Goal: Transaction & Acquisition: Book appointment/travel/reservation

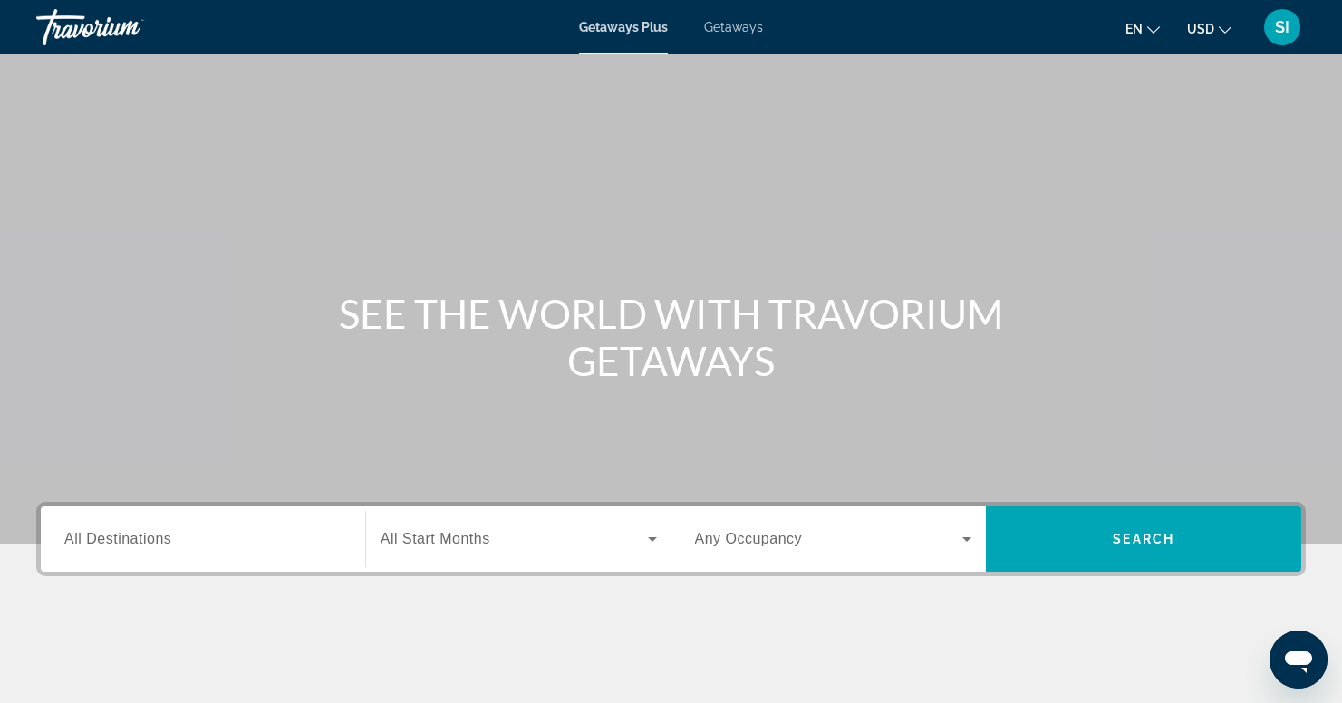
click at [91, 548] on input "Destination All Destinations" at bounding box center [202, 540] width 277 height 22
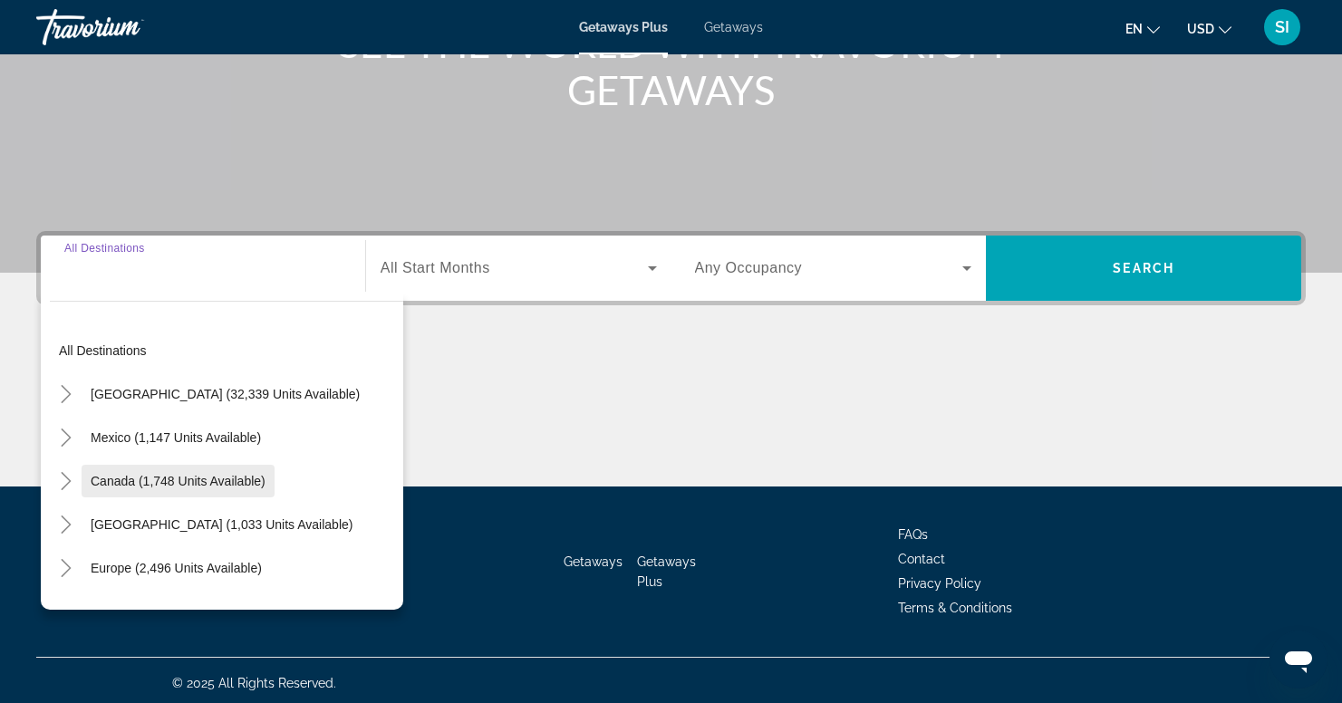
scroll to position [276, 0]
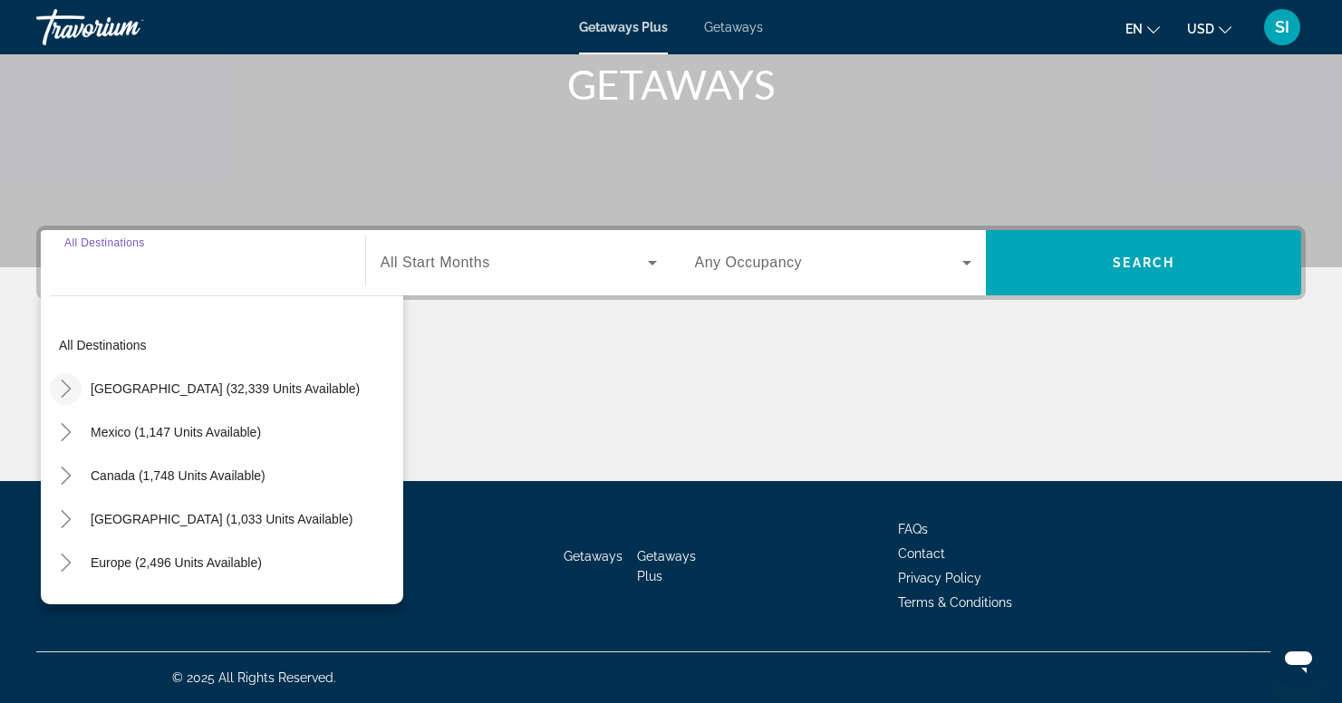
click at [68, 383] on icon "Toggle United States (32,339 units available)" at bounding box center [66, 389] width 18 height 18
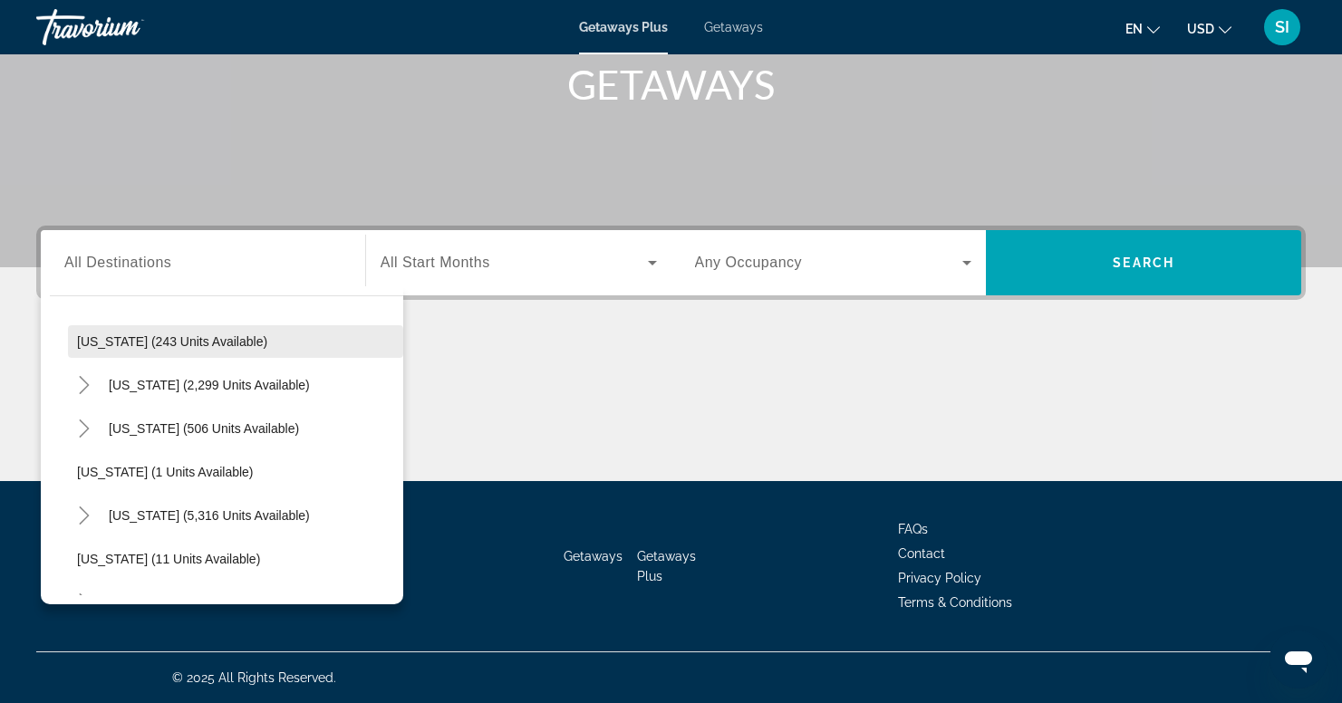
scroll to position [140, 0]
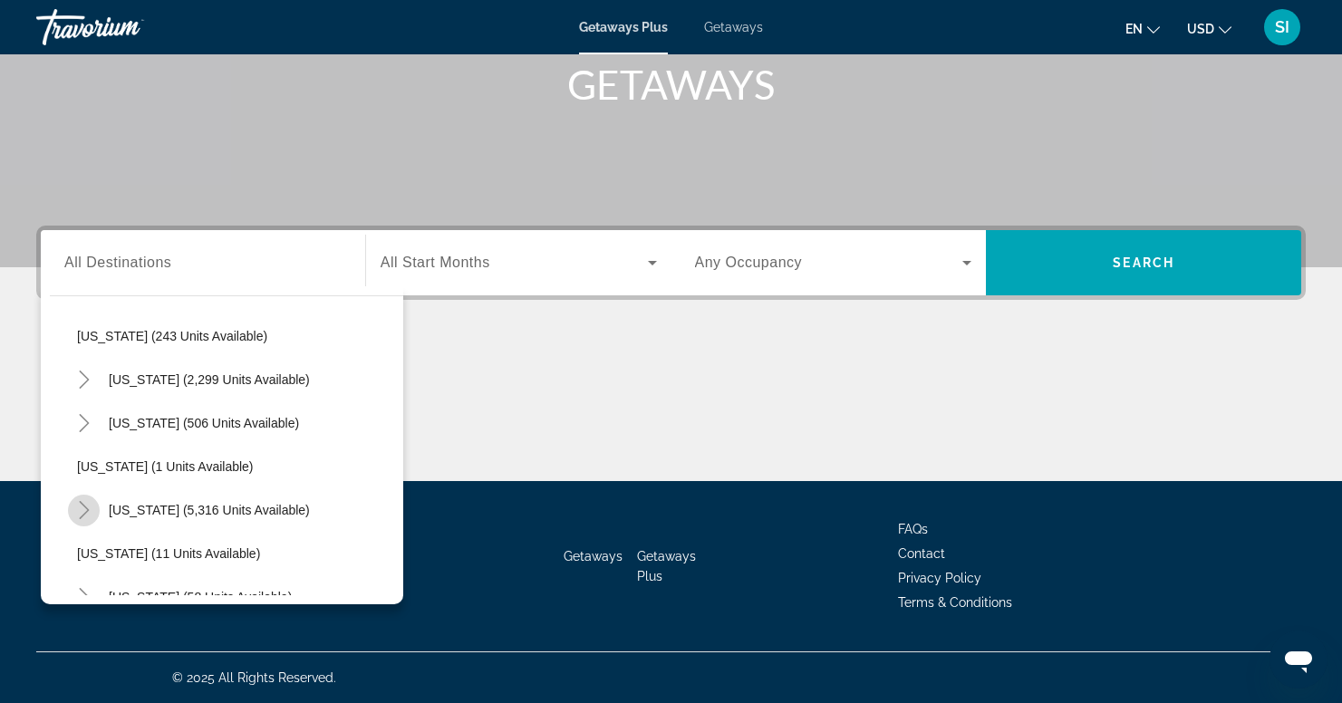
click at [85, 507] on icon "Toggle Florida (5,316 units available)" at bounding box center [84, 510] width 10 height 18
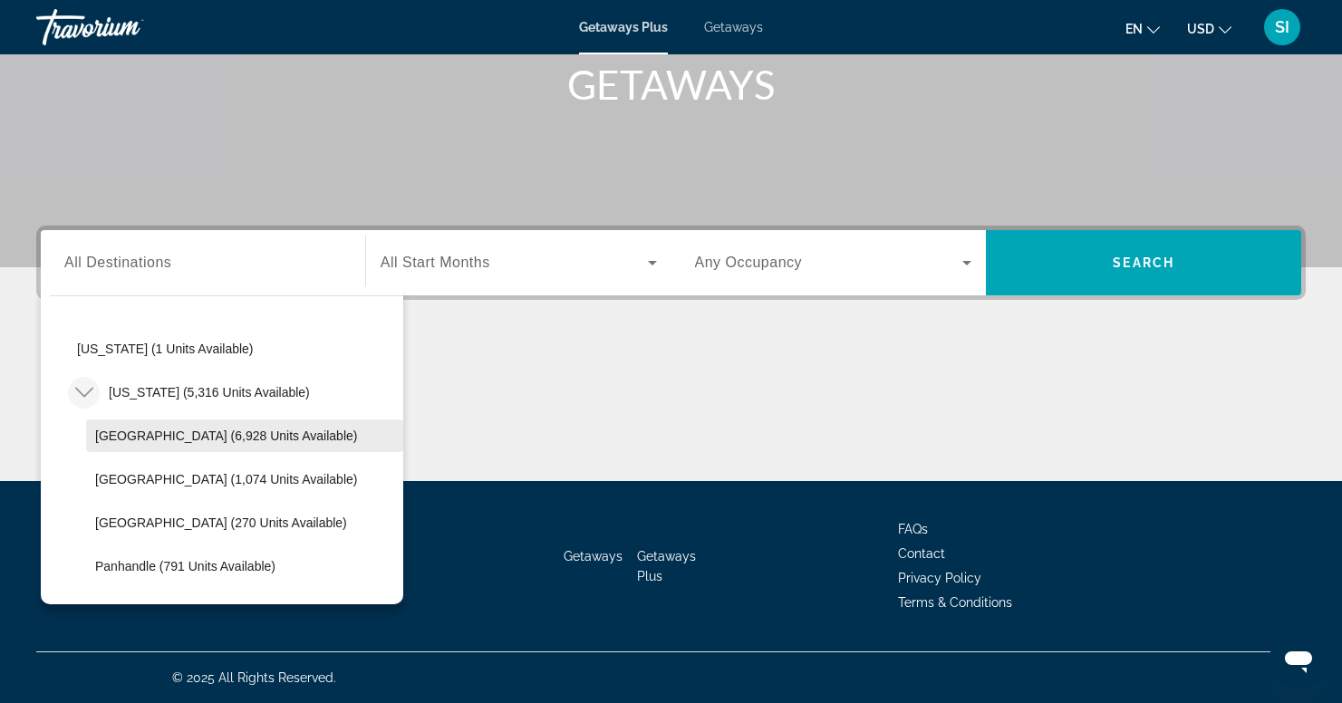
scroll to position [275, 0]
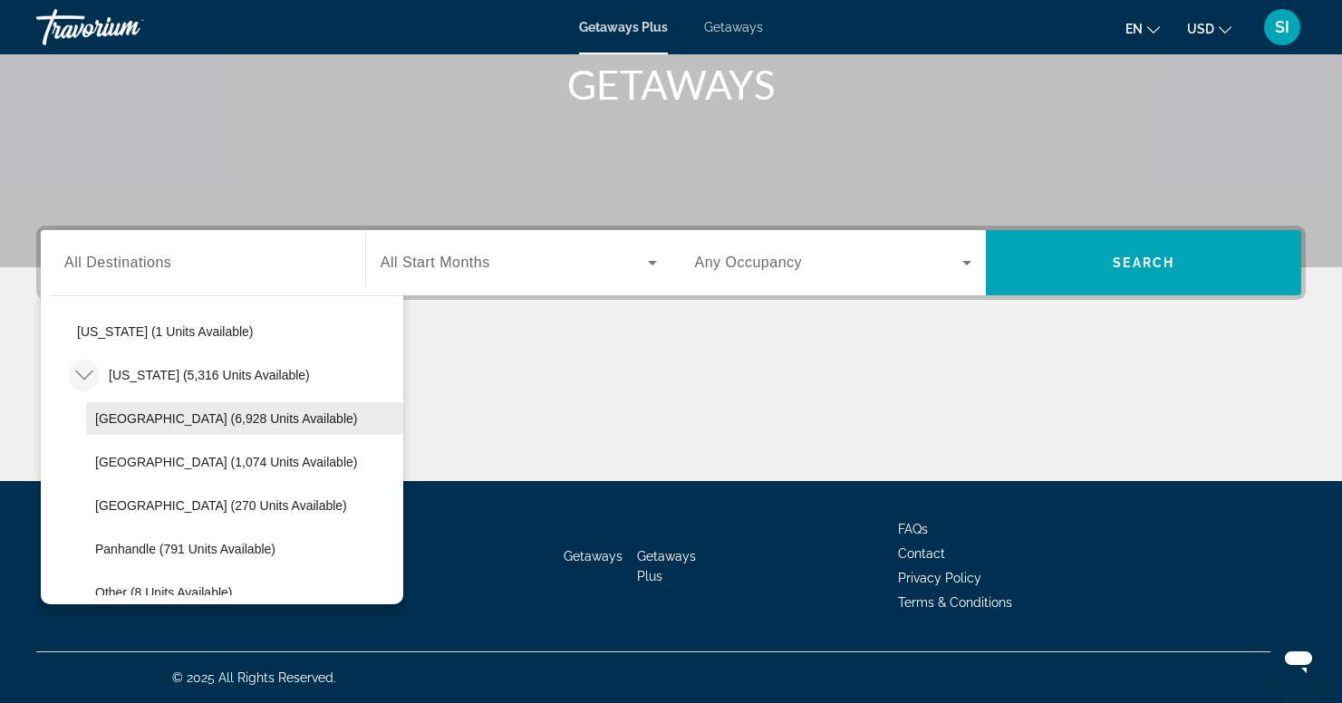
click at [127, 418] on span "[GEOGRAPHIC_DATA] (6,928 units available)" at bounding box center [226, 418] width 262 height 15
type input "**********"
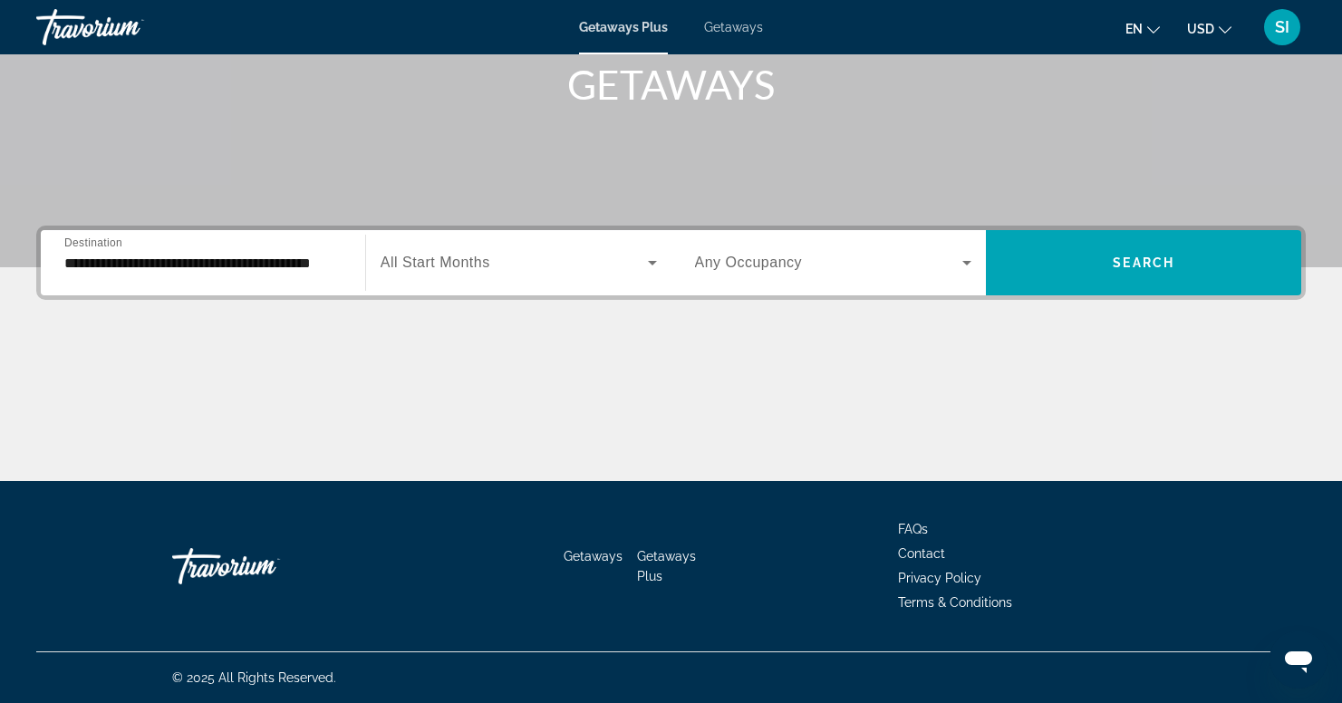
click at [470, 256] on span "All Start Months" at bounding box center [436, 262] width 110 height 15
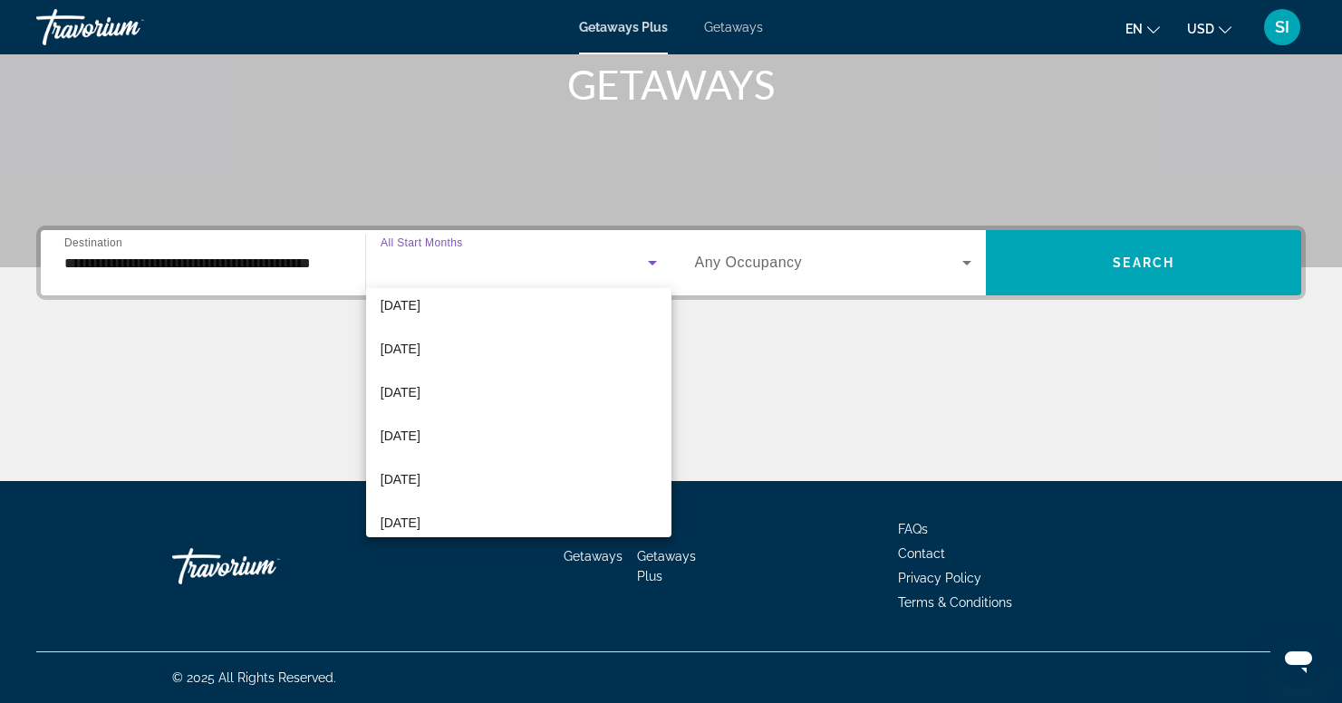
scroll to position [146, 0]
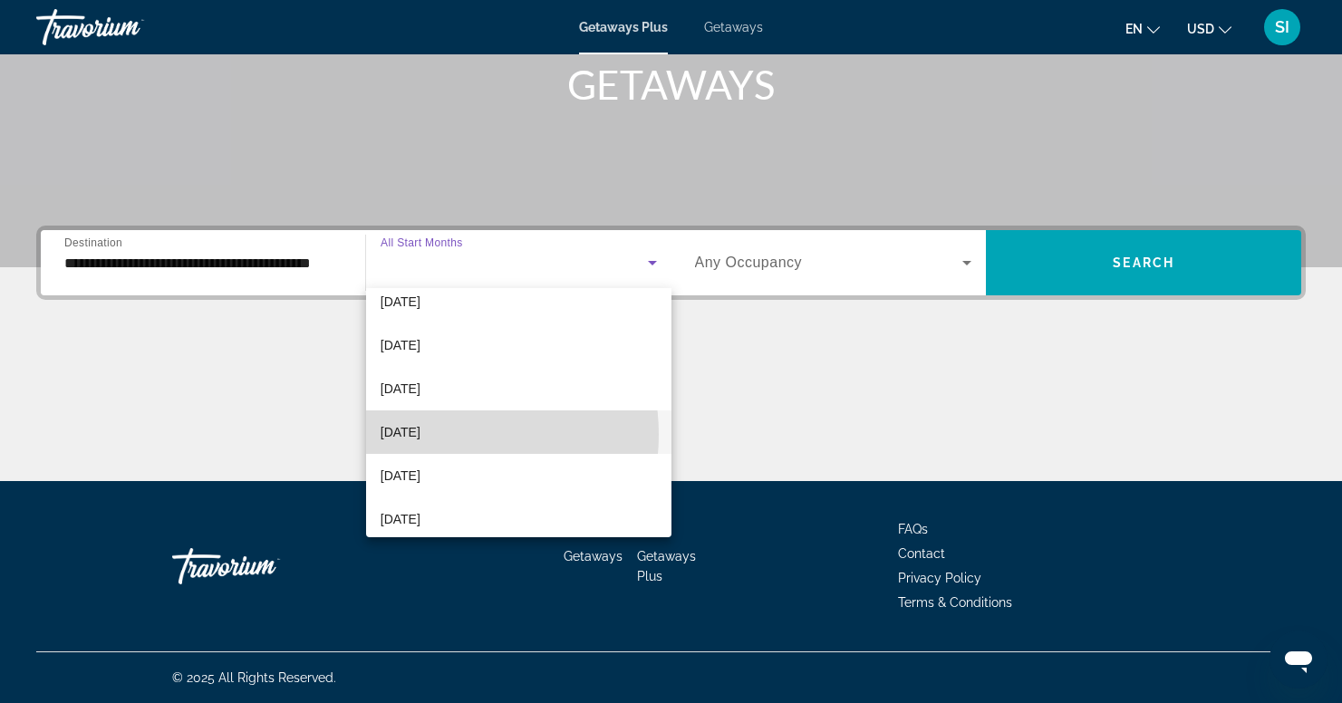
click at [421, 434] on span "[DATE]" at bounding box center [401, 432] width 40 height 22
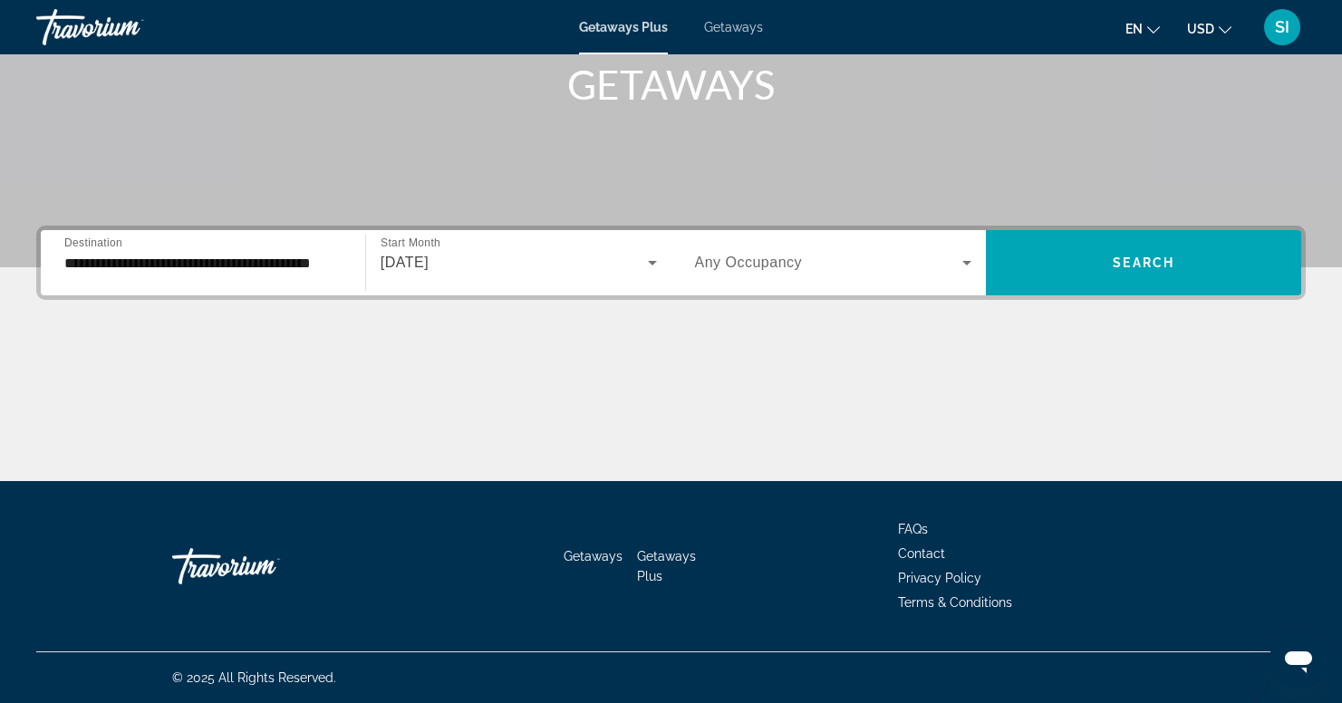
click at [714, 255] on span "Any Occupancy" at bounding box center [749, 262] width 108 height 15
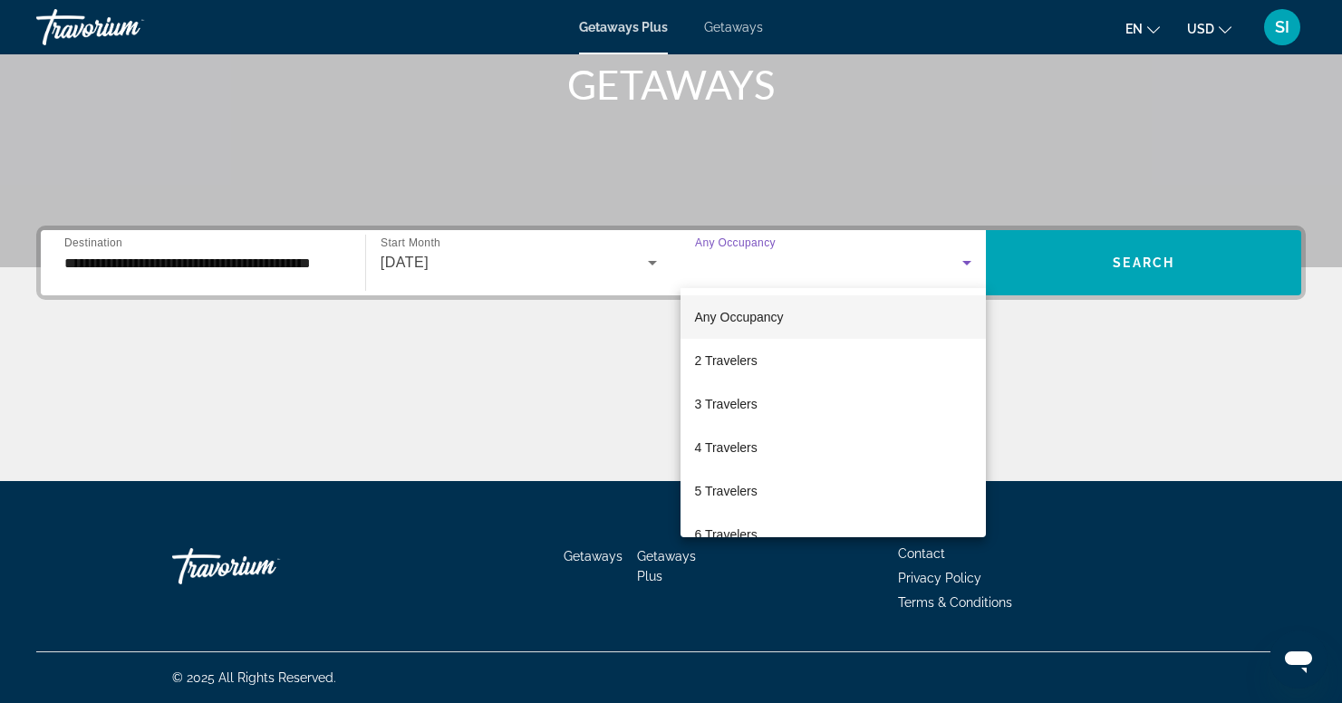
click at [611, 340] on div at bounding box center [671, 351] width 1342 height 703
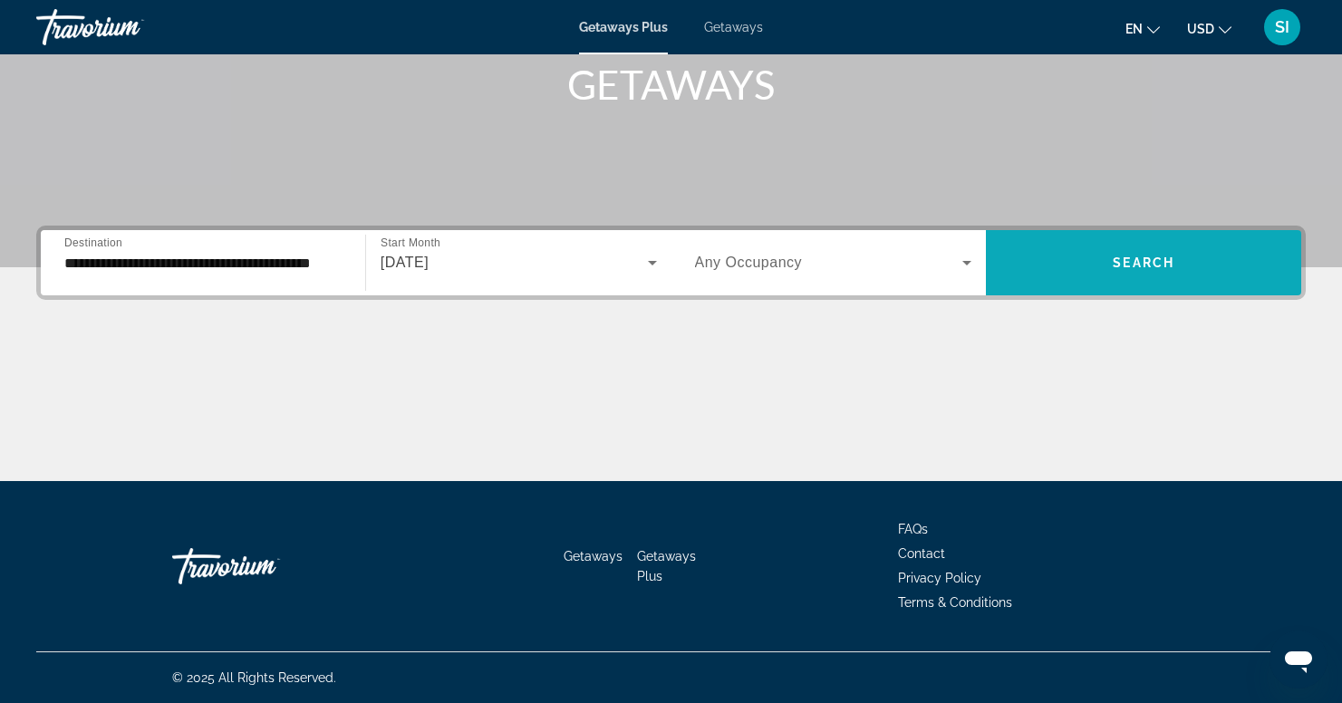
click at [1118, 263] on span "Search" at bounding box center [1144, 263] width 62 height 15
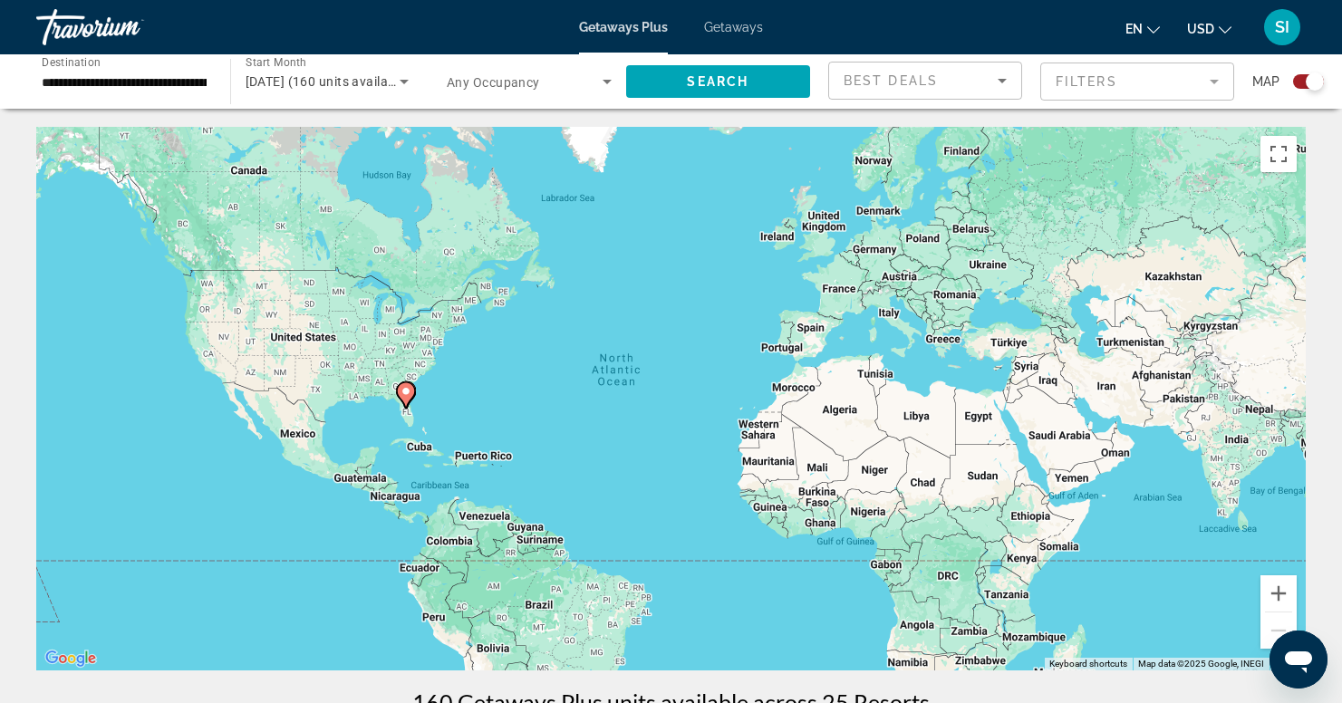
click at [415, 400] on gmp-advanced-marker "Main content" at bounding box center [407, 394] width 18 height 27
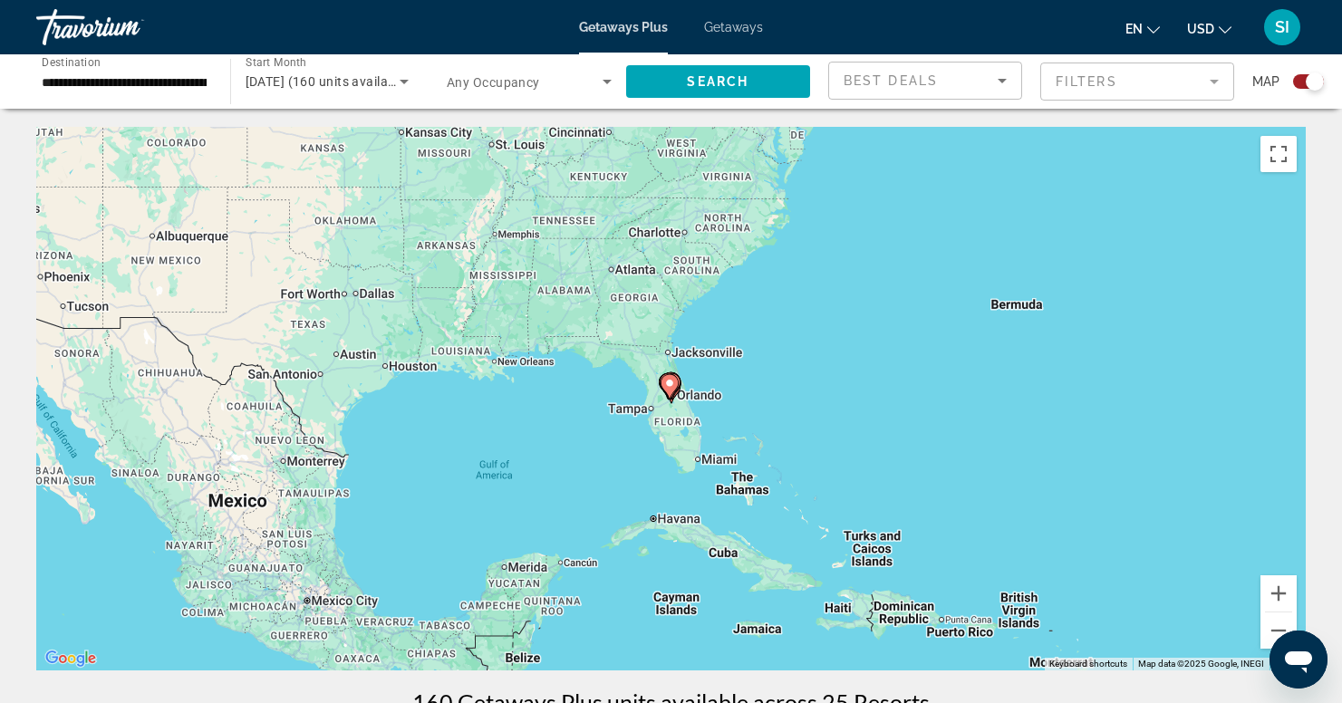
click at [674, 386] on icon "Main content" at bounding box center [669, 387] width 16 height 24
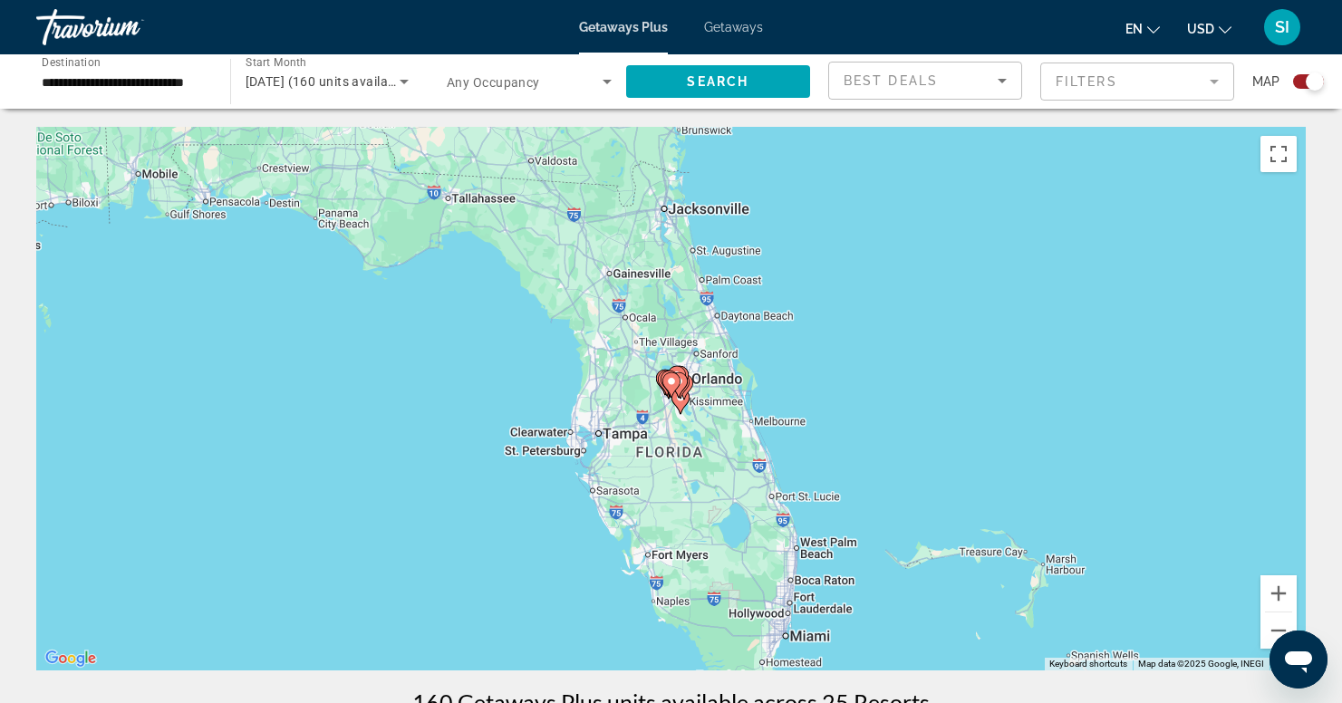
click at [674, 386] on image "Main content" at bounding box center [671, 381] width 11 height 11
type input "**********"
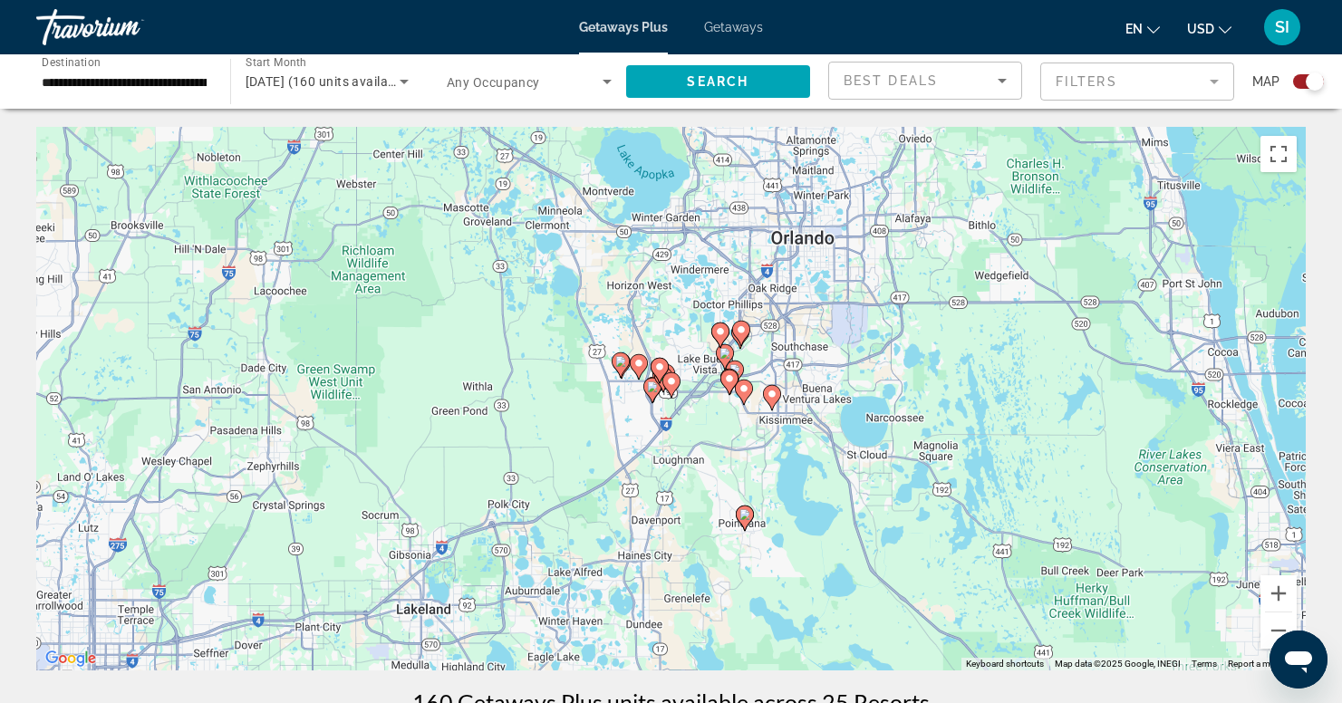
click at [745, 366] on div "To navigate, press the arrow keys. To activate drag with keyboard, press Alt + …" at bounding box center [671, 399] width 1270 height 544
click at [721, 358] on image "Main content" at bounding box center [725, 353] width 11 height 11
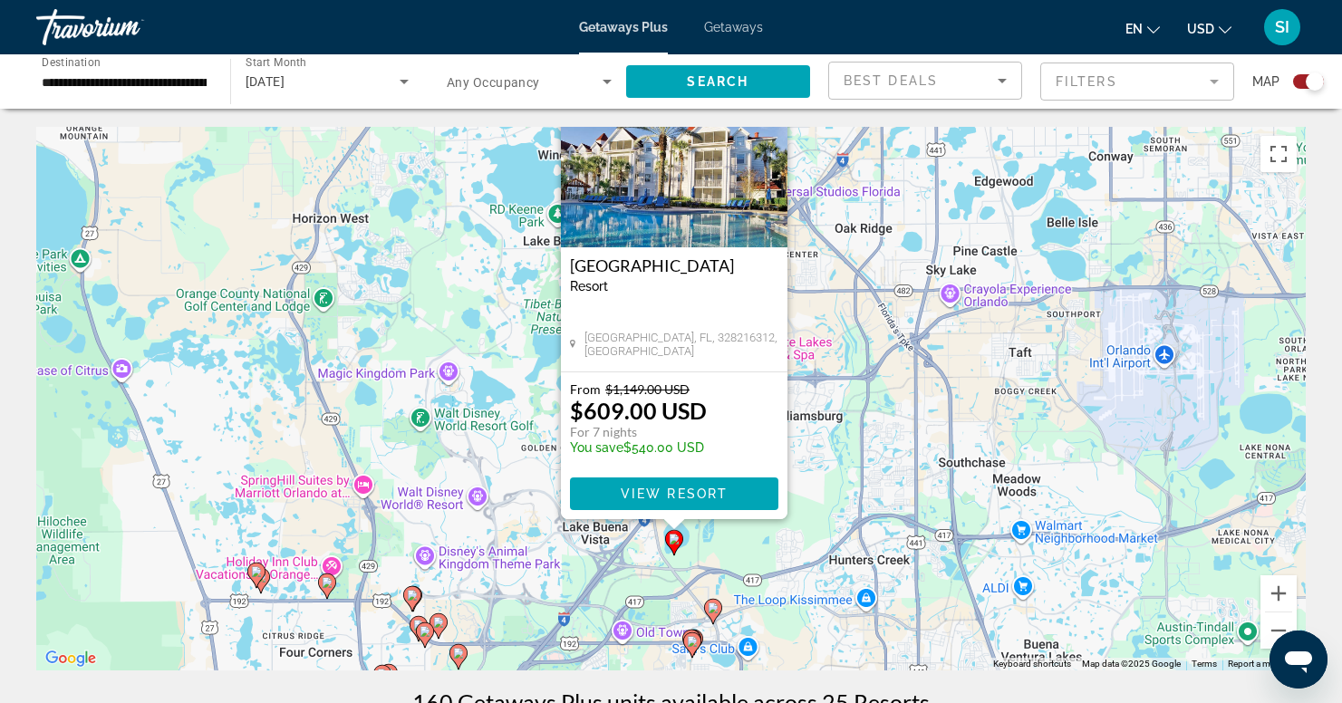
drag, startPoint x: 847, startPoint y: 445, endPoint x: 852, endPoint y: 331, distance: 114.3
click at [852, 331] on div "To activate drag with keyboard, press Alt + Enter. Once in keyboard drag state,…" at bounding box center [671, 399] width 1270 height 544
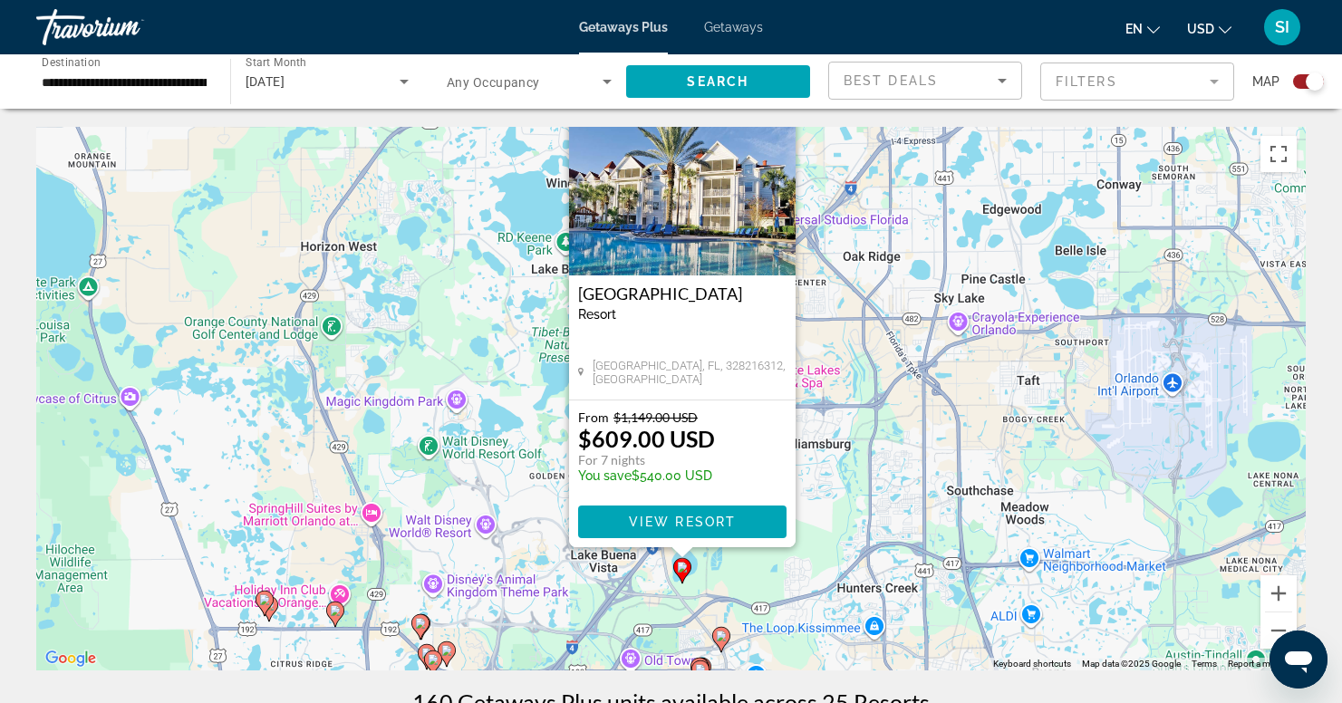
drag, startPoint x: 837, startPoint y: 268, endPoint x: 845, endPoint y: 331, distance: 63.0
click at [845, 331] on div "To activate drag with keyboard, press Alt + Enter. Once in keyboard drag state,…" at bounding box center [671, 399] width 1270 height 544
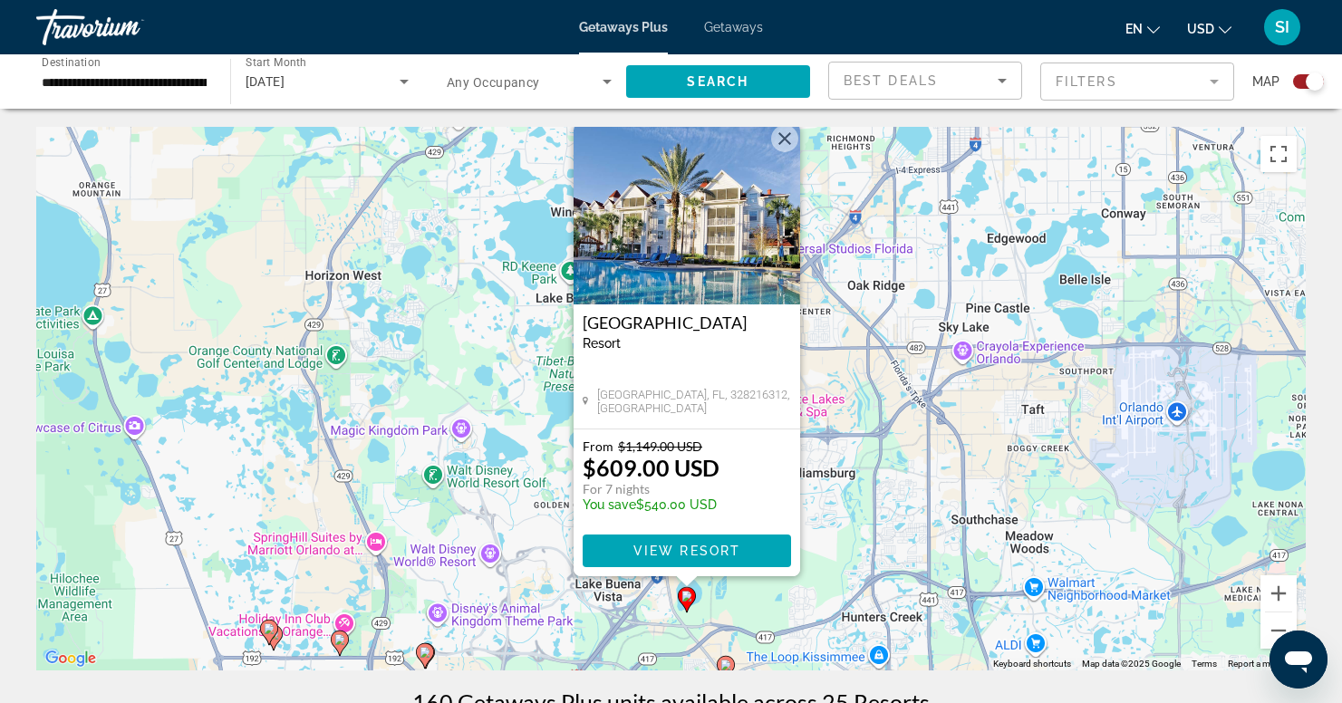
drag, startPoint x: 845, startPoint y: 331, endPoint x: 850, endPoint y: 363, distance: 32.2
click at [850, 363] on div "To activate drag with keyboard, press Alt + Enter. Once in keyboard drag state,…" at bounding box center [671, 399] width 1270 height 544
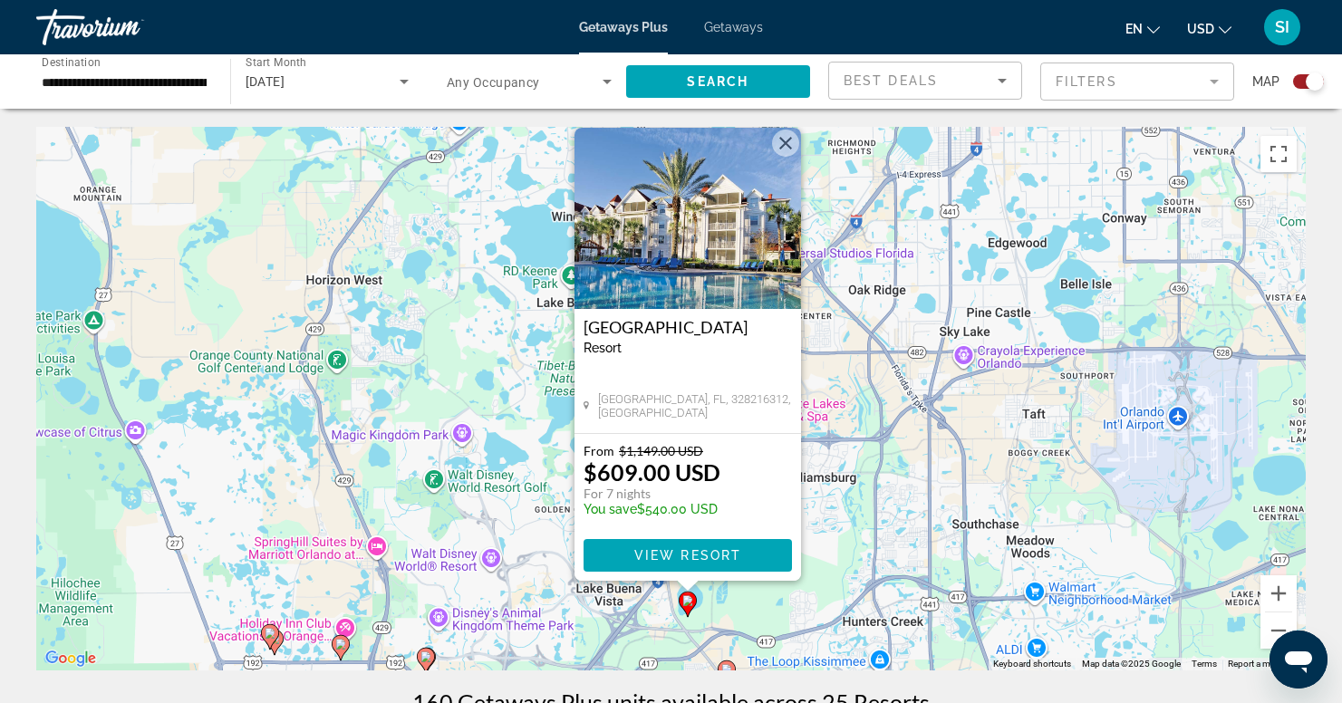
click at [780, 139] on button "Close" at bounding box center [785, 143] width 27 height 27
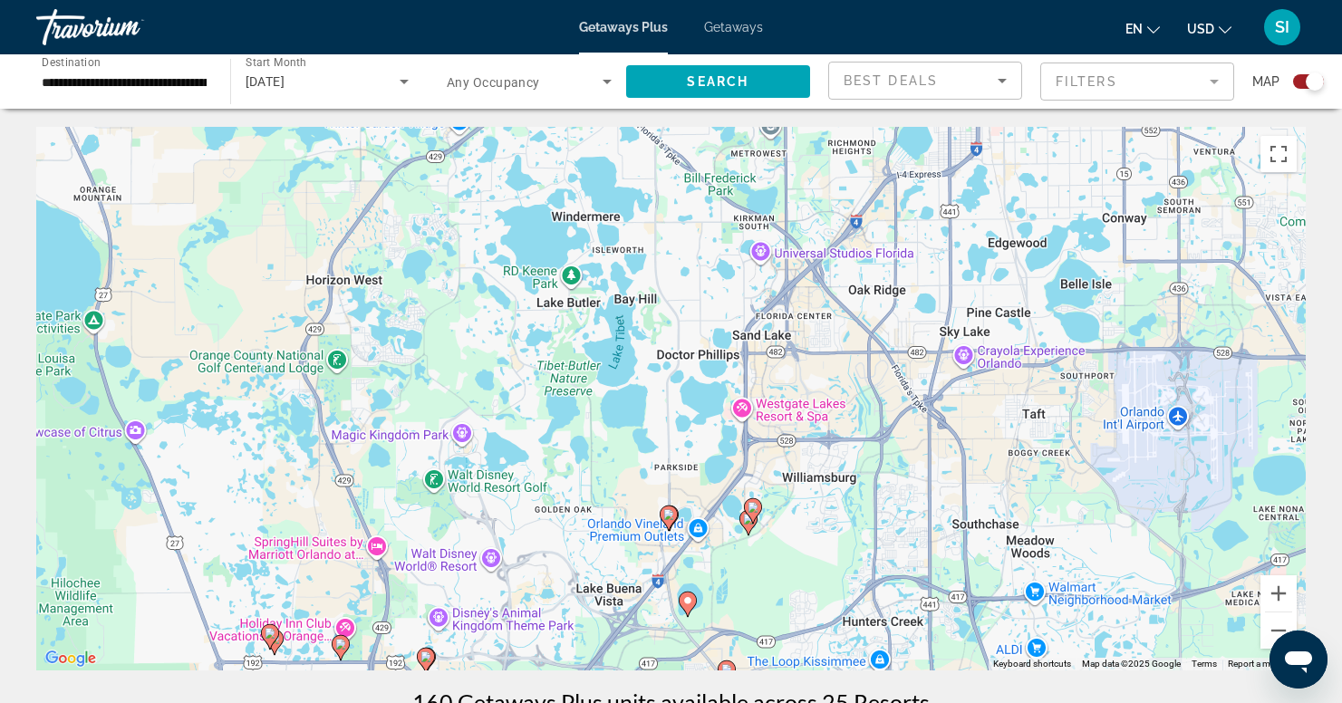
click at [666, 512] on image "Main content" at bounding box center [668, 514] width 11 height 11
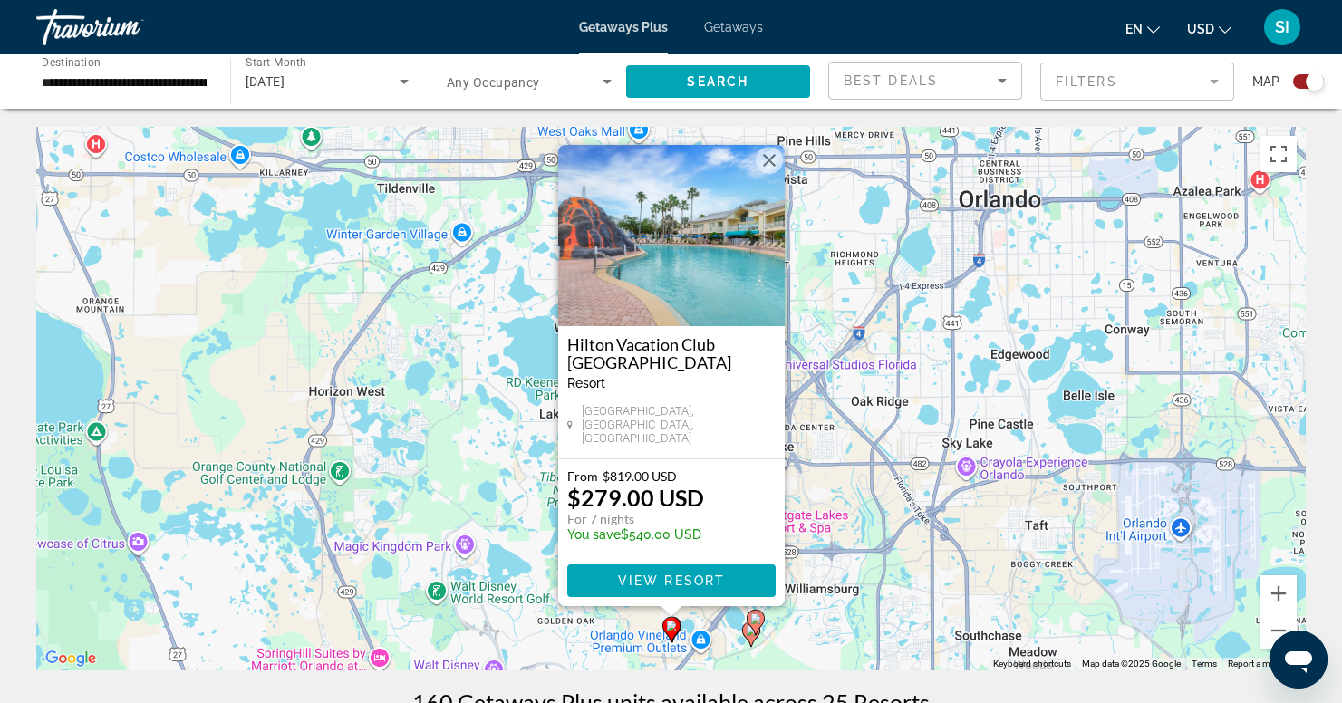
click at [846, 479] on div "To activate drag with keyboard, press Alt + Enter. Once in keyboard drag state,…" at bounding box center [671, 399] width 1270 height 544
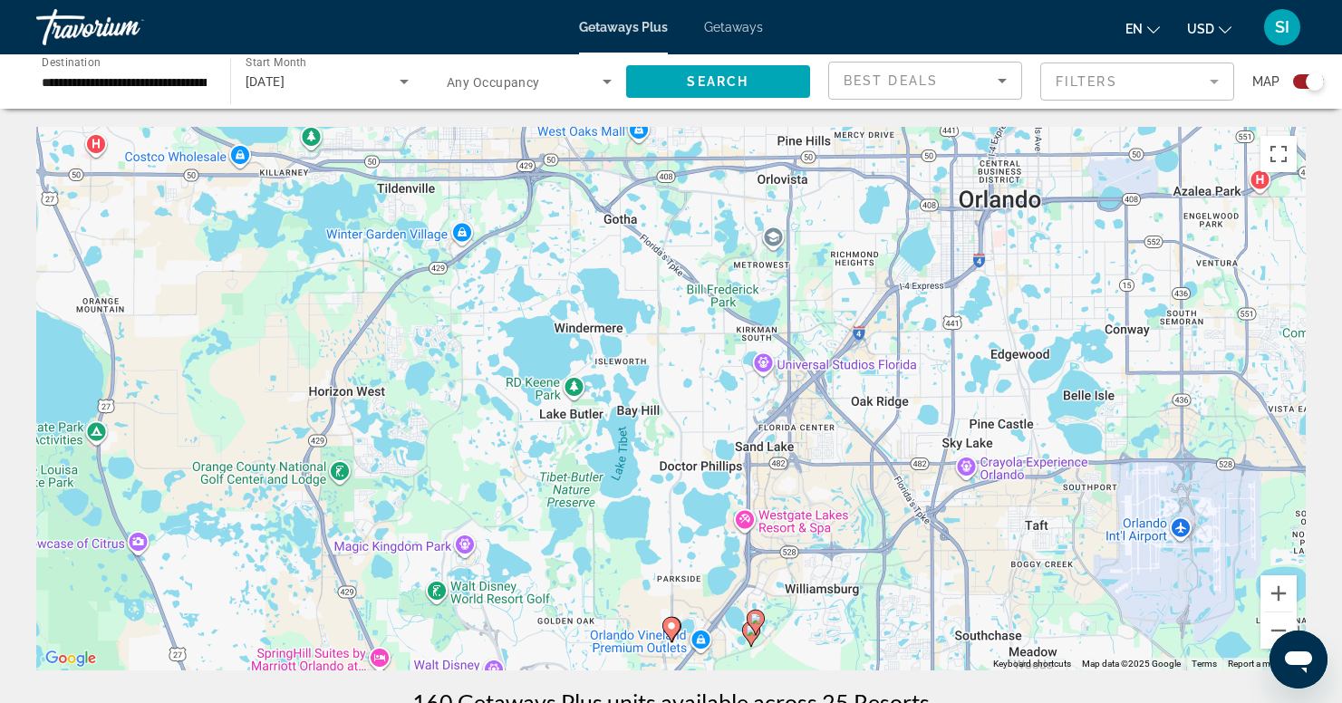
click at [762, 619] on icon "Main content" at bounding box center [755, 623] width 16 height 24
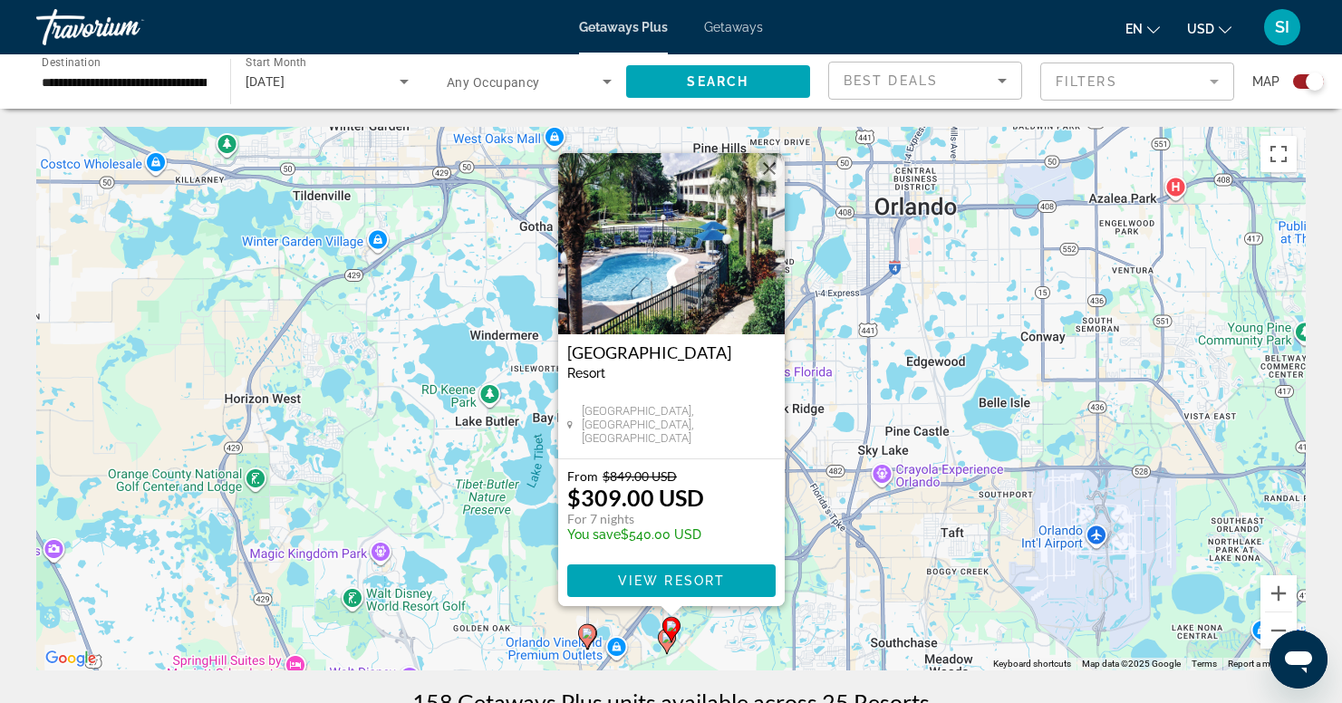
click at [881, 612] on div "To activate drag with keyboard, press Alt + Enter. Once in keyboard drag state,…" at bounding box center [671, 399] width 1270 height 544
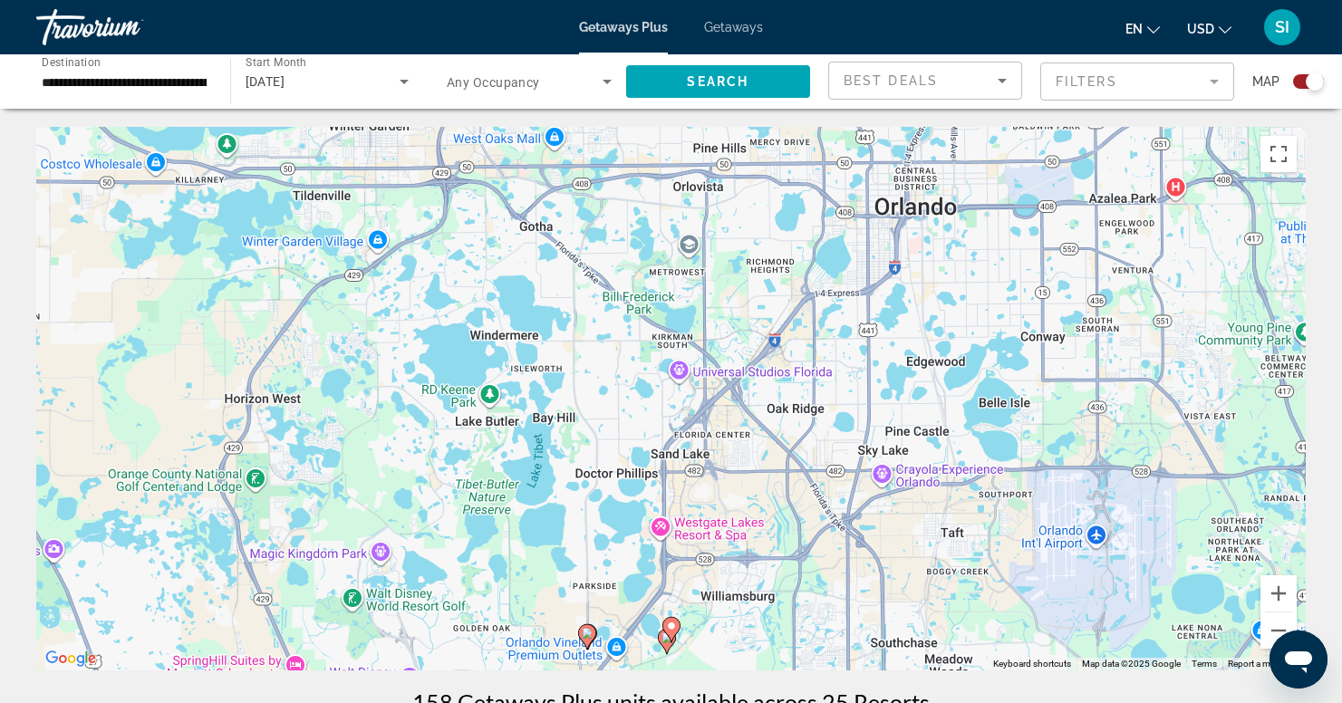
scroll to position [160, 0]
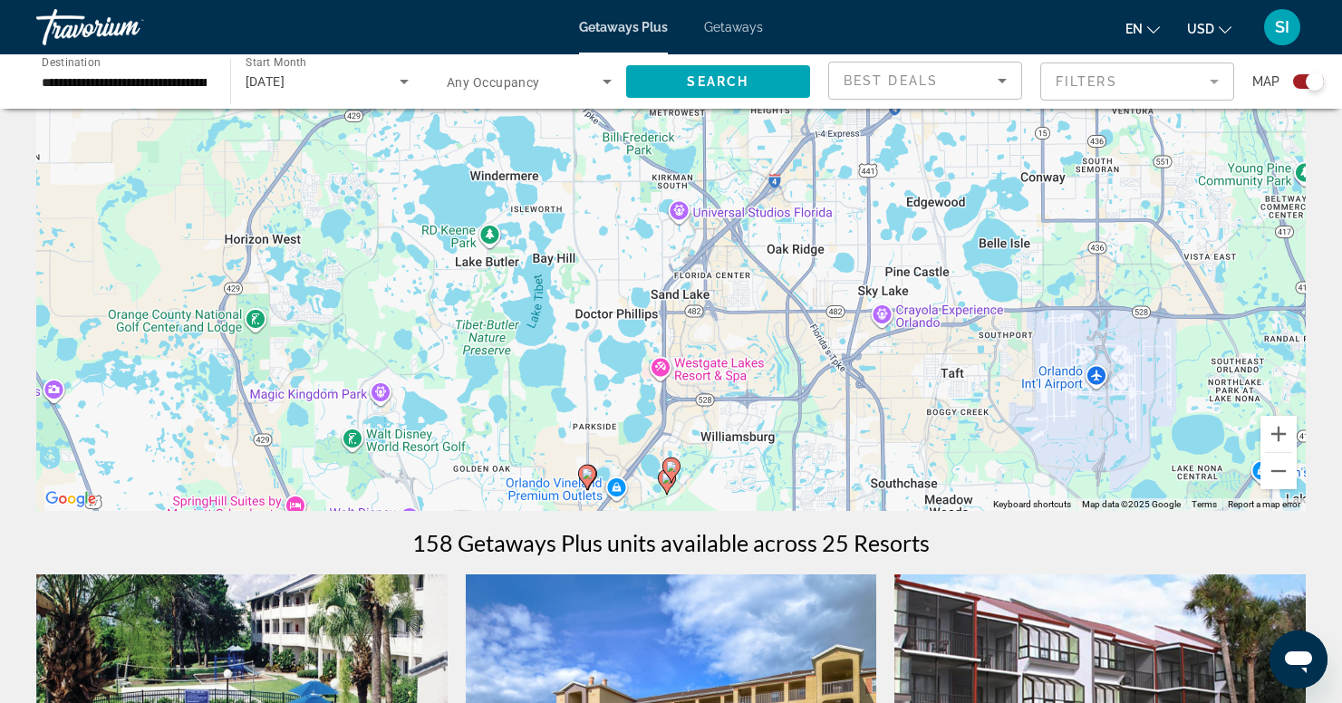
click at [662, 479] on image "Main content" at bounding box center [667, 478] width 11 height 11
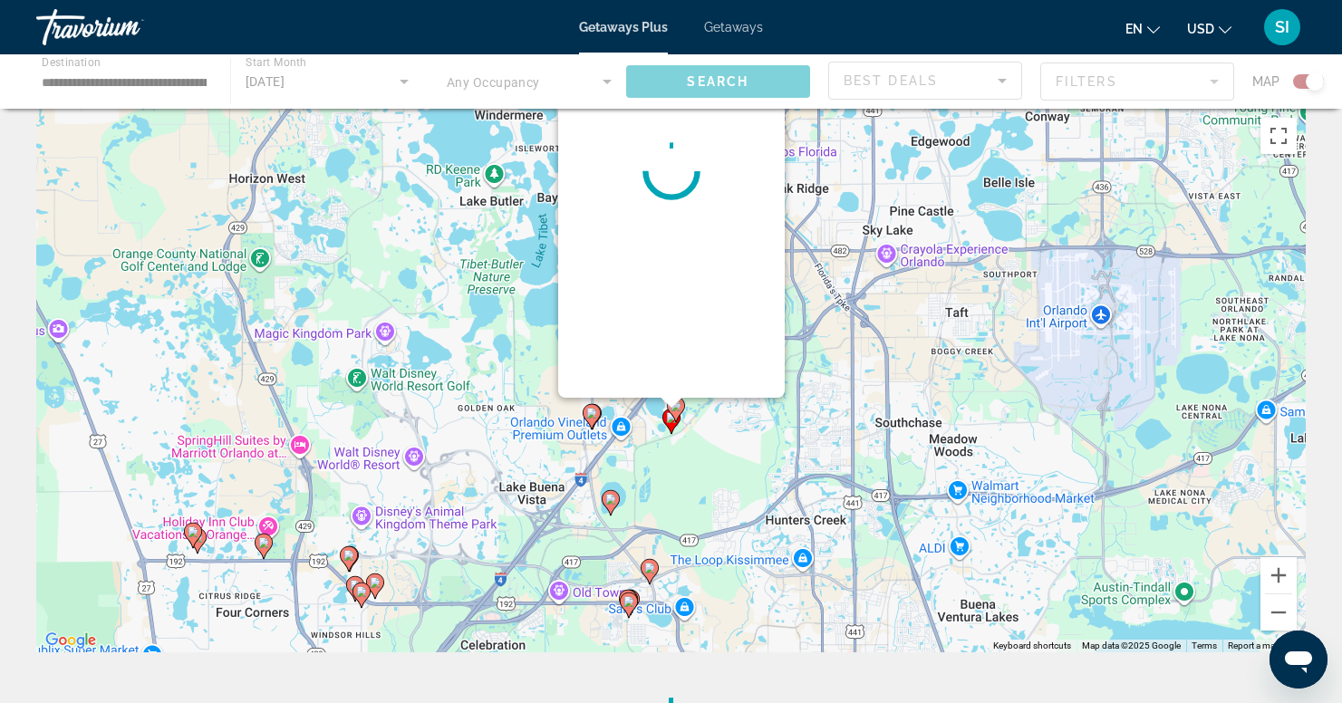
scroll to position [0, 0]
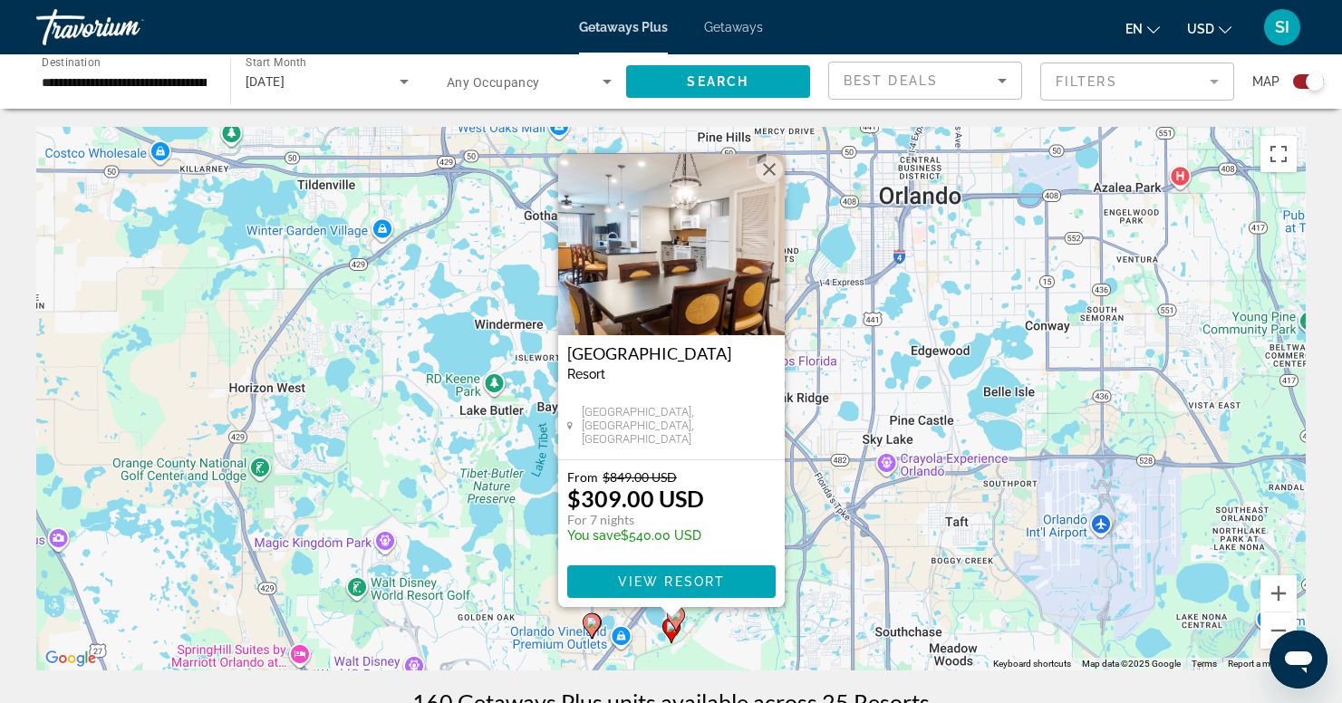
click at [1212, 77] on mat-form-field "Filters" at bounding box center [1137, 82] width 194 height 38
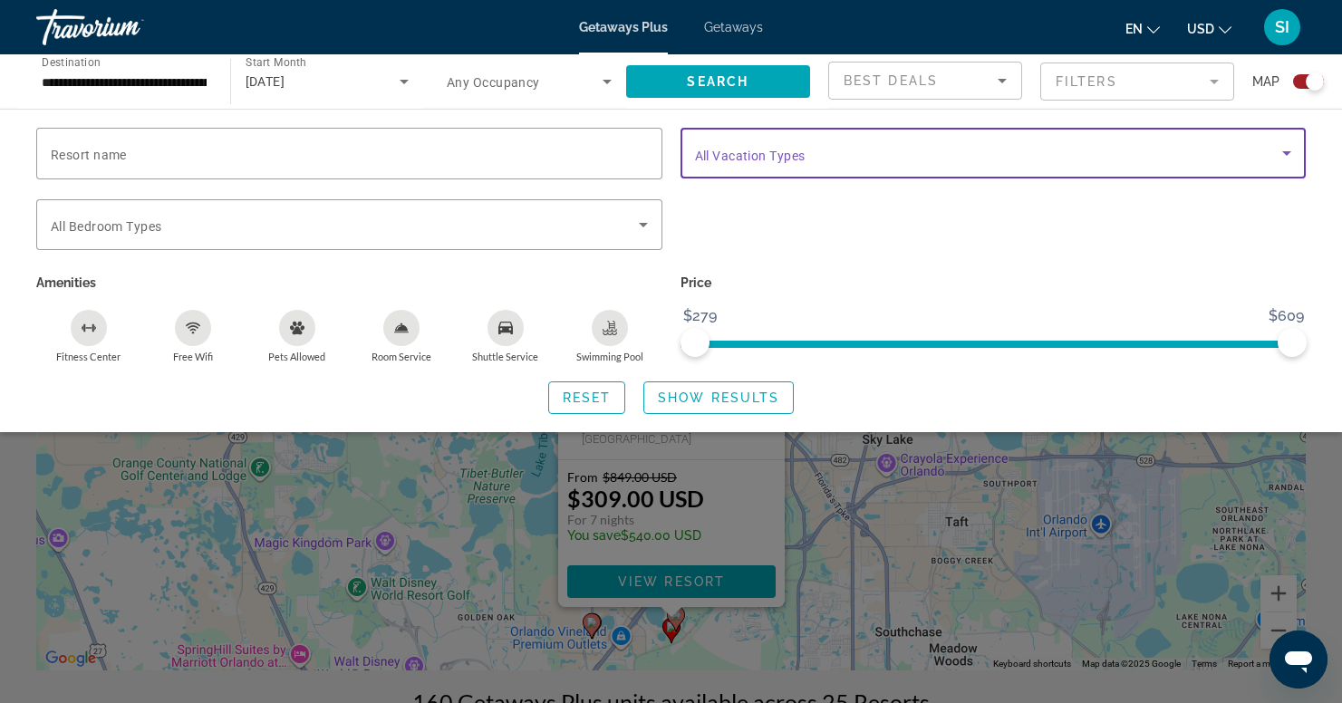
click at [1288, 153] on icon "Search widget" at bounding box center [1286, 153] width 9 height 5
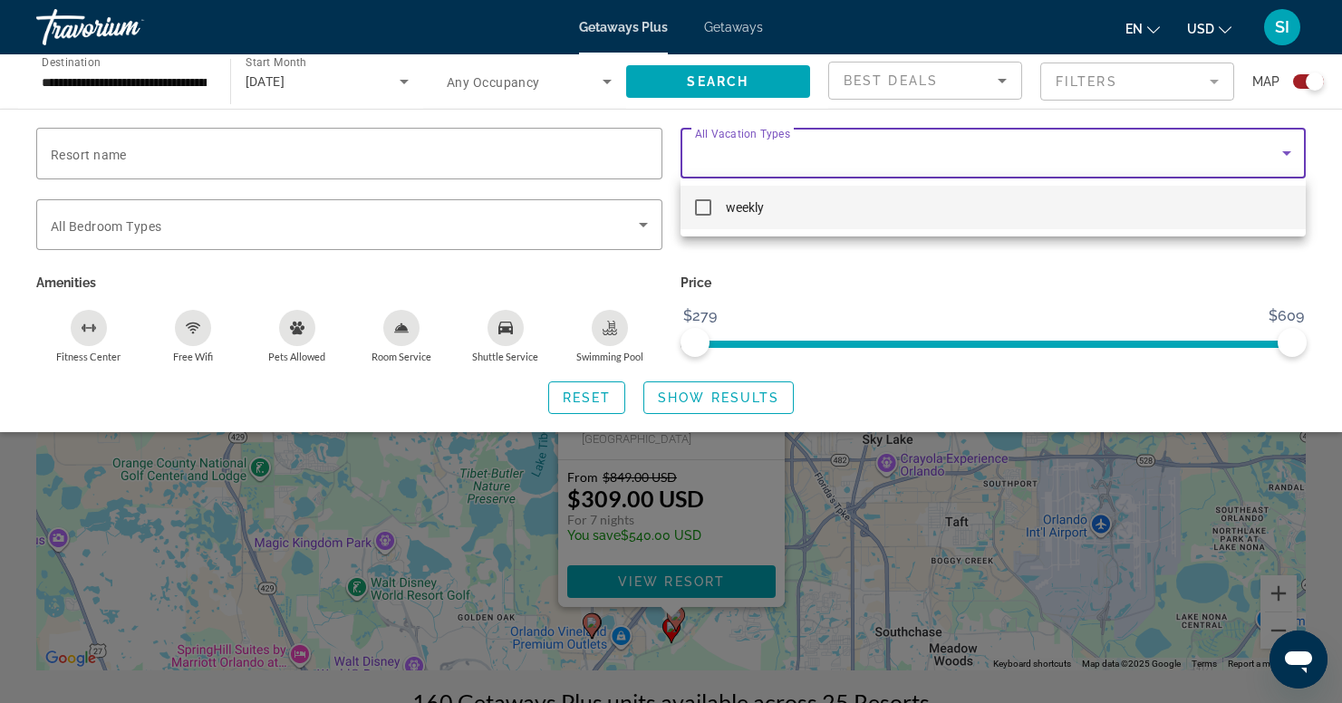
click at [827, 289] on div at bounding box center [671, 351] width 1342 height 703
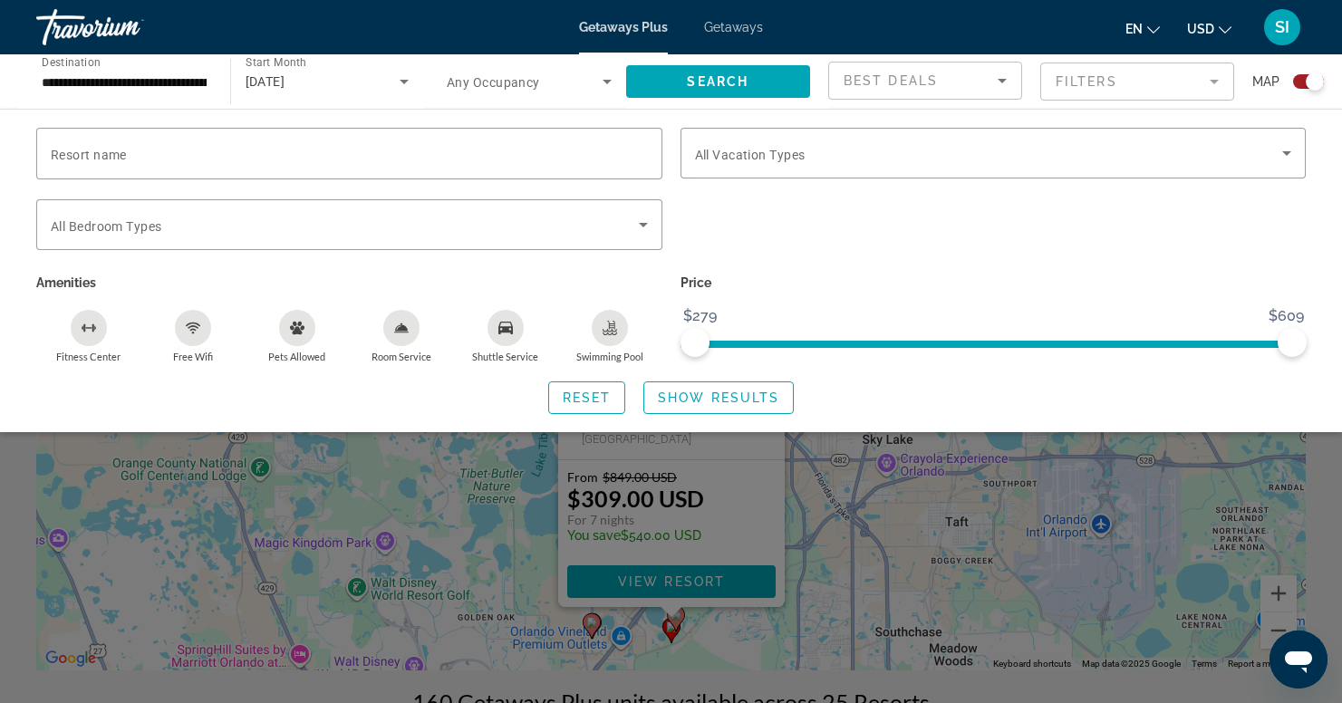
click at [1062, 85] on mat-form-field "Filters" at bounding box center [1137, 82] width 194 height 38
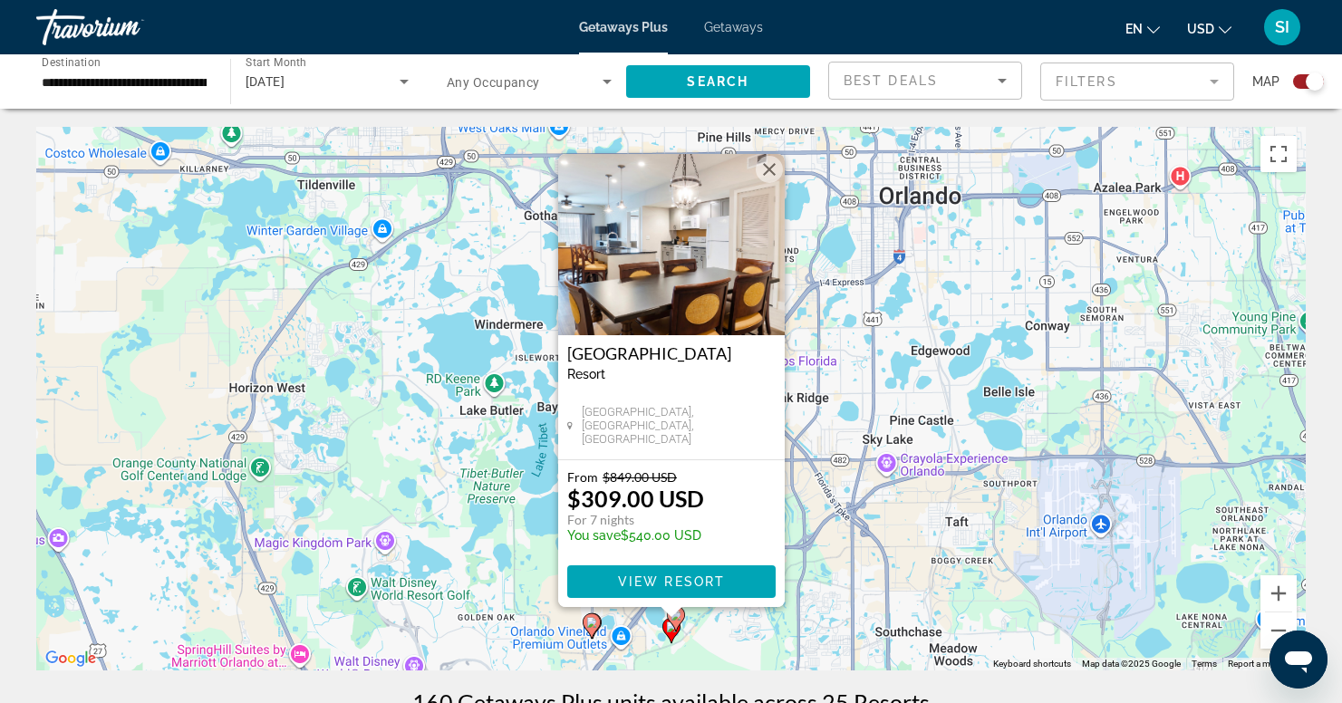
click at [979, 250] on div "To activate drag with keyboard, press Alt + Enter. Once in keyboard drag state,…" at bounding box center [671, 399] width 1270 height 544
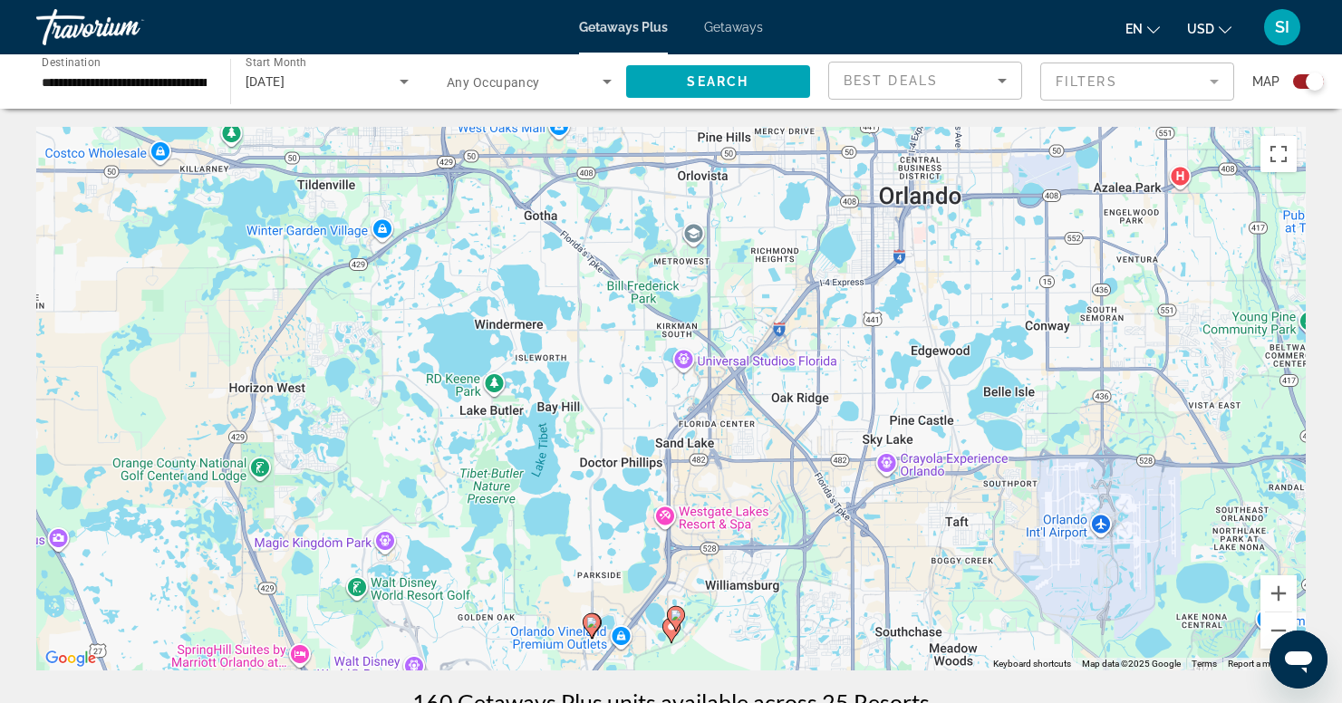
click at [1213, 78] on mat-form-field "Filters" at bounding box center [1137, 82] width 194 height 38
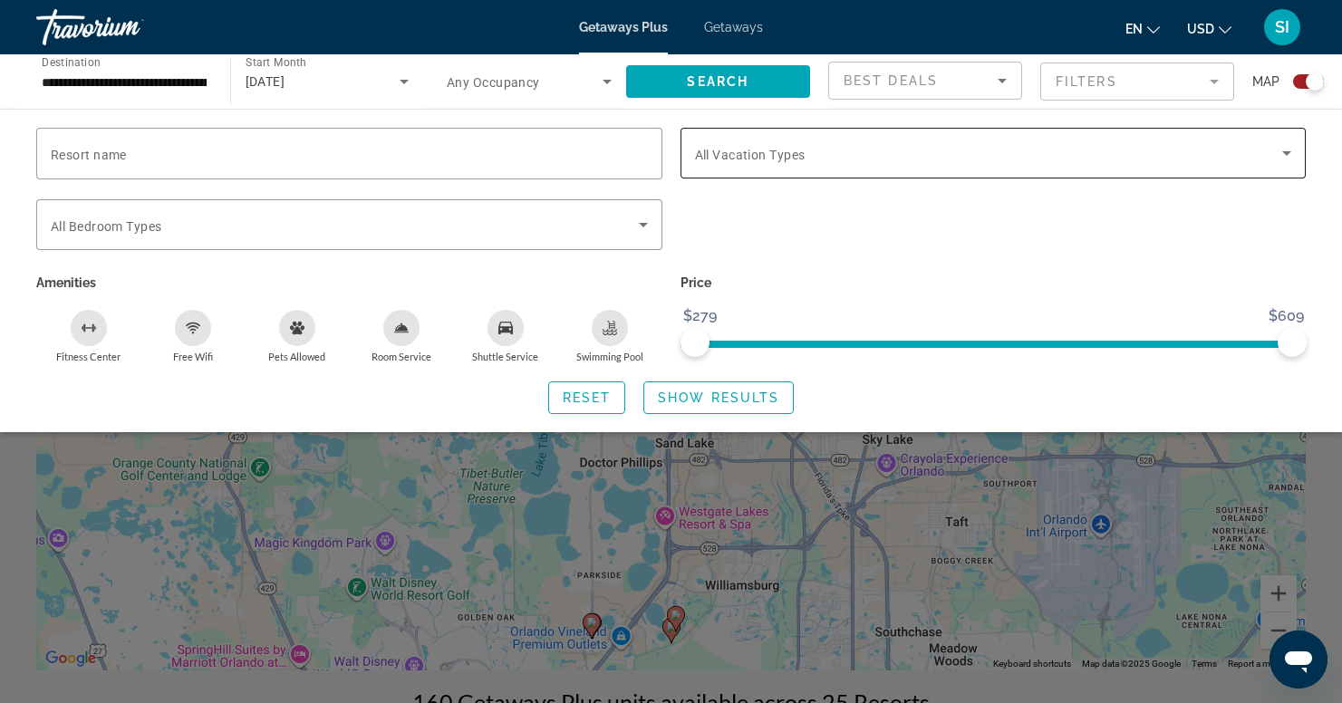
click at [853, 168] on div "Search widget" at bounding box center [993, 153] width 597 height 51
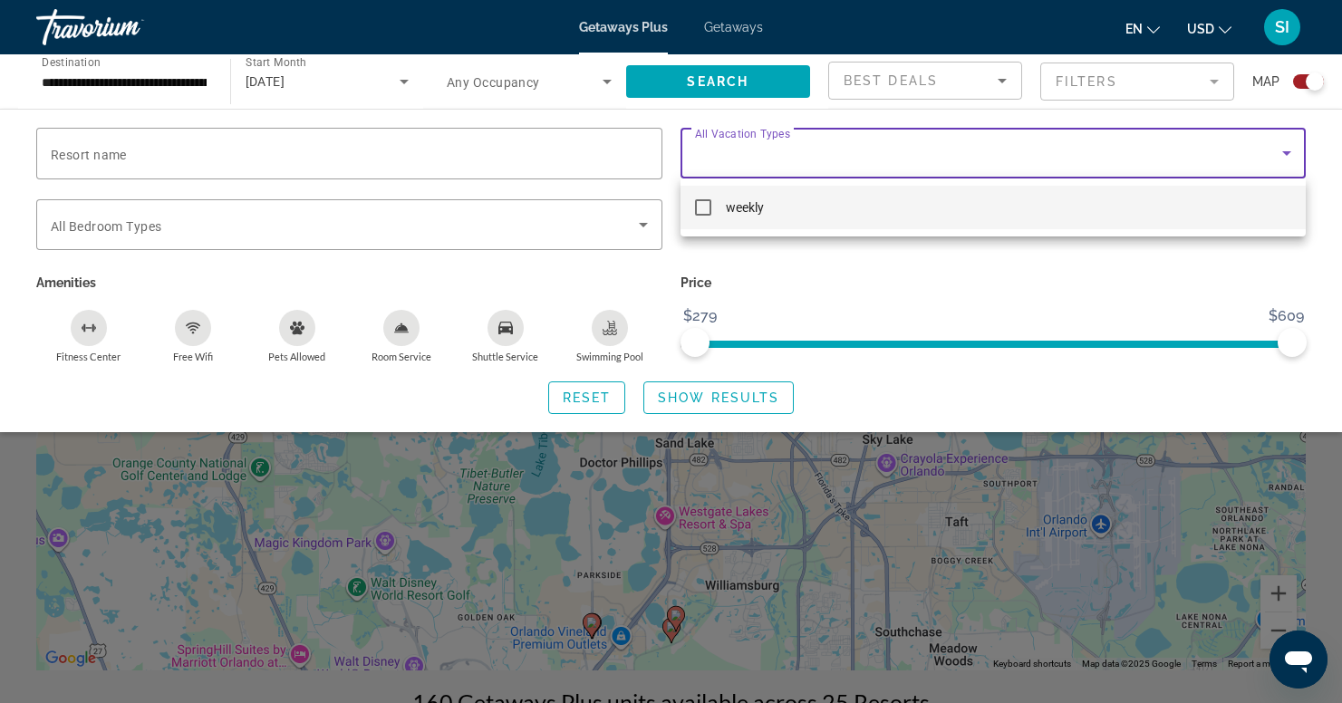
click at [1085, 268] on div at bounding box center [671, 351] width 1342 height 703
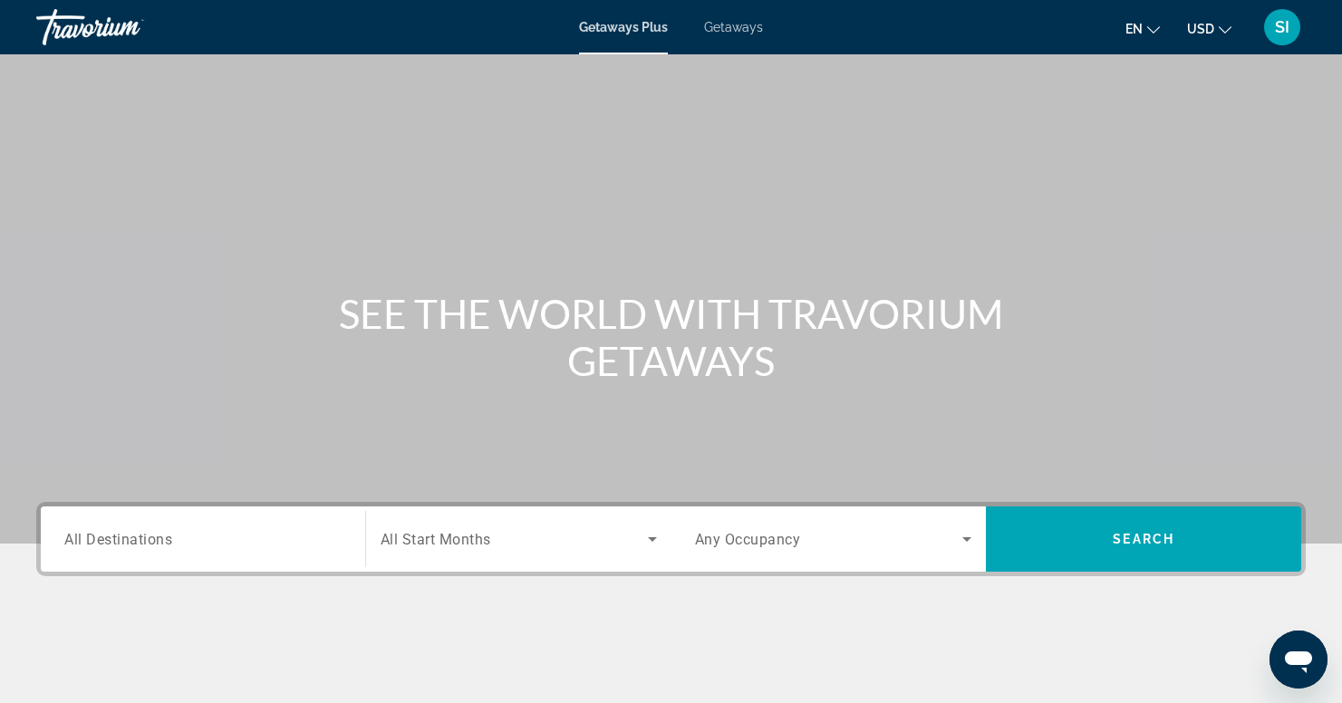
click at [93, 543] on span "All Destinations" at bounding box center [118, 538] width 108 height 17
click at [93, 543] on input "Destination All Destinations" at bounding box center [202, 540] width 277 height 22
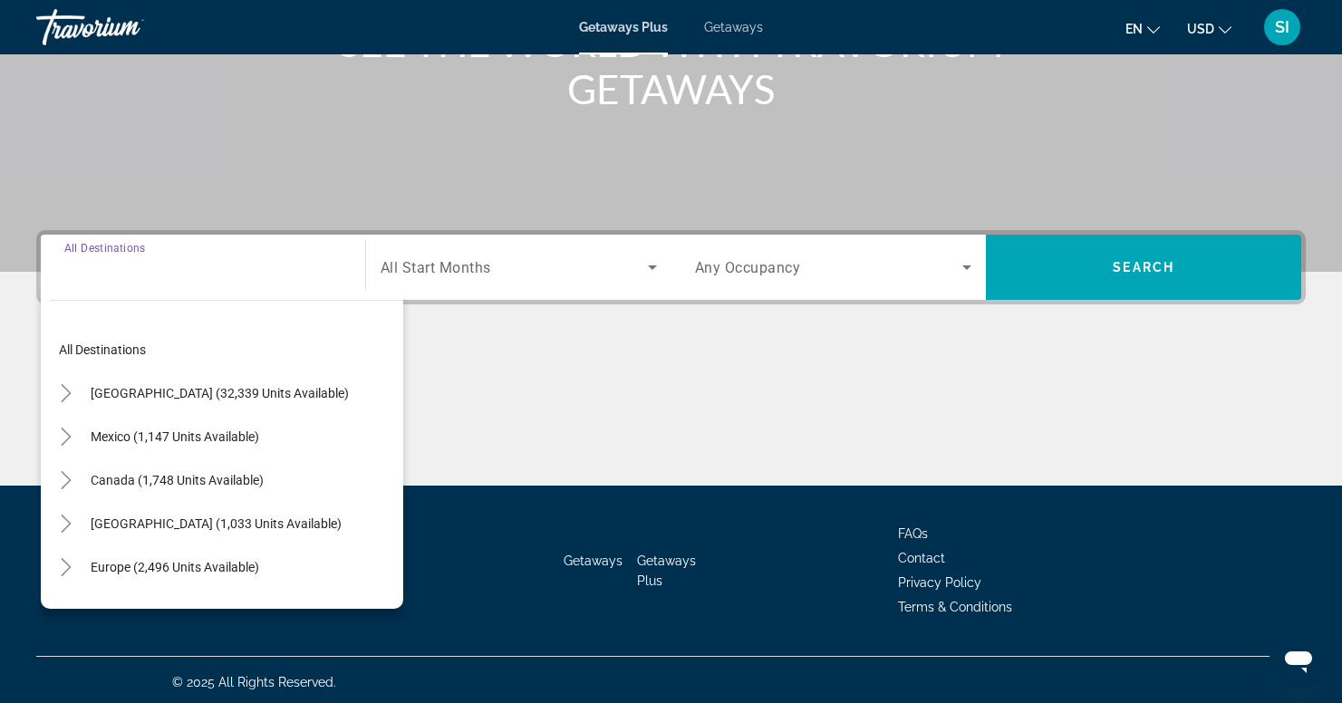
scroll to position [276, 0]
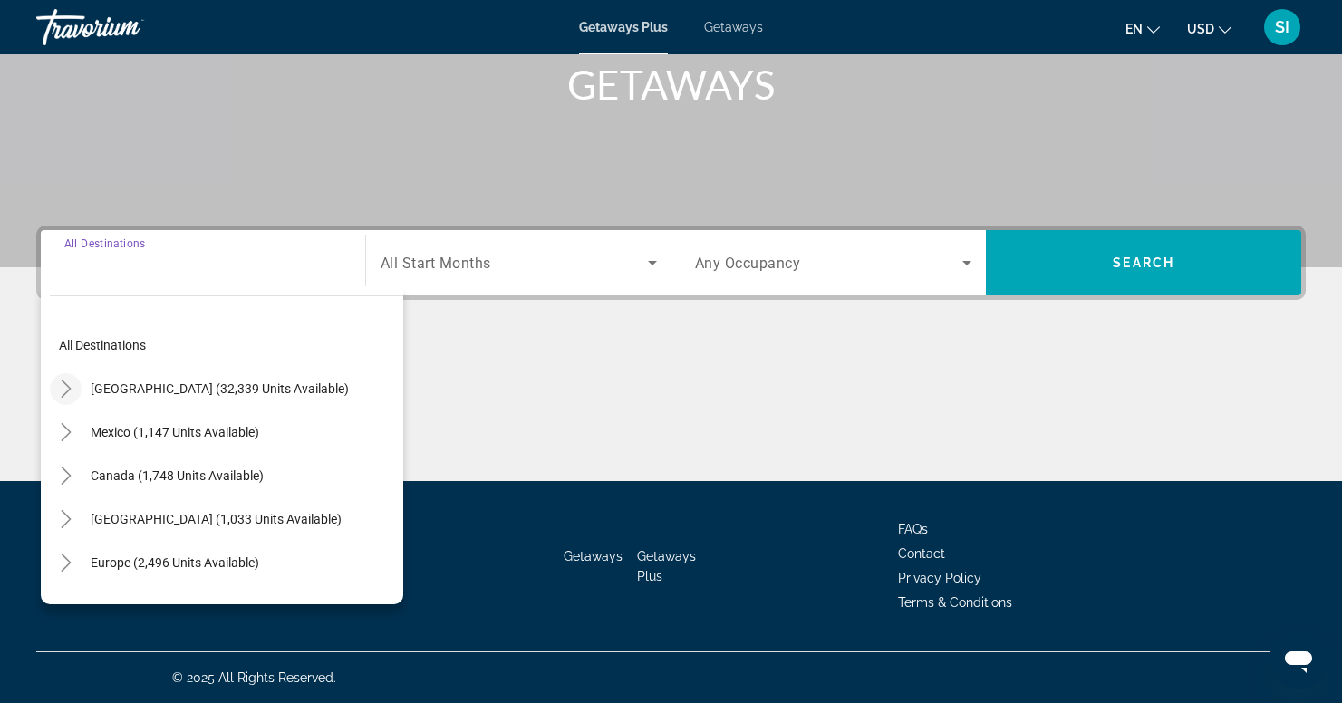
click at [61, 382] on icon "Toggle United States (32,339 units available)" at bounding box center [66, 389] width 18 height 18
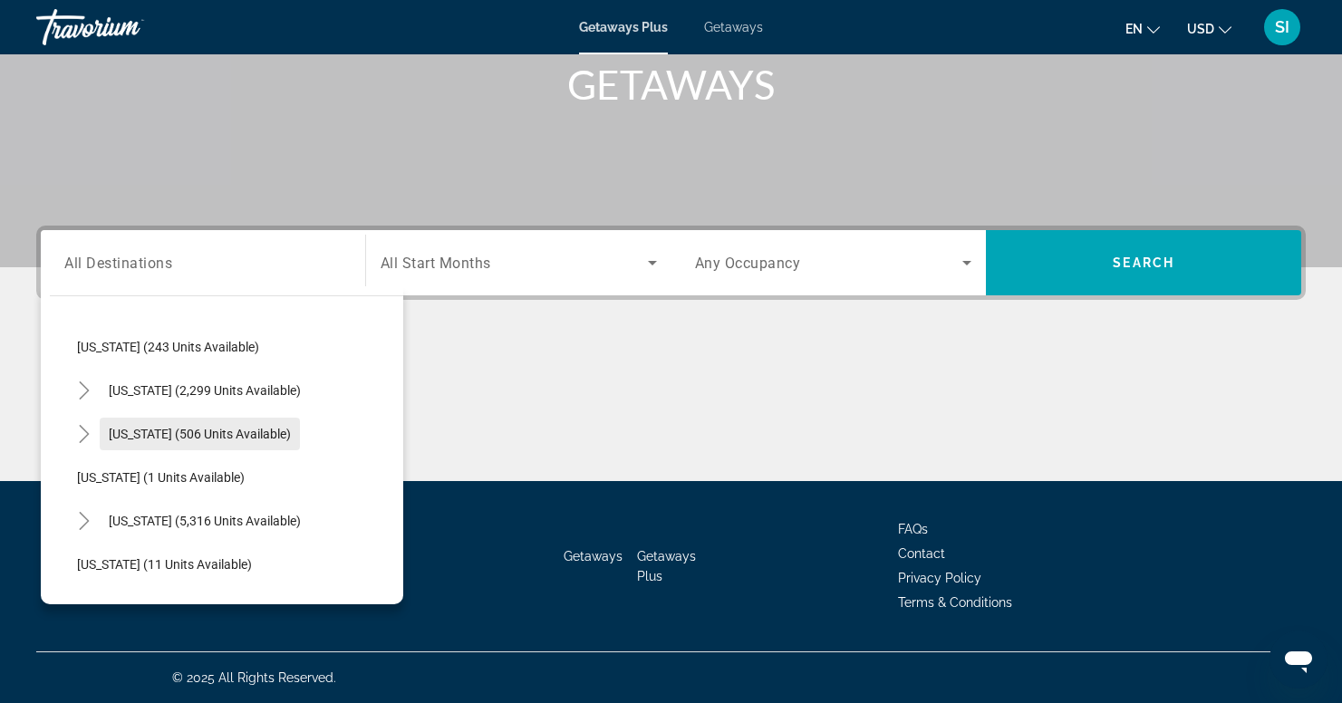
scroll to position [169, 0]
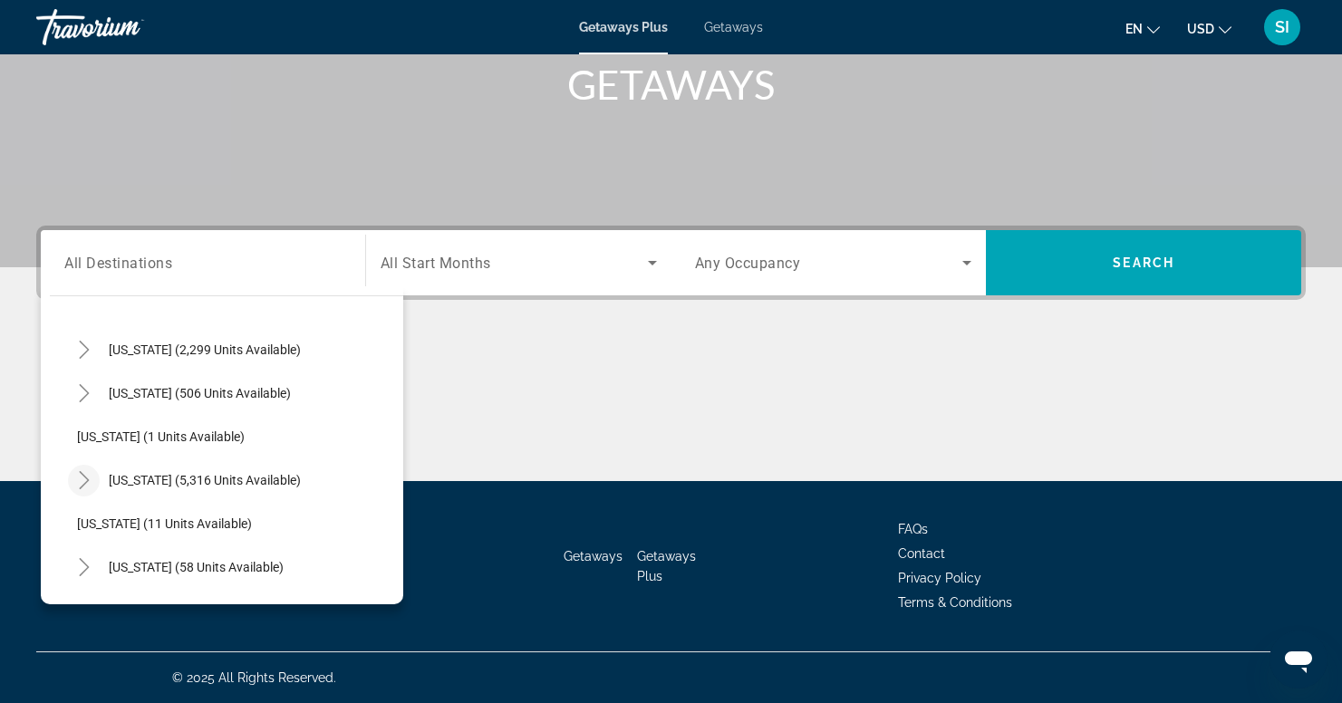
click at [82, 480] on icon "Toggle Florida (5,316 units available)" at bounding box center [84, 480] width 18 height 18
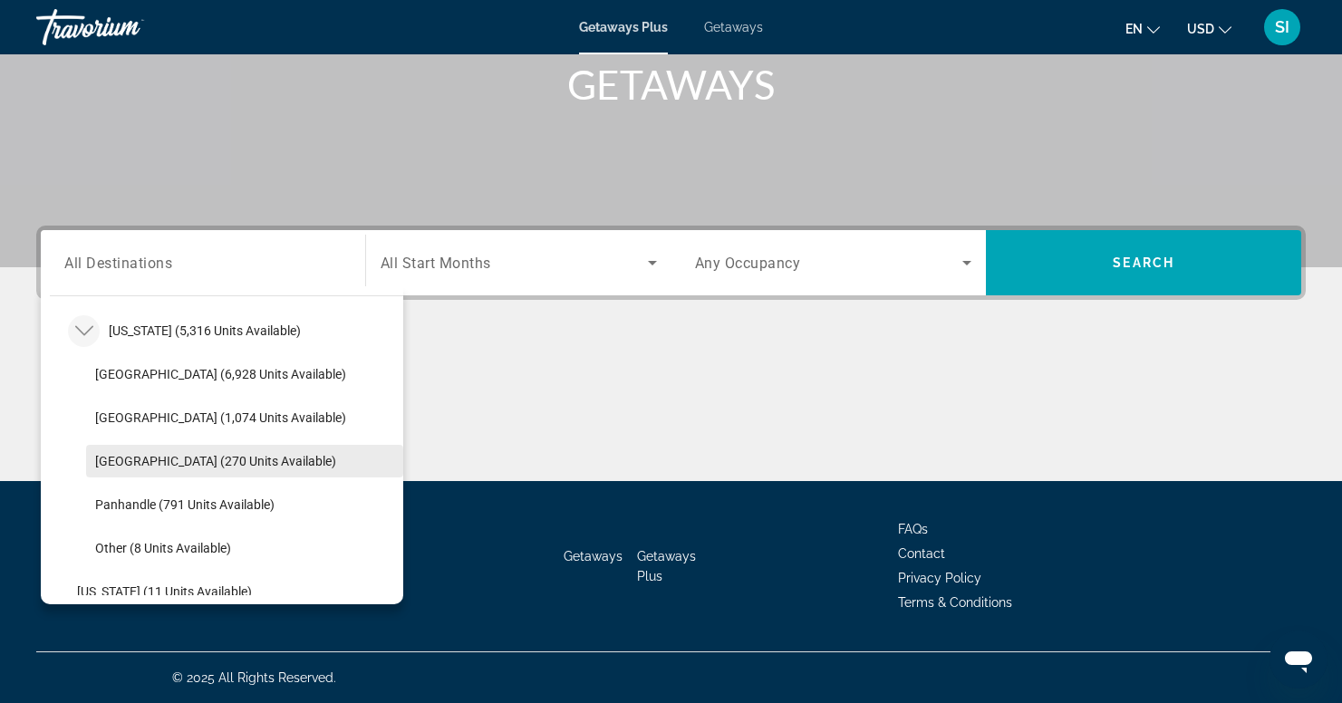
scroll to position [322, 0]
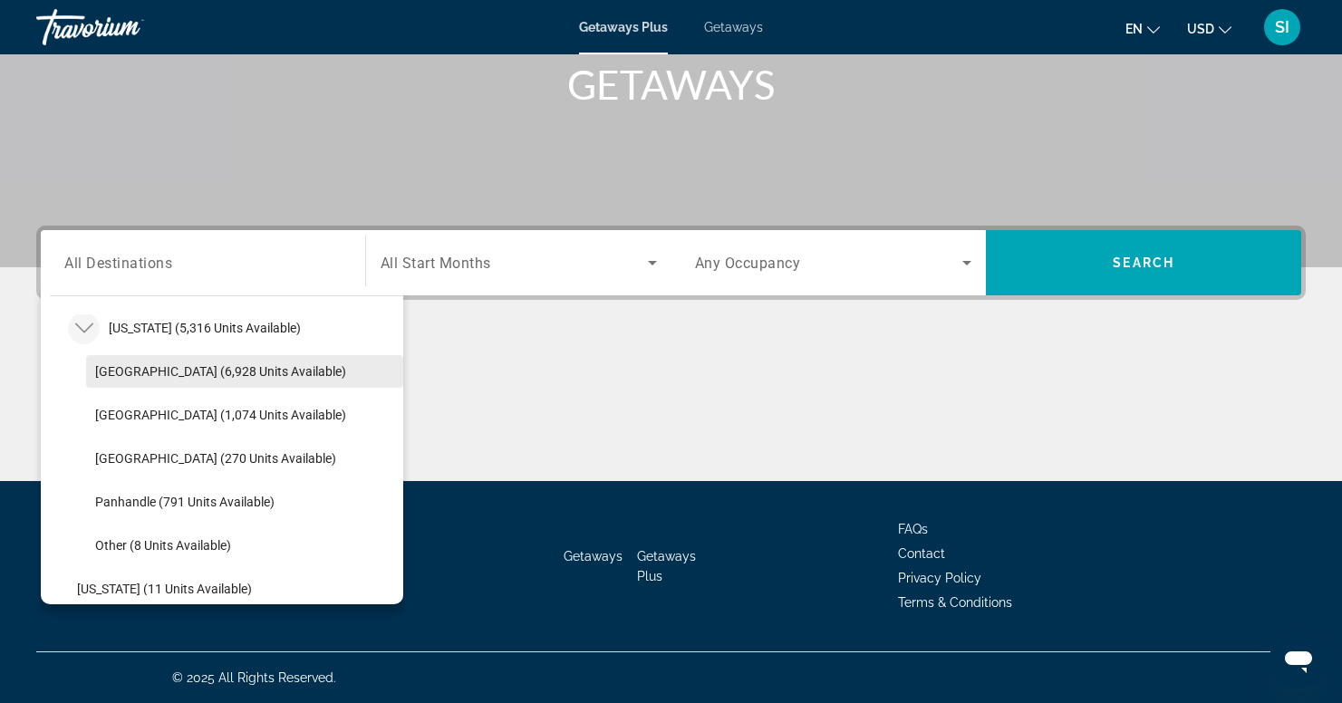
click at [154, 366] on span "[GEOGRAPHIC_DATA] (6,928 units available)" at bounding box center [220, 371] width 251 height 15
type input "**********"
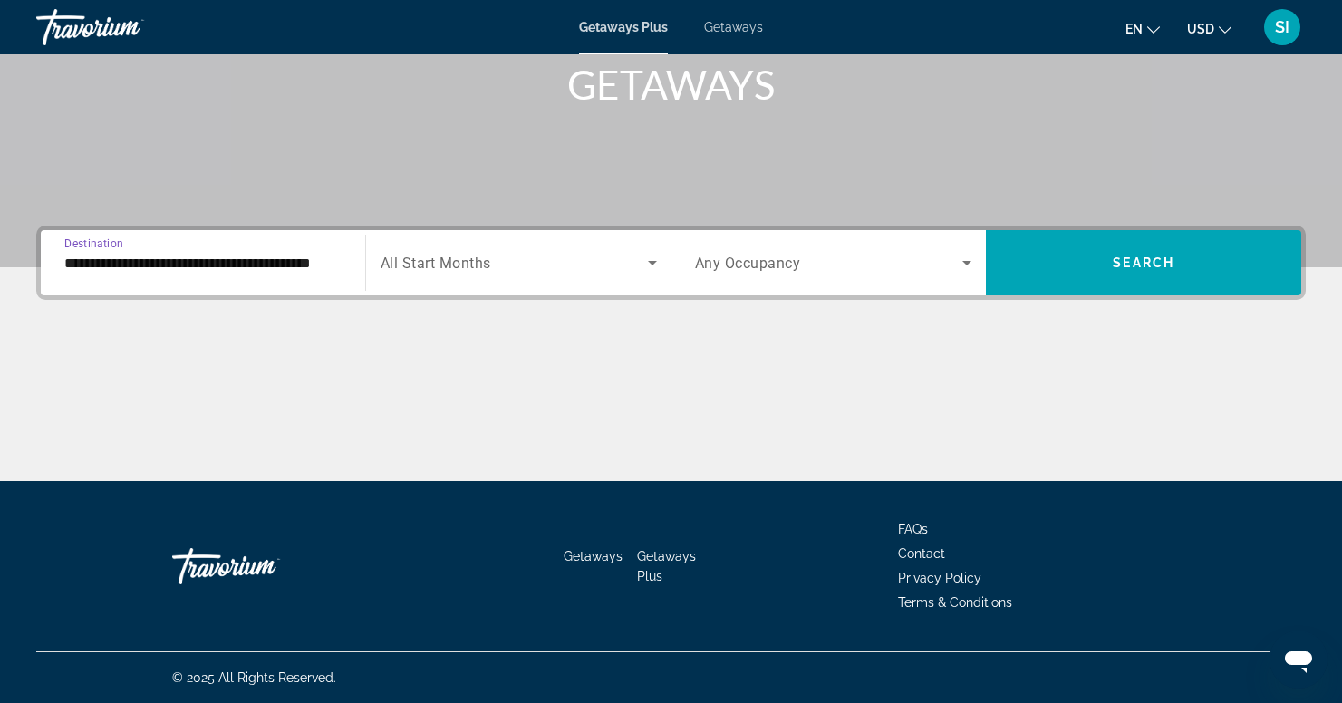
click at [654, 264] on icon "Search widget" at bounding box center [653, 263] width 22 height 22
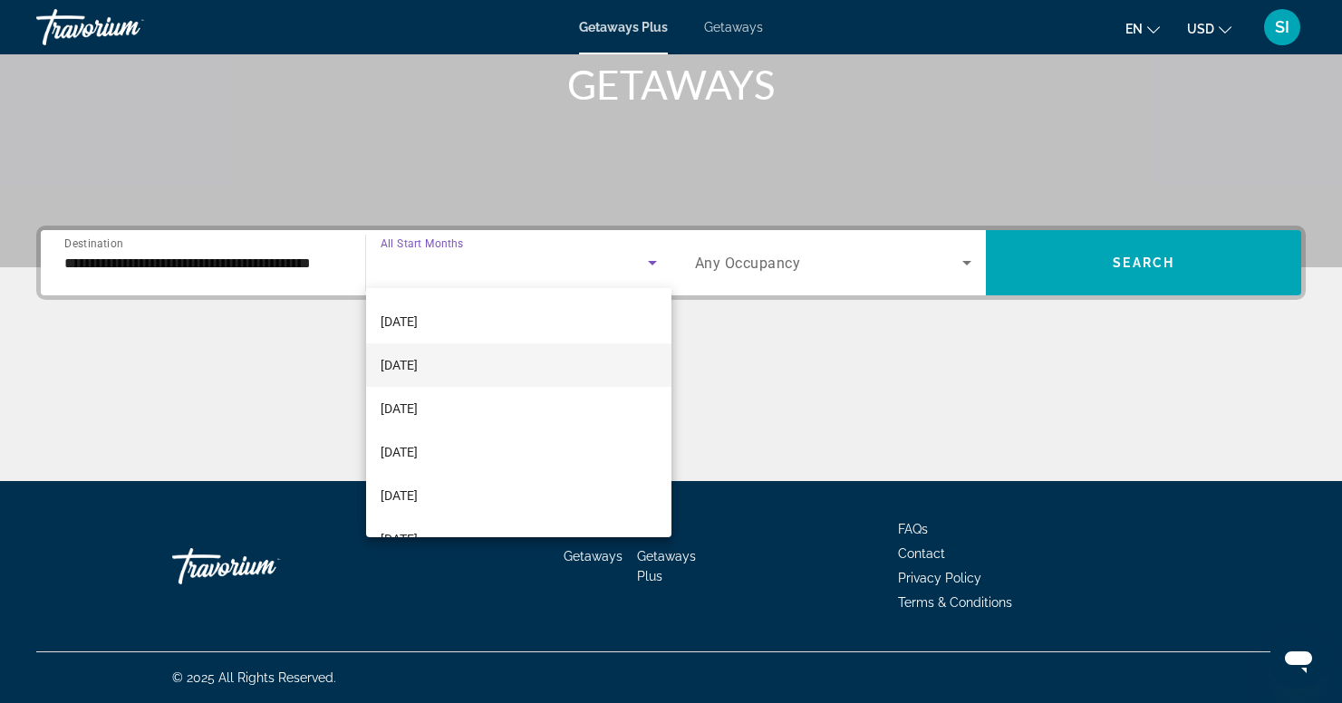
scroll to position [182, 0]
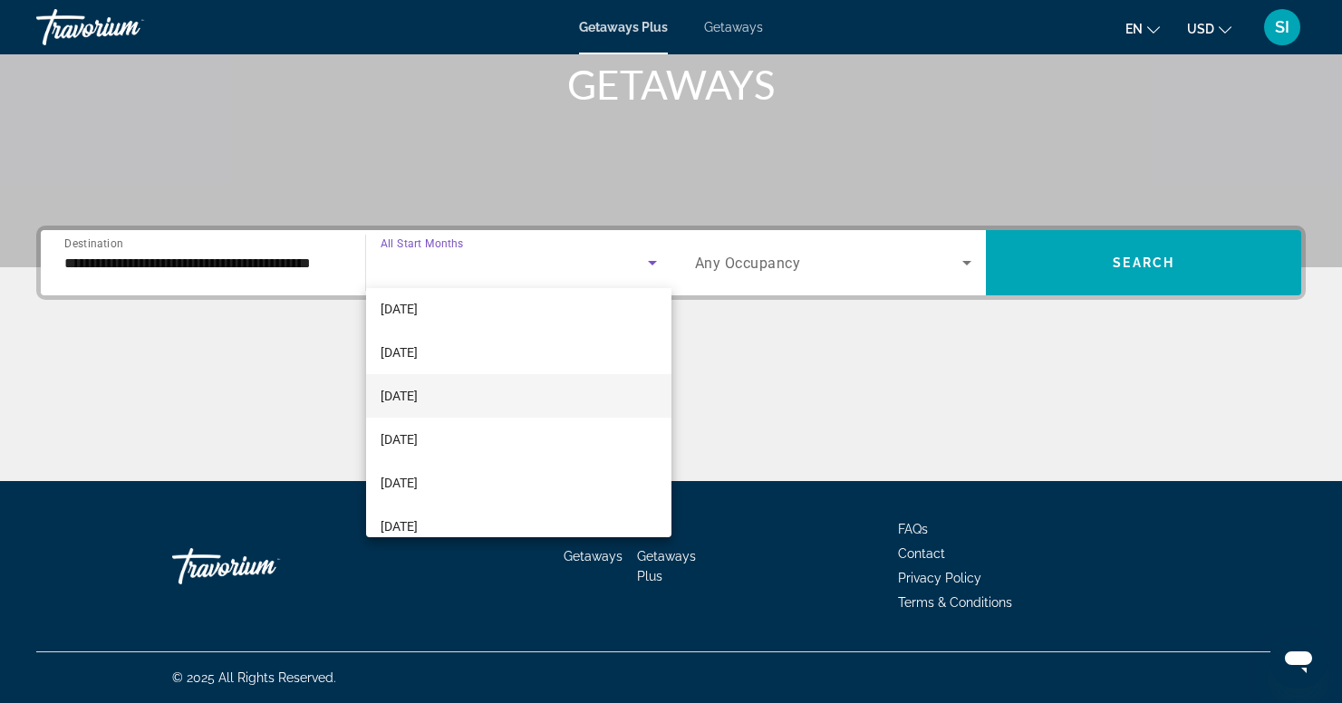
click at [412, 381] on mat-option "[DATE]" at bounding box center [518, 396] width 305 height 44
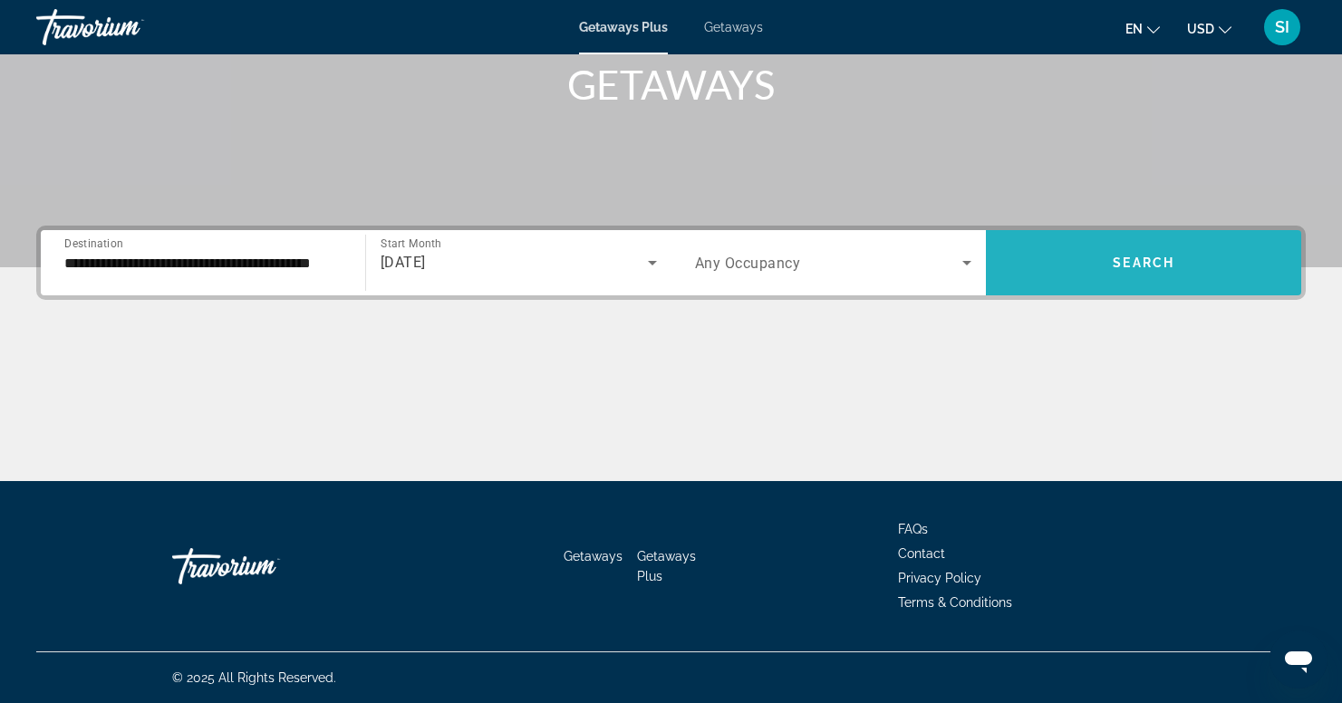
click at [1149, 247] on span "Search widget" at bounding box center [1143, 263] width 315 height 44
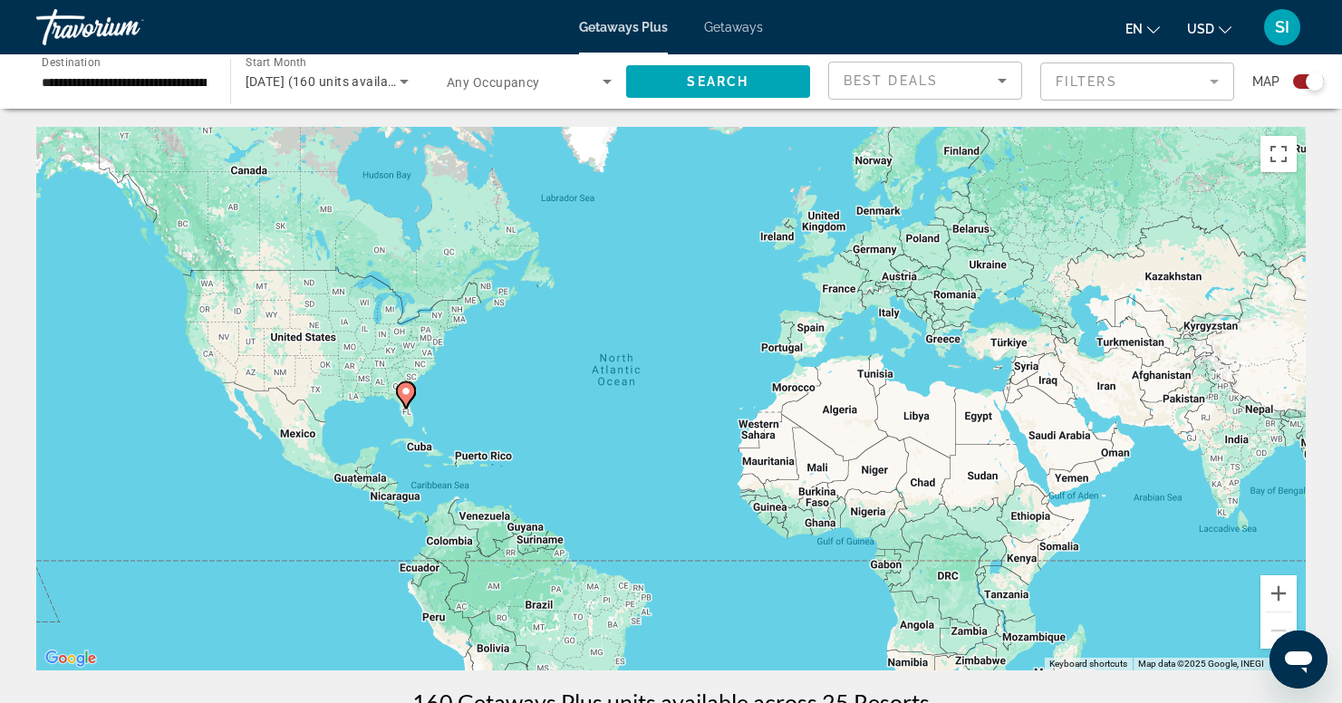
click at [399, 392] on icon "Main content" at bounding box center [405, 395] width 16 height 24
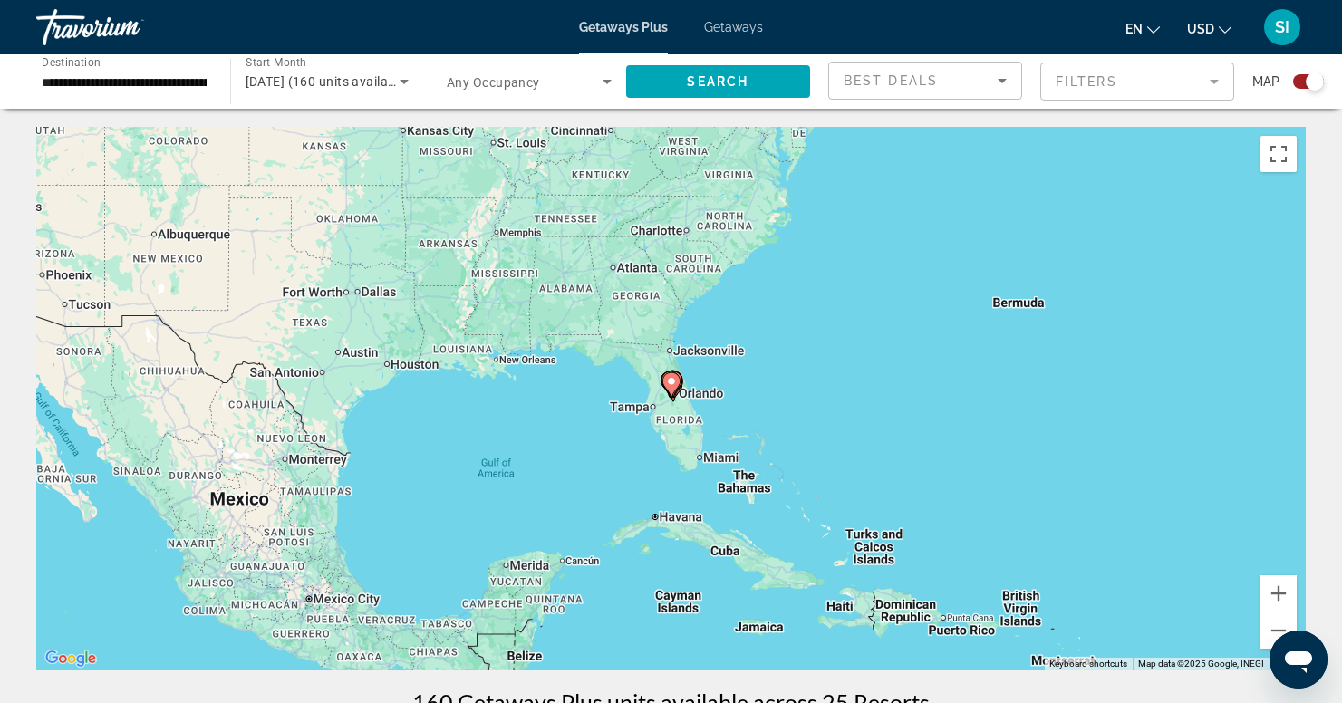
click at [680, 380] on icon "Main content" at bounding box center [672, 384] width 16 height 24
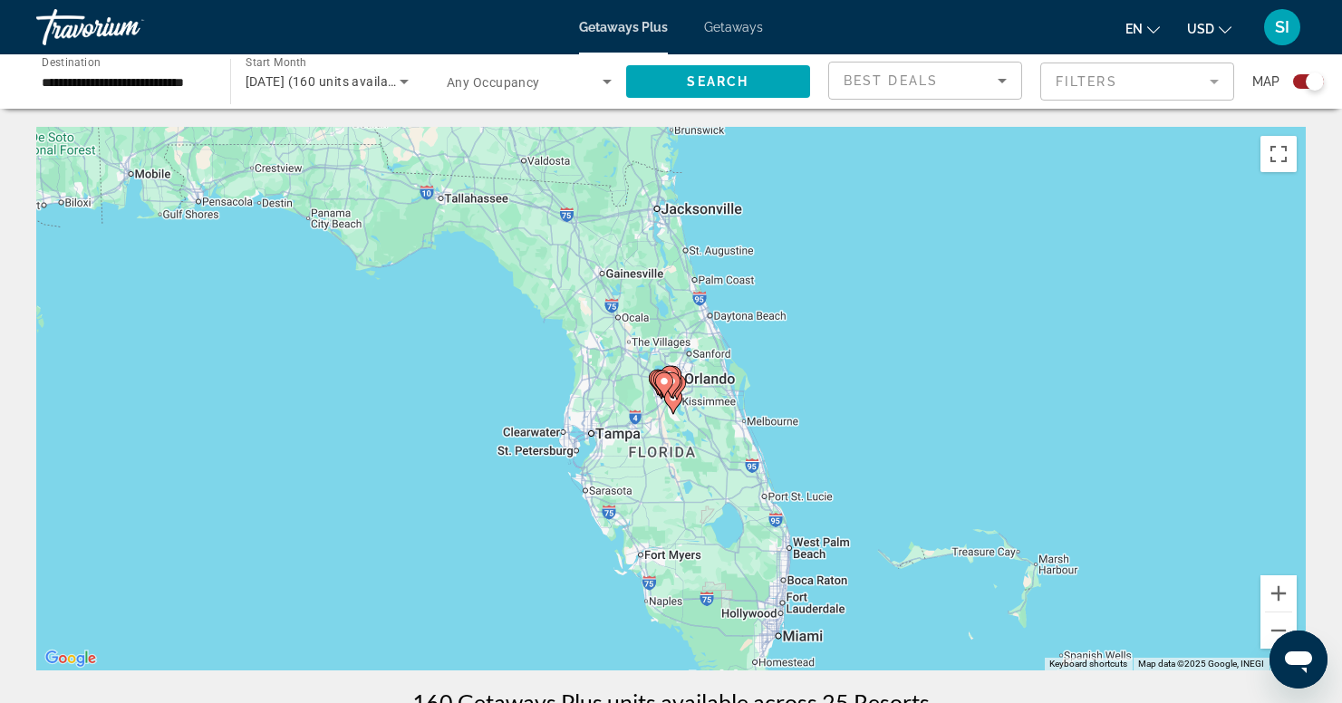
click at [680, 380] on gmp-advanced-marker "Main content" at bounding box center [672, 378] width 18 height 27
type input "**********"
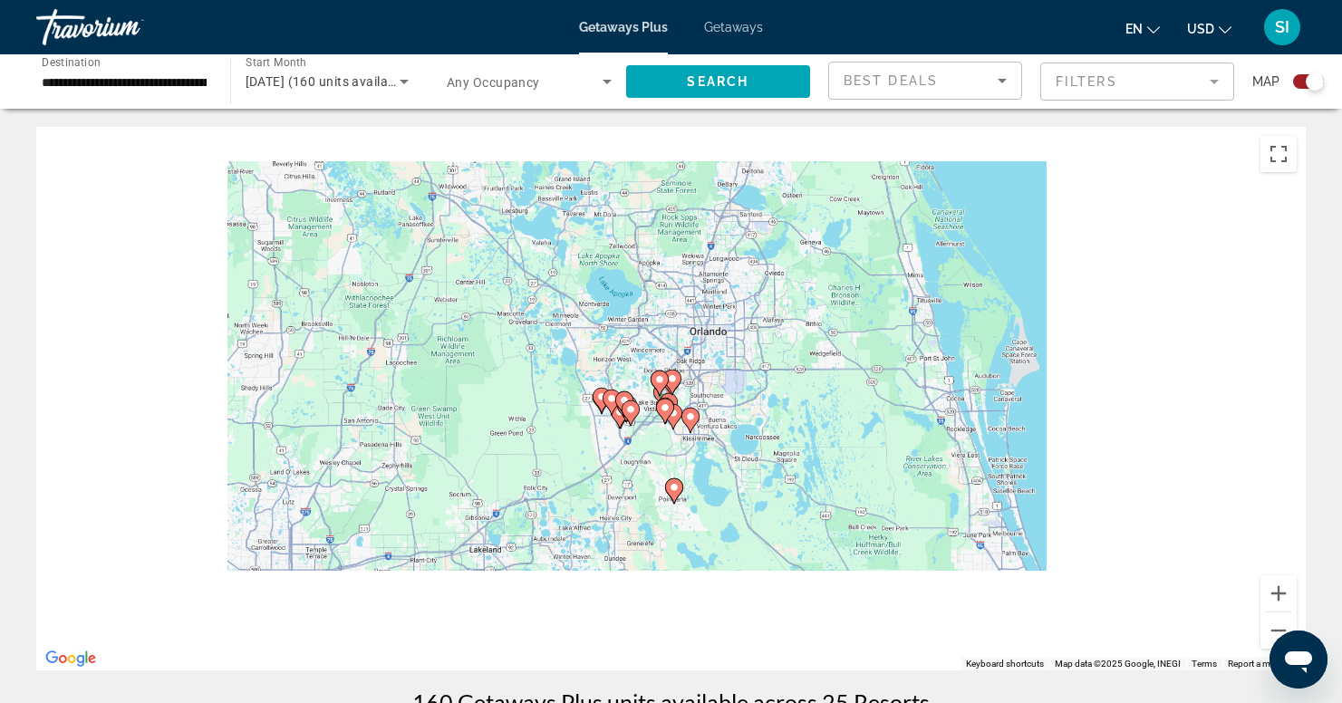
click at [680, 380] on div "To navigate, press the arrow keys. To activate drag with keyboard, press Alt + …" at bounding box center [671, 399] width 1270 height 544
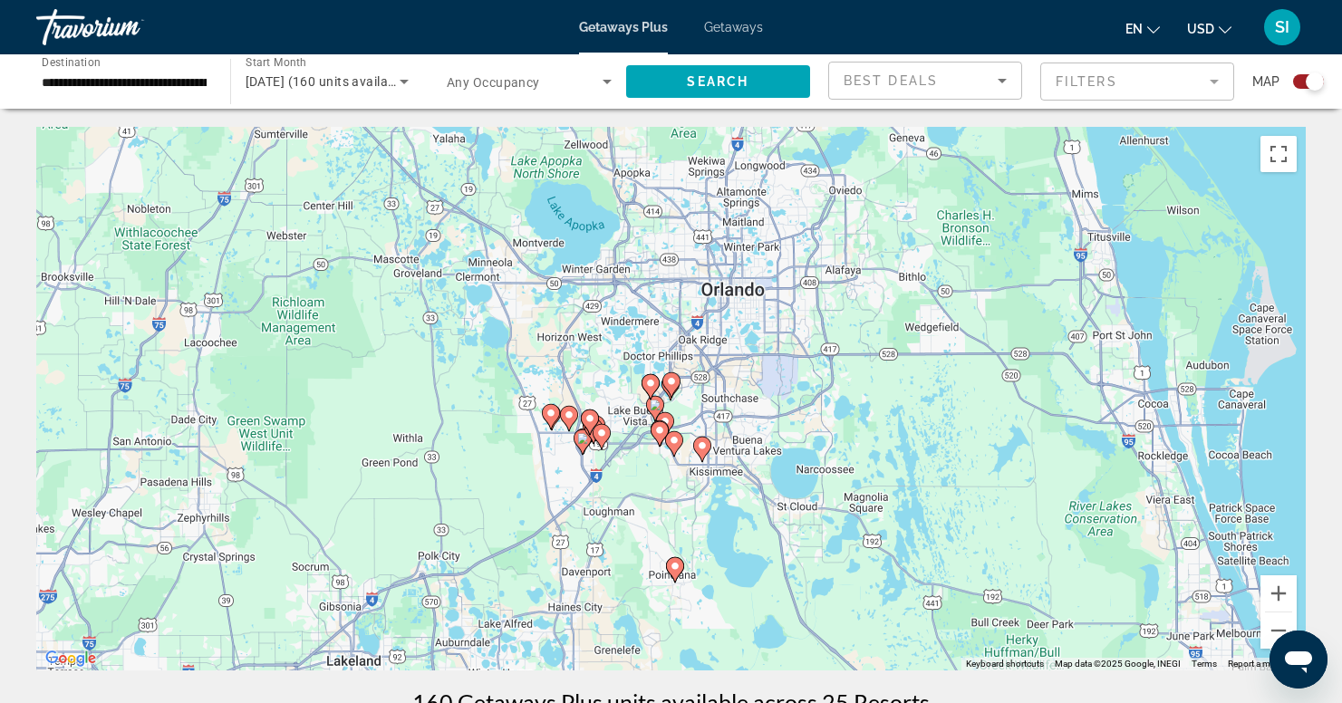
click at [674, 387] on icon "Main content" at bounding box center [670, 385] width 16 height 24
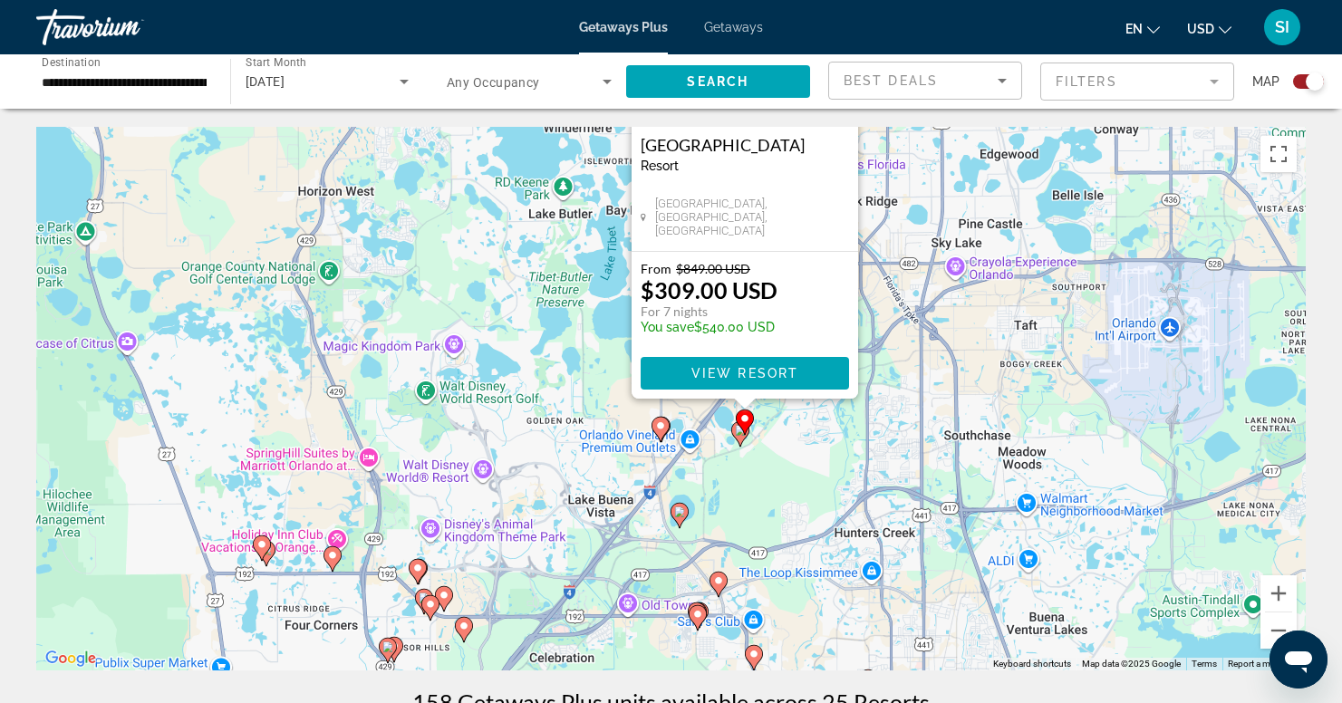
drag, startPoint x: 818, startPoint y: 479, endPoint x: 914, endPoint y: 171, distance: 322.8
click at [914, 171] on div "To activate drag with keyboard, press Alt + Enter. Once in keyboard drag state,…" at bounding box center [671, 399] width 1270 height 544
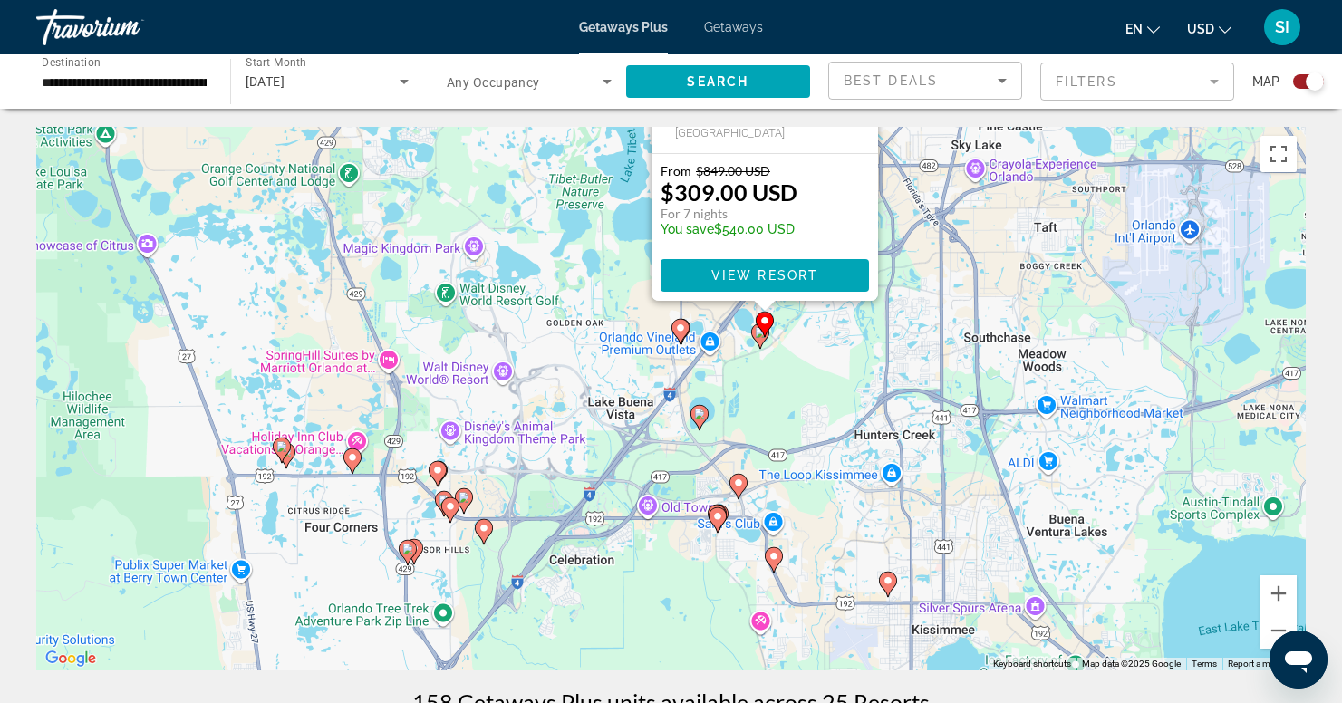
click at [703, 411] on image "Main content" at bounding box center [699, 414] width 11 height 11
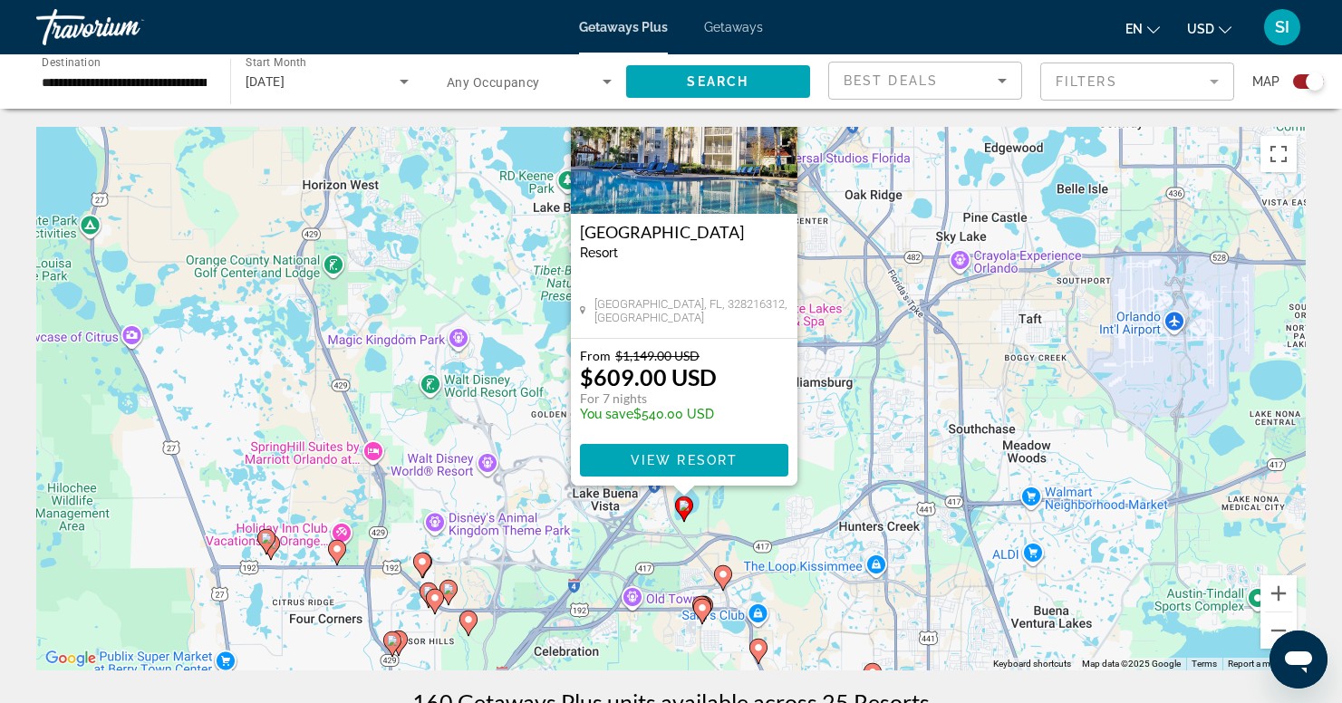
drag, startPoint x: 916, startPoint y: 493, endPoint x: 934, endPoint y: 349, distance: 145.2
click at [934, 349] on div "To activate drag with keyboard, press Alt + Enter. Once in keyboard drag state,…" at bounding box center [671, 399] width 1270 height 544
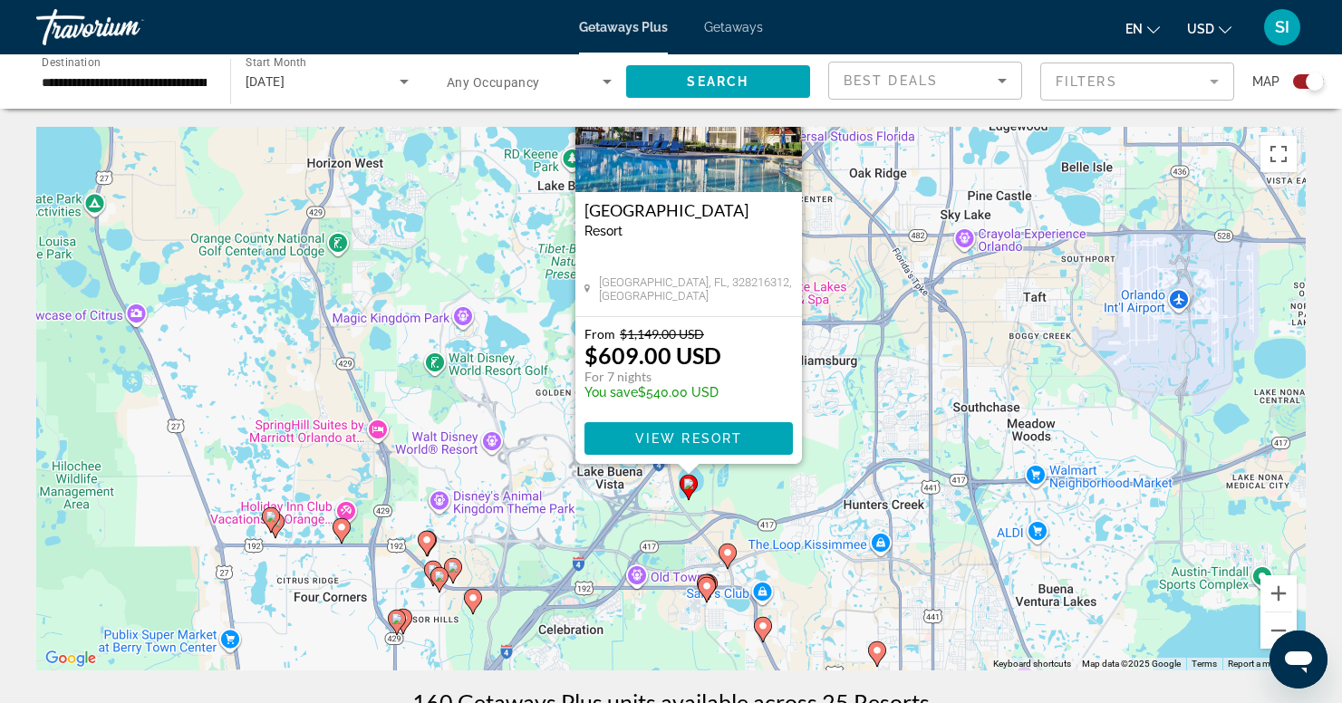
click at [272, 515] on image "Main content" at bounding box center [271, 516] width 11 height 11
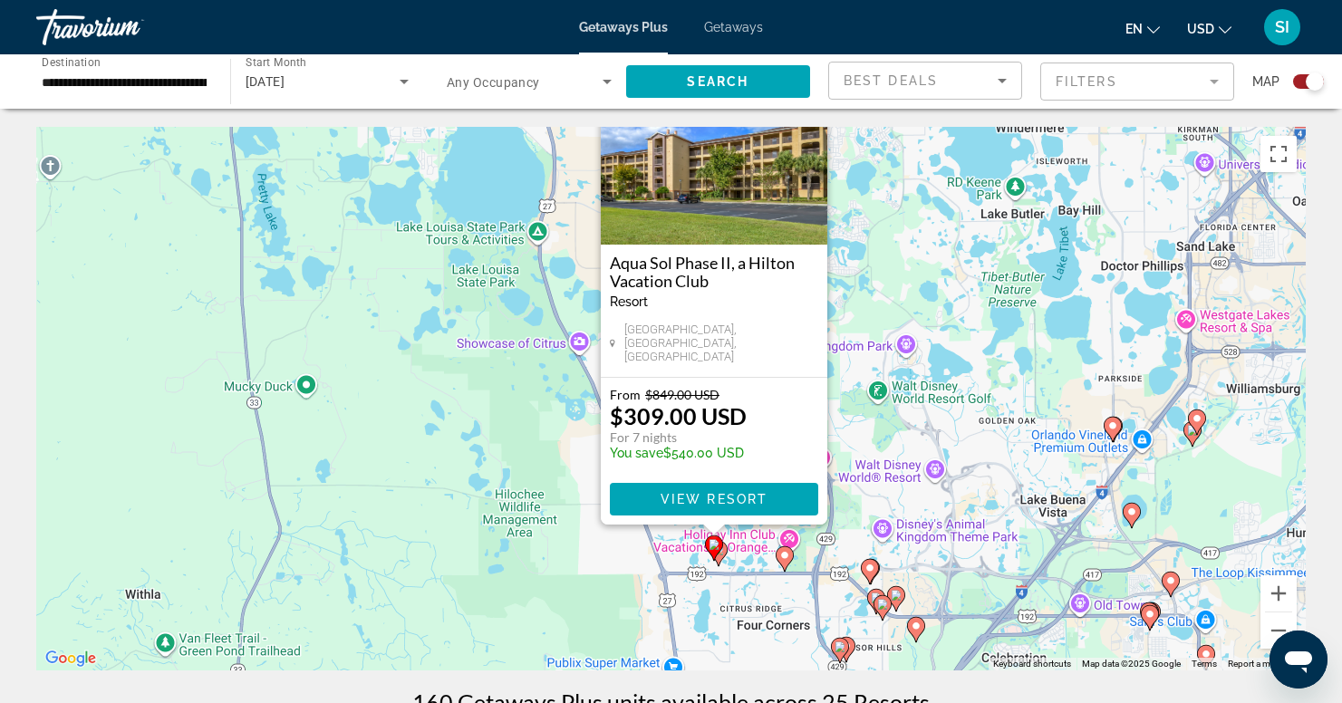
drag, startPoint x: 314, startPoint y: 525, endPoint x: 358, endPoint y: 442, distance: 93.7
click at [358, 442] on div "To activate drag with keyboard, press Alt + Enter. Once in keyboard drag state,…" at bounding box center [671, 399] width 1270 height 544
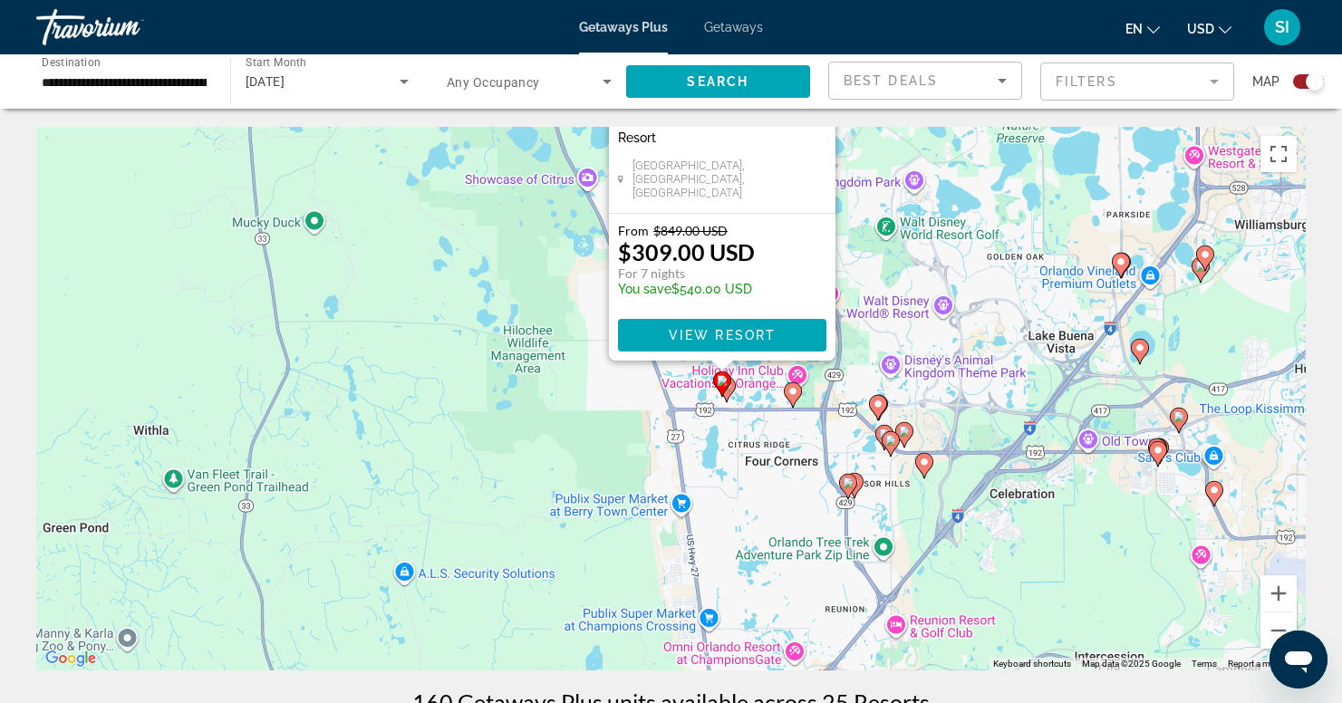
drag, startPoint x: 486, startPoint y: 520, endPoint x: 494, endPoint y: 354, distance: 166.0
click at [494, 354] on div "To activate drag with keyboard, press Alt + Enter. Once in keyboard drag state,…" at bounding box center [671, 399] width 1270 height 544
click at [731, 384] on icon "Main content" at bounding box center [726, 390] width 16 height 24
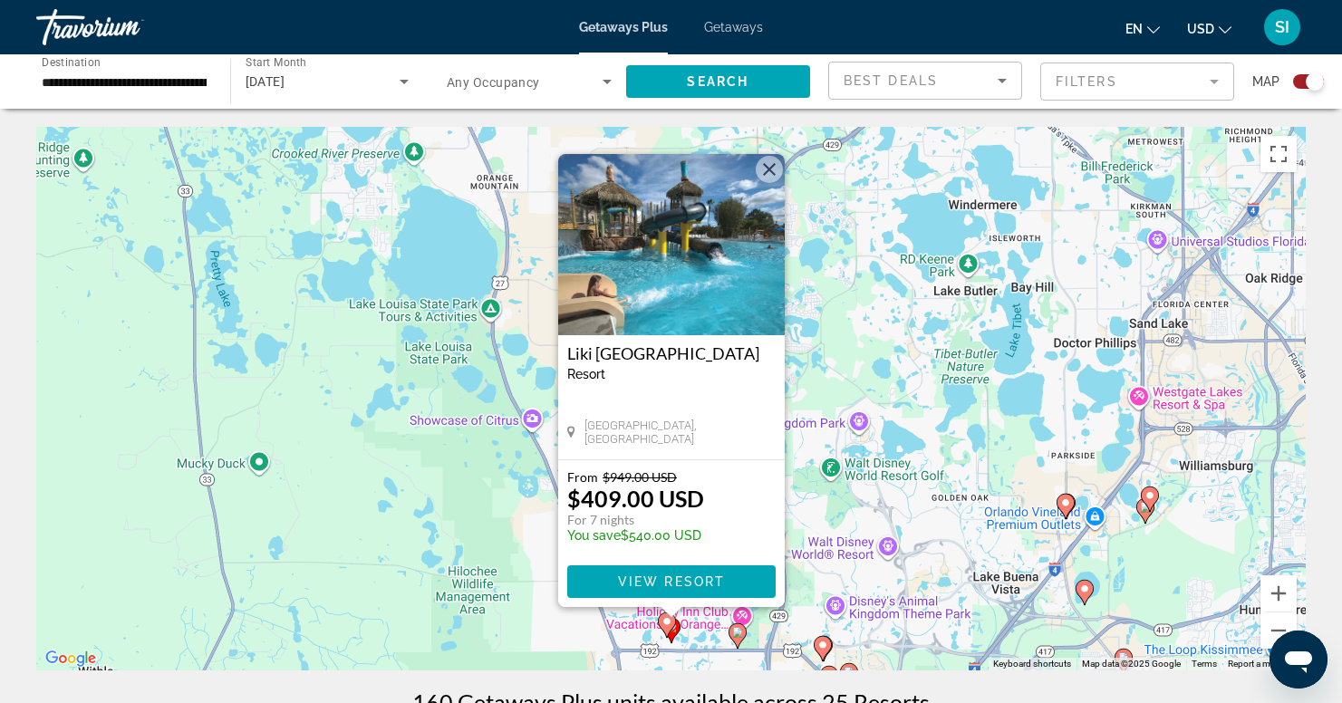
click at [739, 633] on image "Main content" at bounding box center [737, 632] width 11 height 11
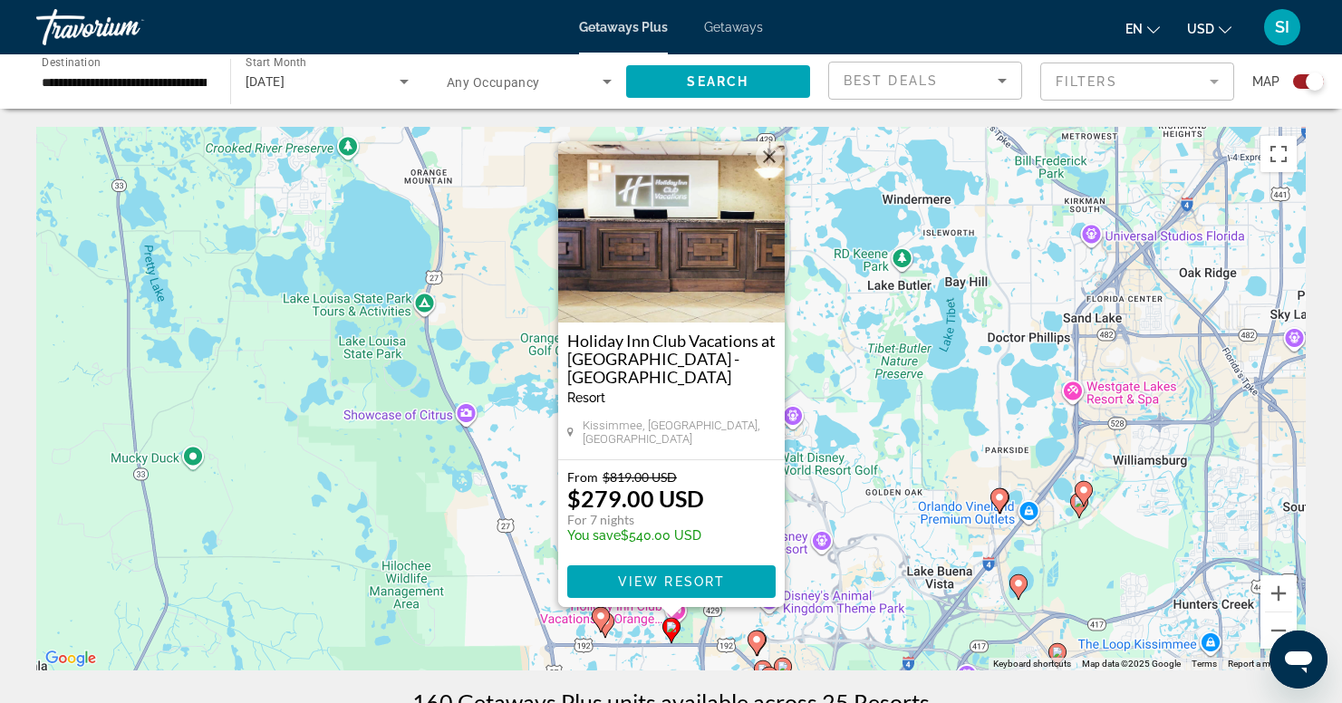
click at [759, 646] on icon "Main content" at bounding box center [756, 644] width 16 height 24
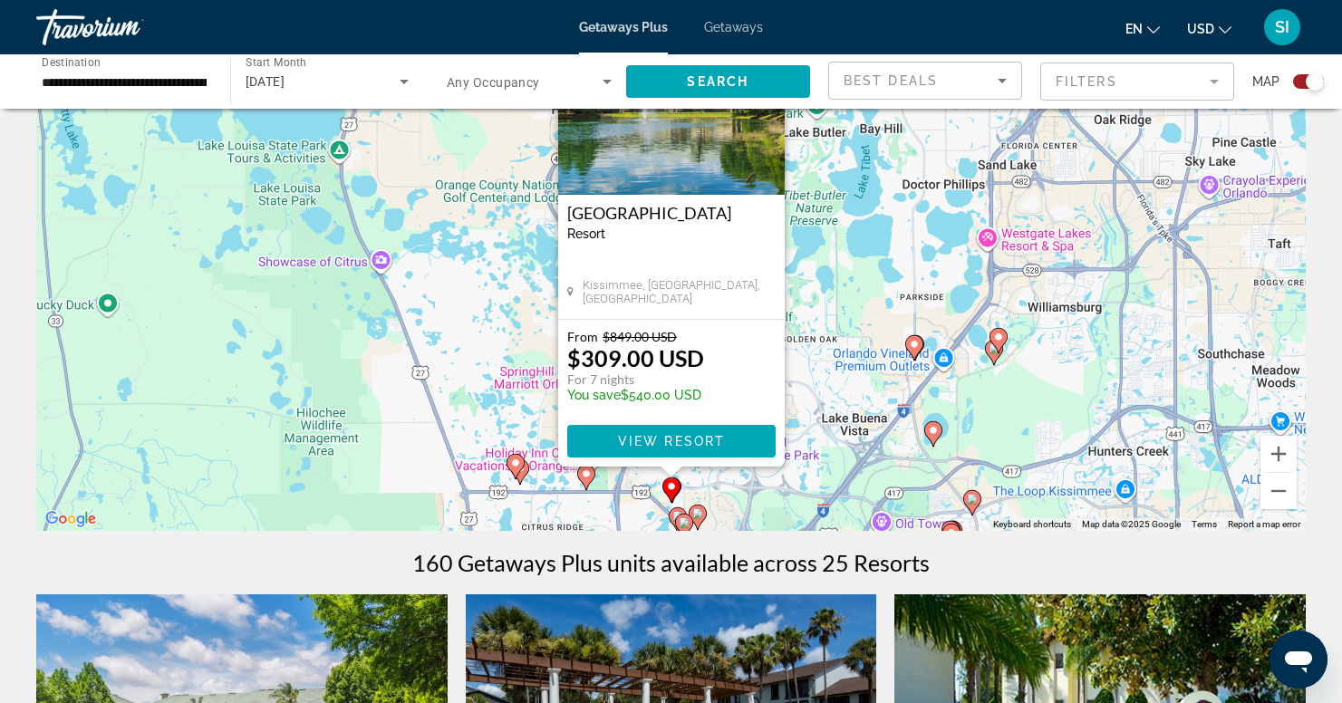
scroll to position [146, 0]
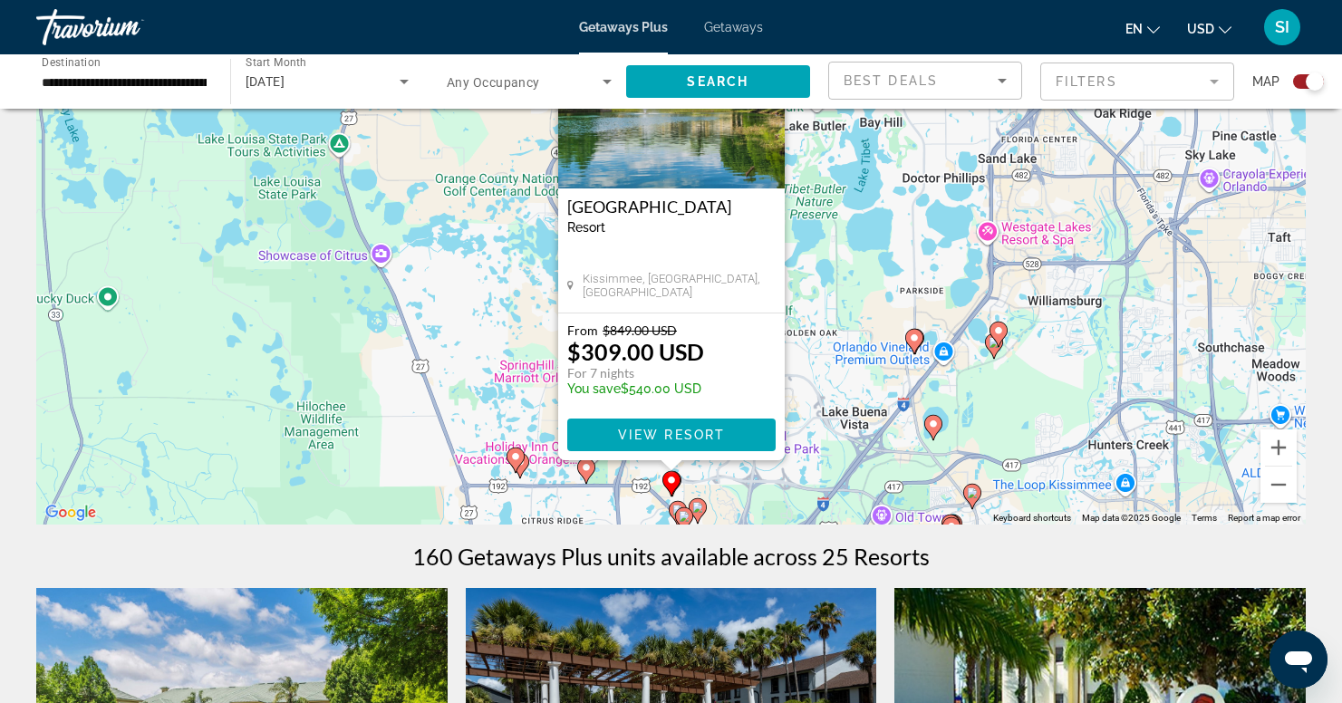
click at [705, 511] on icon "Main content" at bounding box center [698, 510] width 18 height 25
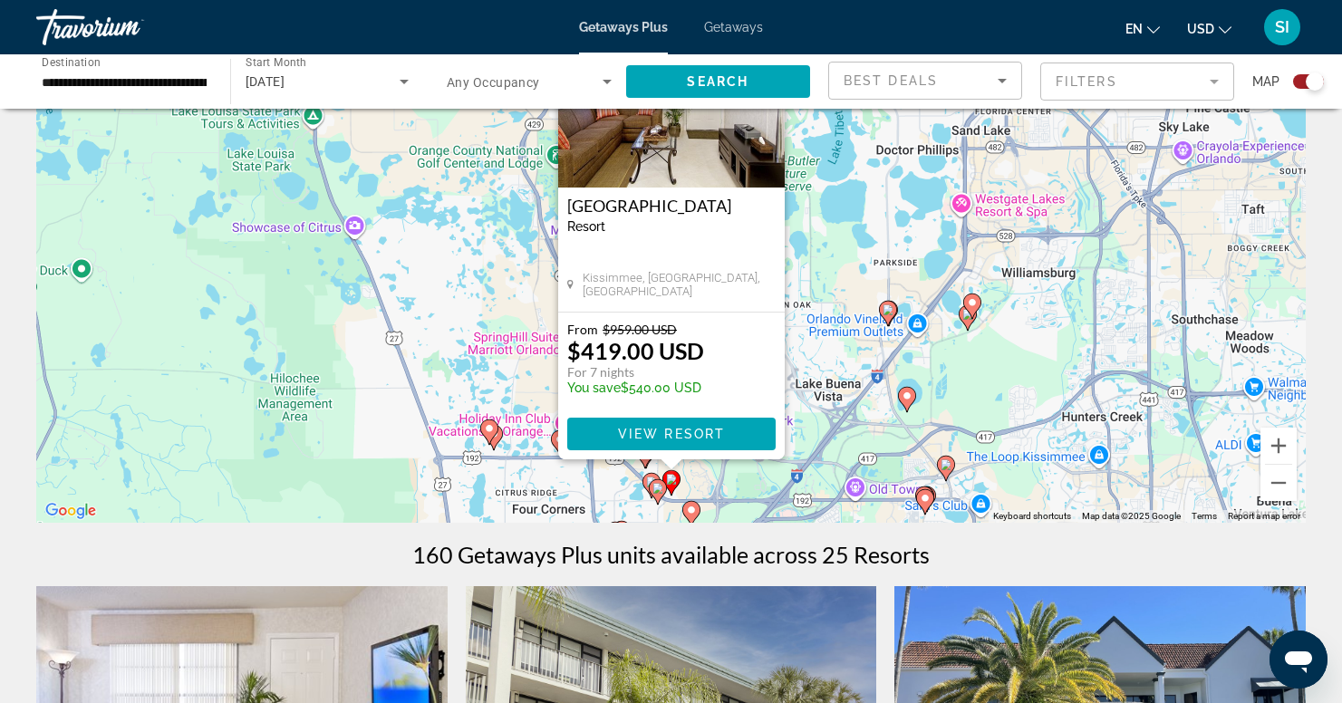
scroll to position [174, 0]
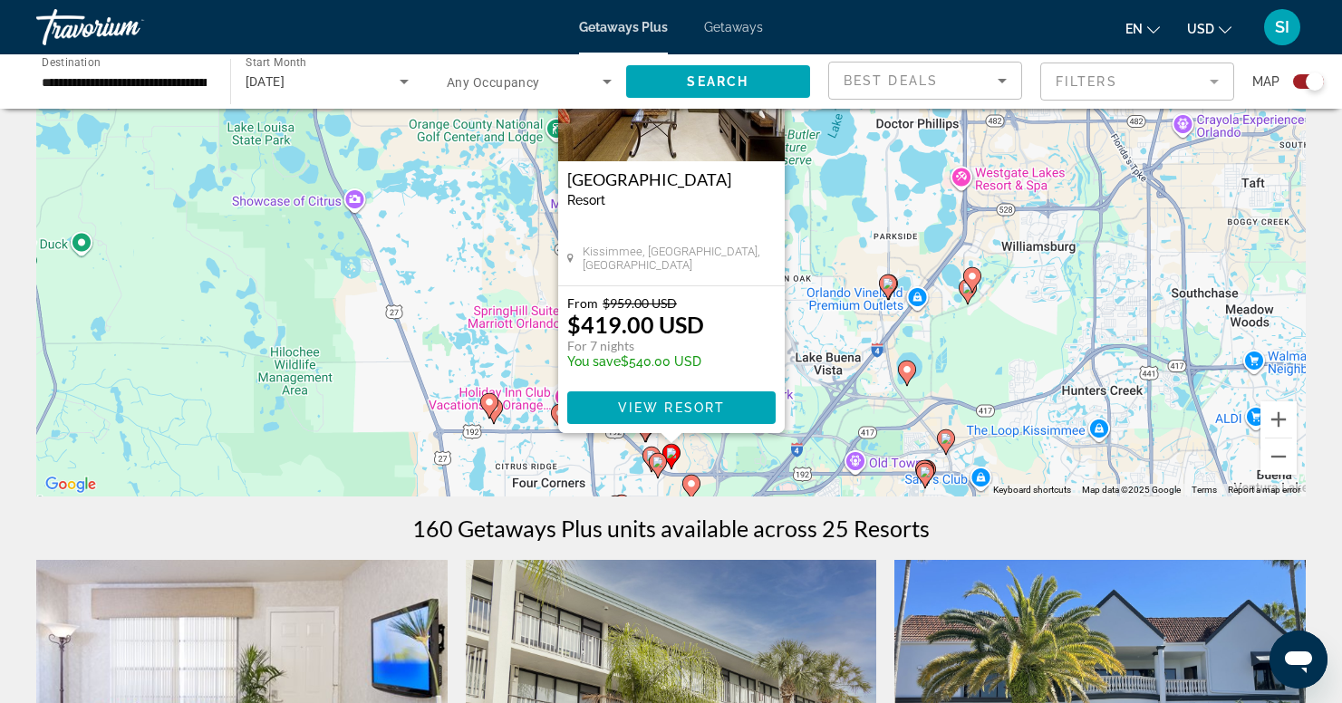
click at [951, 439] on icon "Main content" at bounding box center [945, 442] width 16 height 24
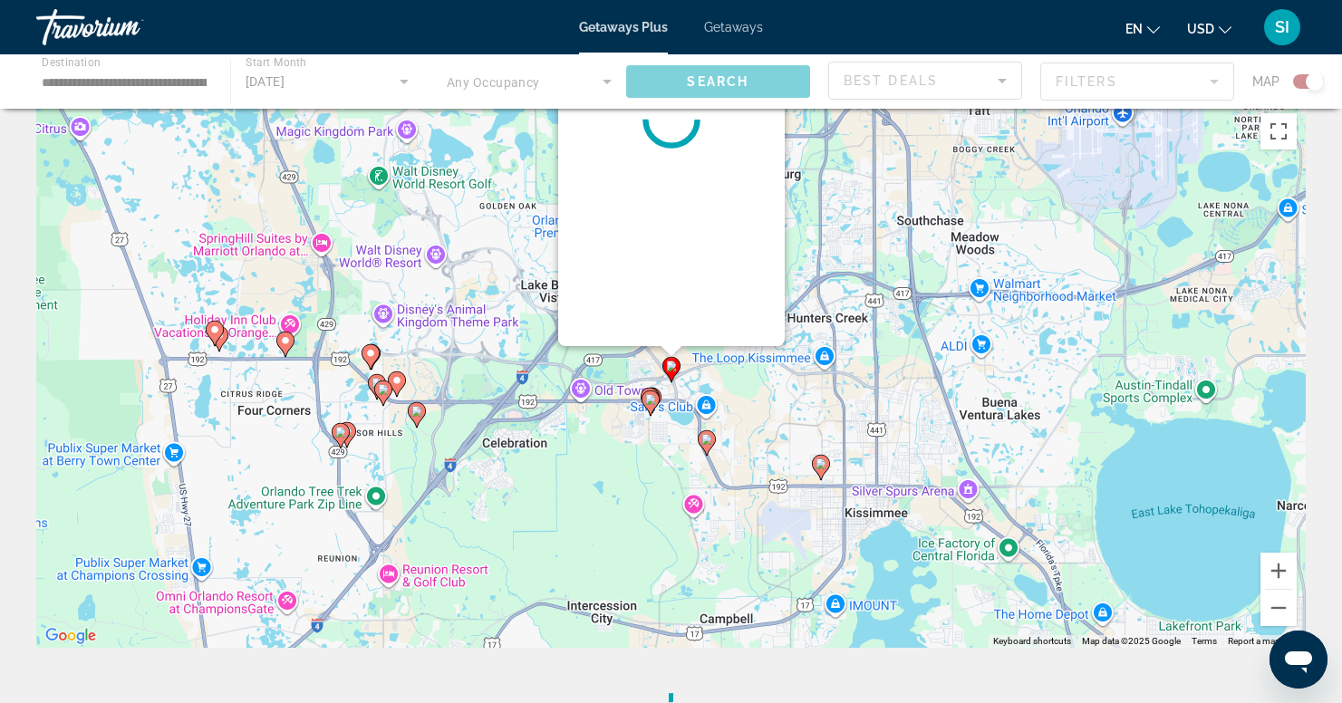
scroll to position [0, 0]
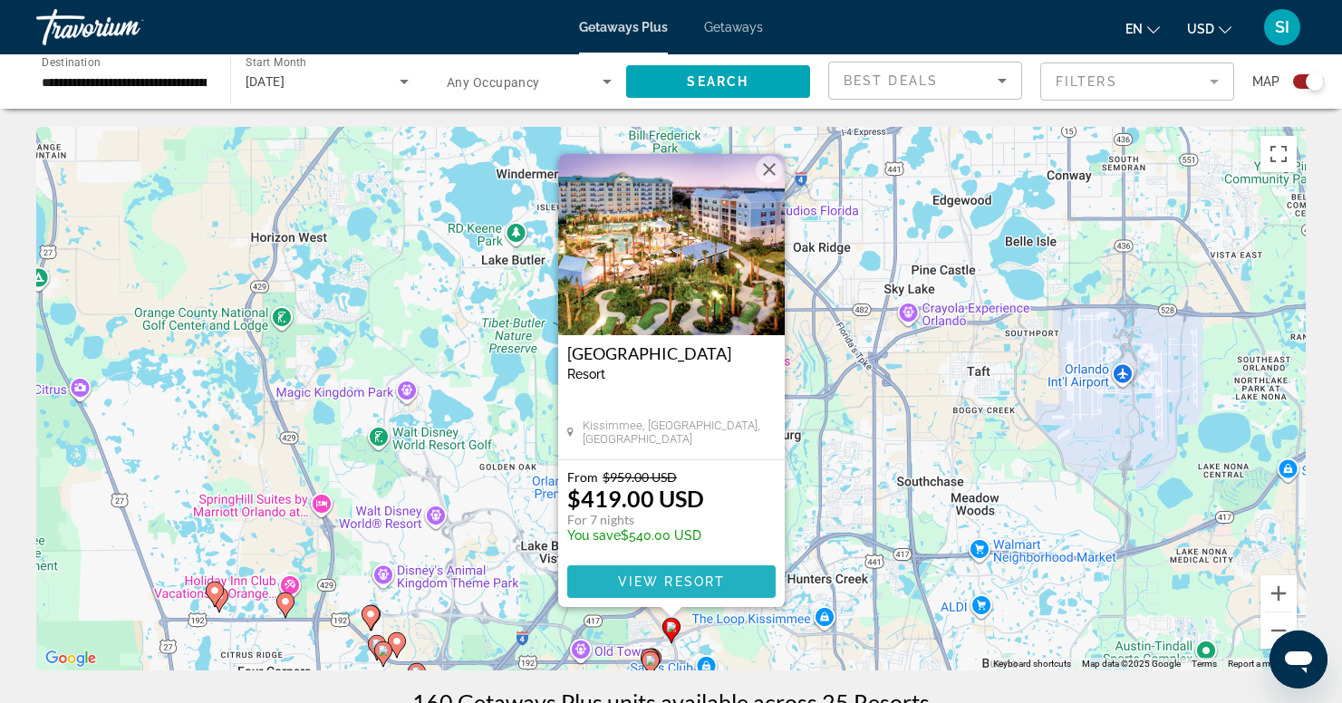
click at [669, 575] on span "View Resort" at bounding box center [670, 582] width 107 height 15
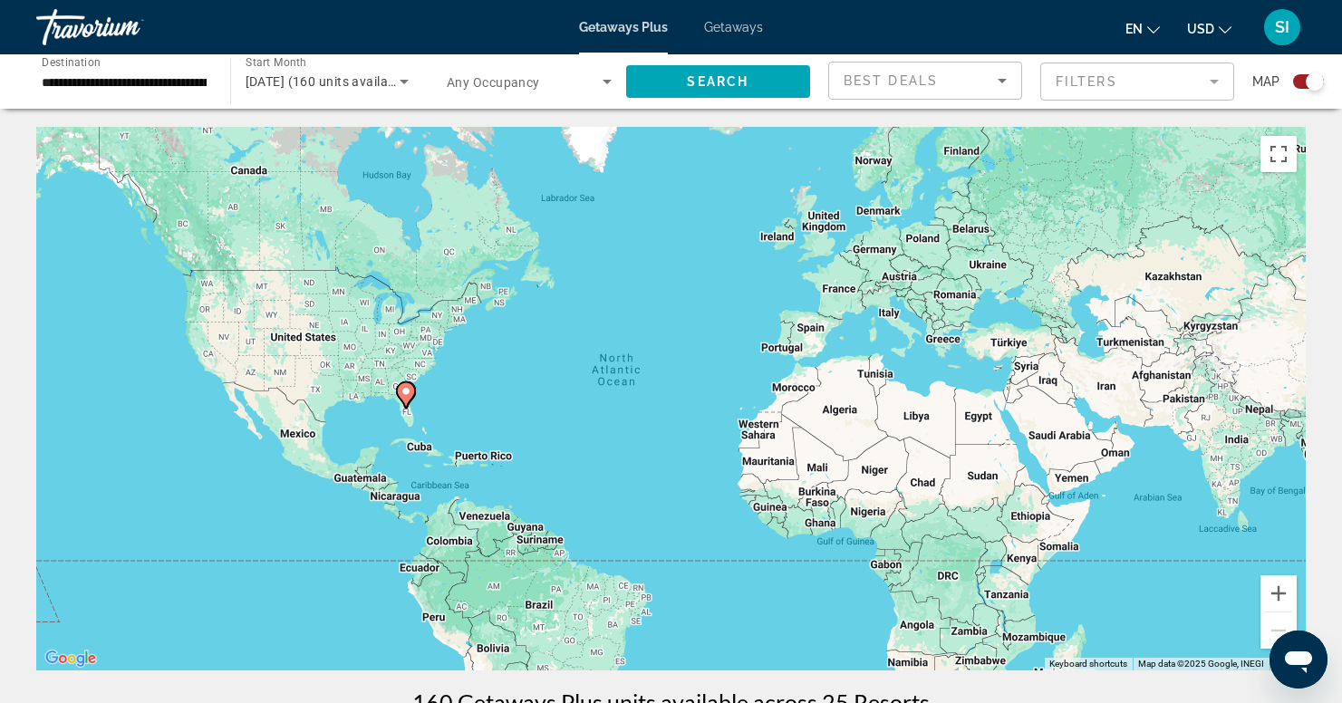
click at [1219, 81] on mat-form-field "Filters" at bounding box center [1137, 82] width 194 height 38
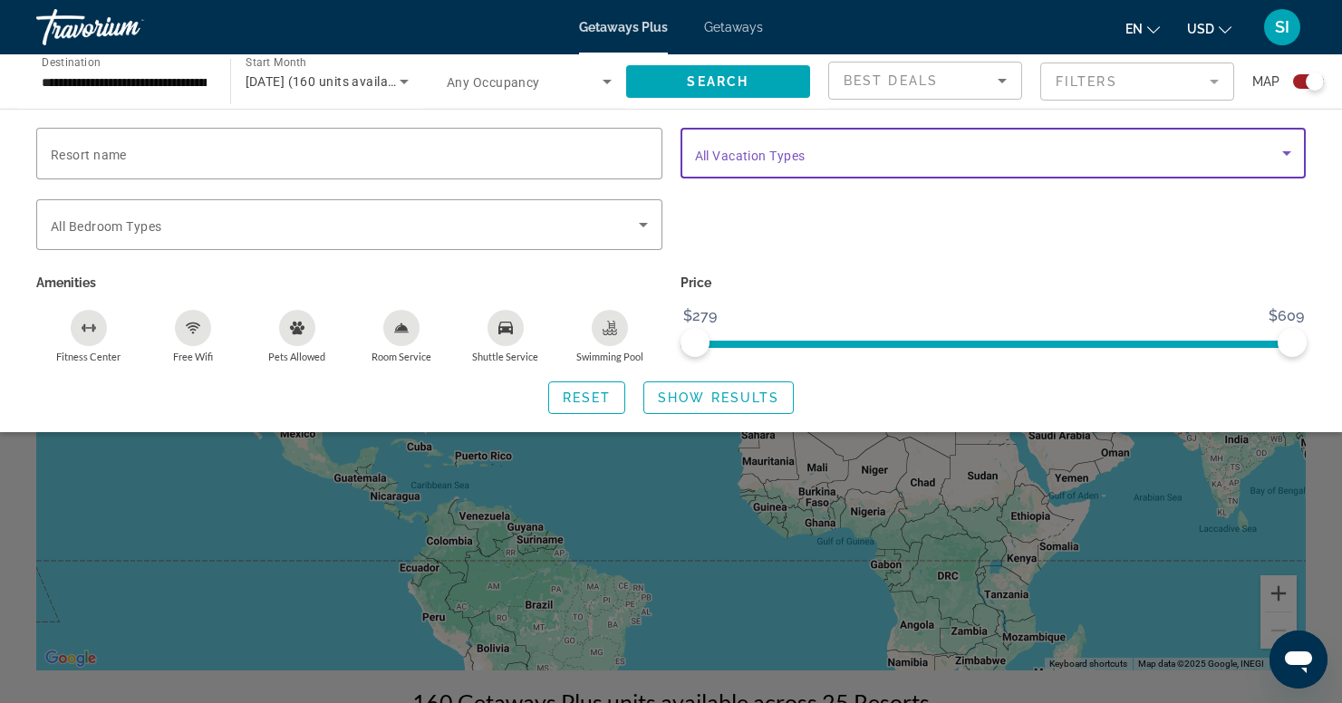
click at [1282, 153] on icon "Search widget" at bounding box center [1287, 153] width 22 height 22
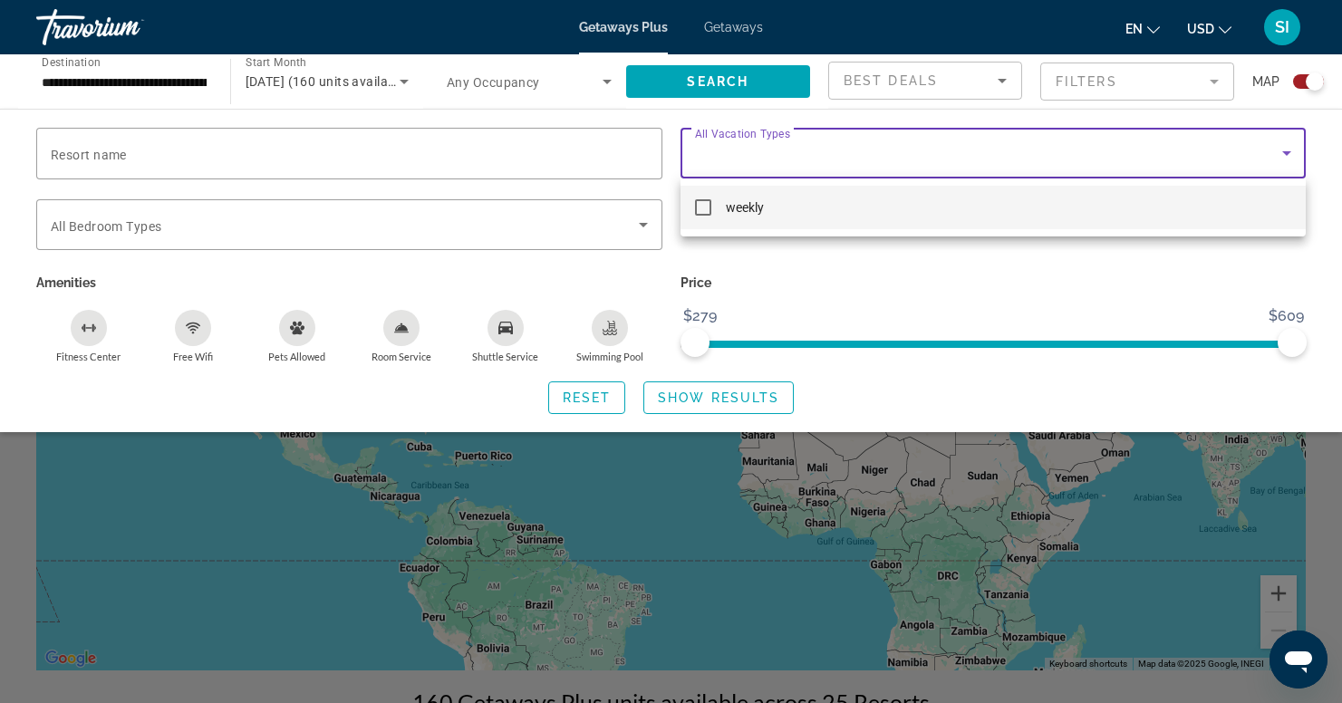
click at [1282, 153] on div at bounding box center [671, 351] width 1342 height 703
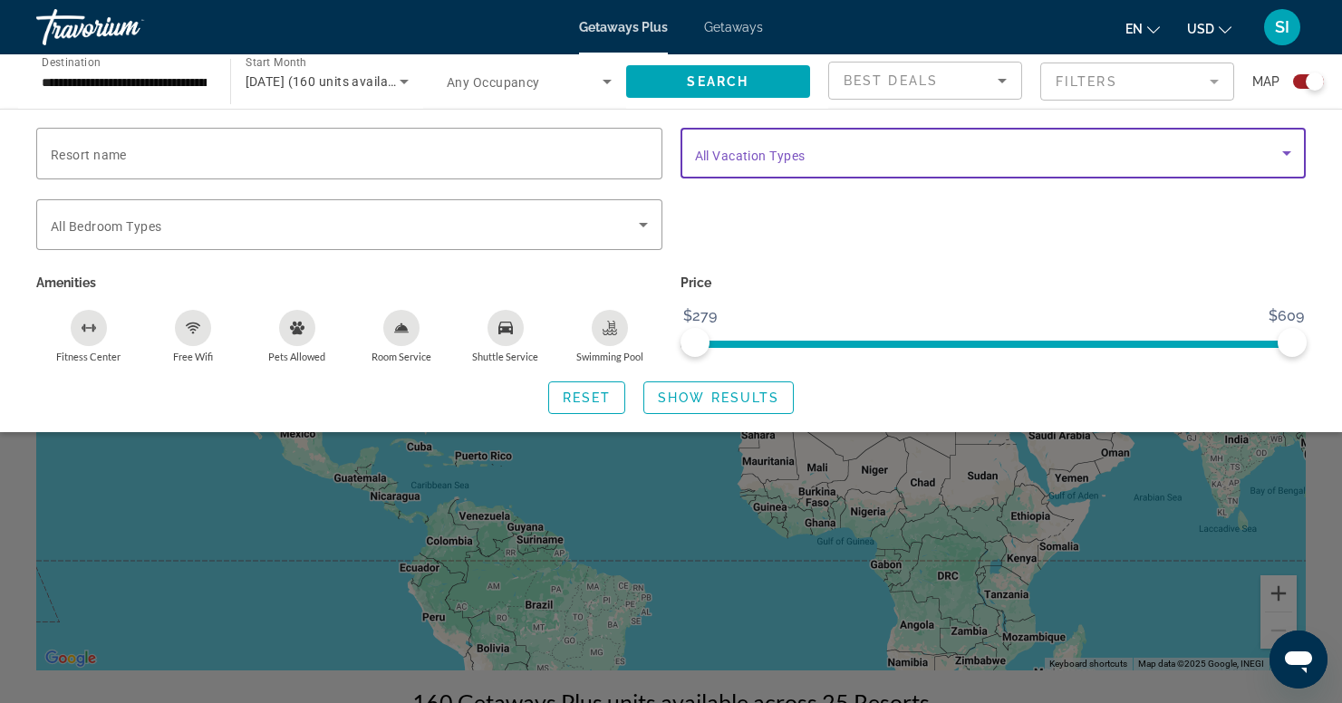
click at [1282, 153] on icon "Search widget" at bounding box center [1287, 153] width 22 height 22
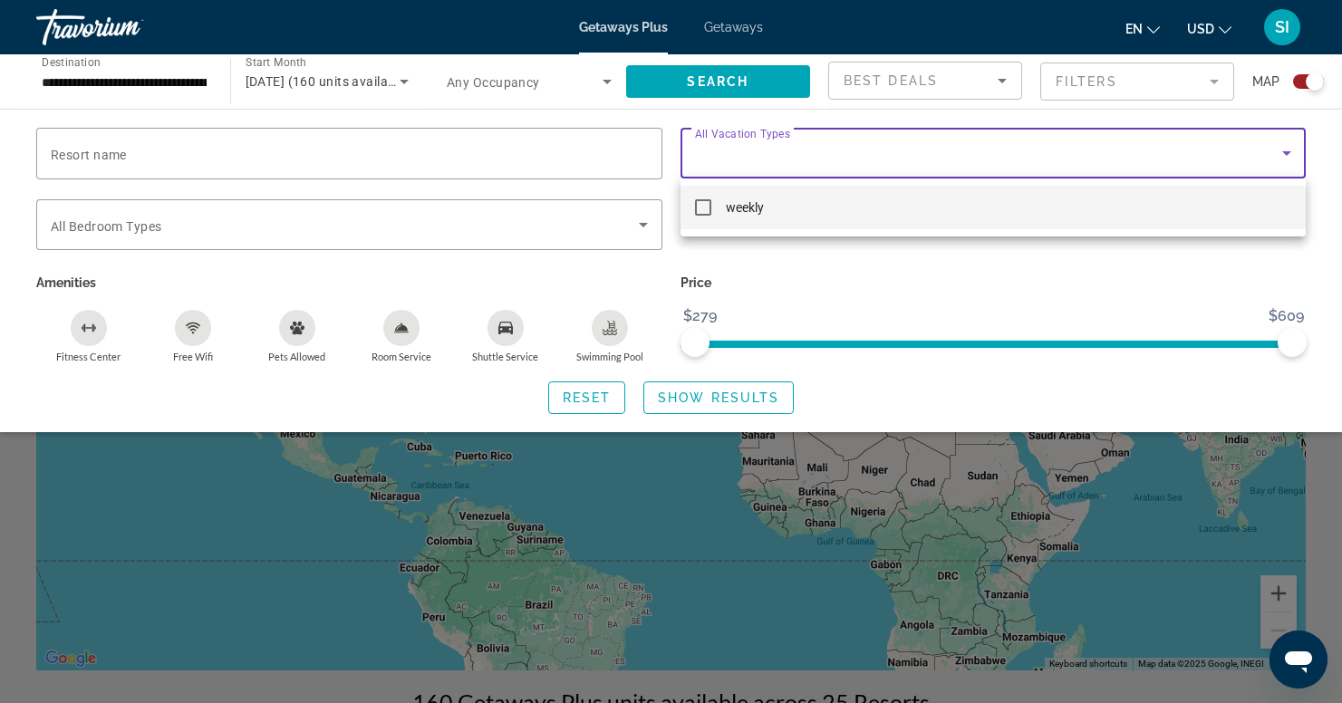
click at [1282, 153] on div at bounding box center [671, 351] width 1342 height 703
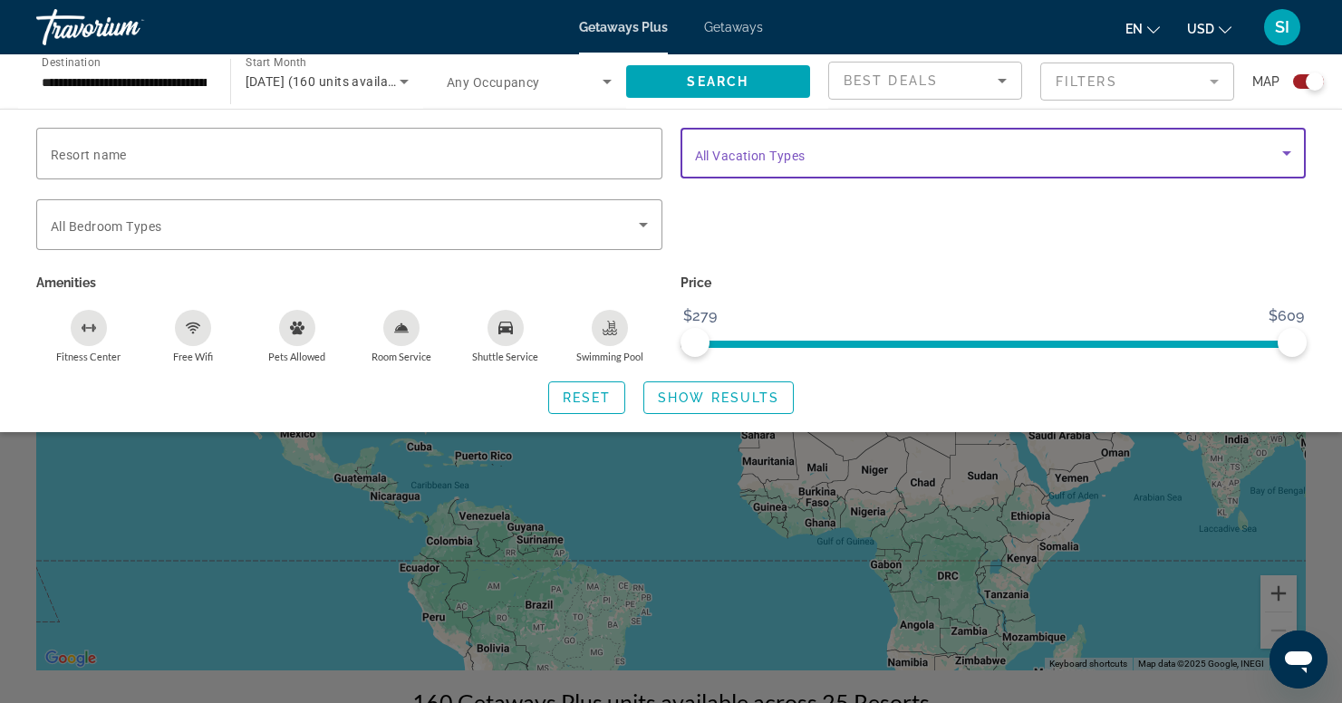
click at [1282, 153] on icon "Search widget" at bounding box center [1287, 153] width 22 height 22
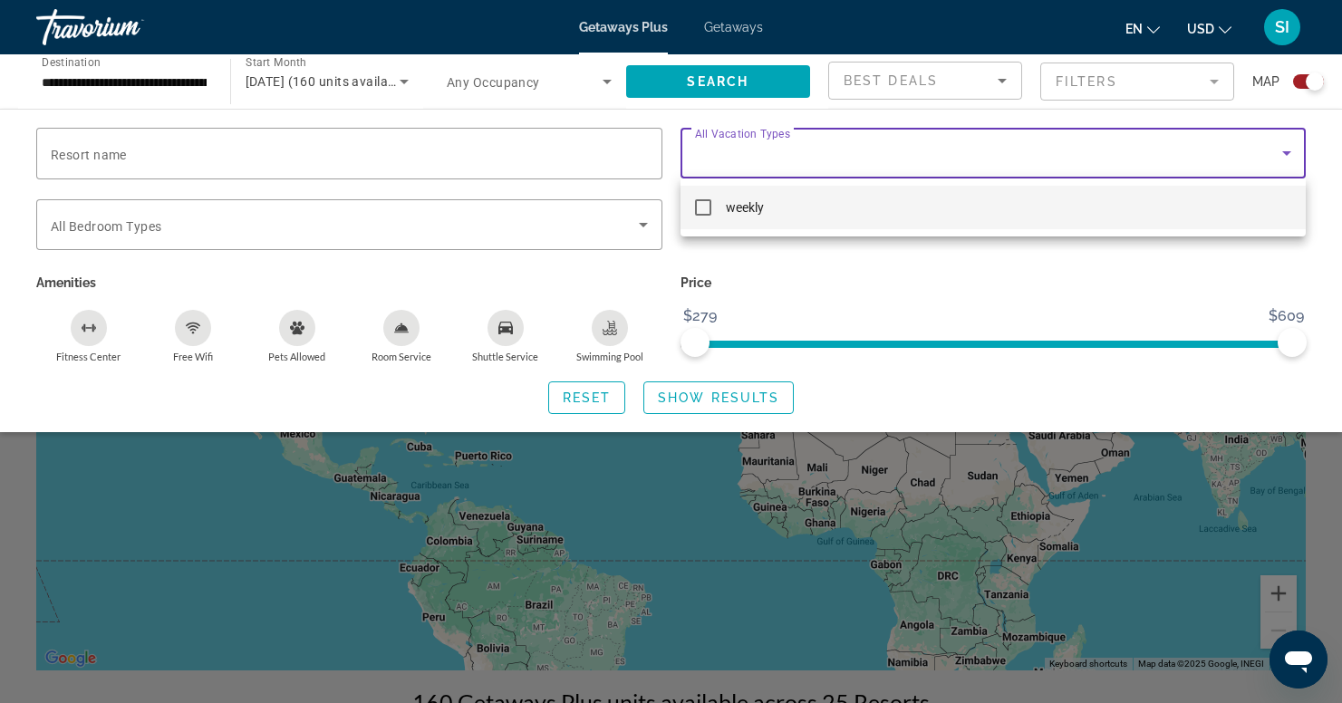
click at [728, 25] on div at bounding box center [671, 351] width 1342 height 703
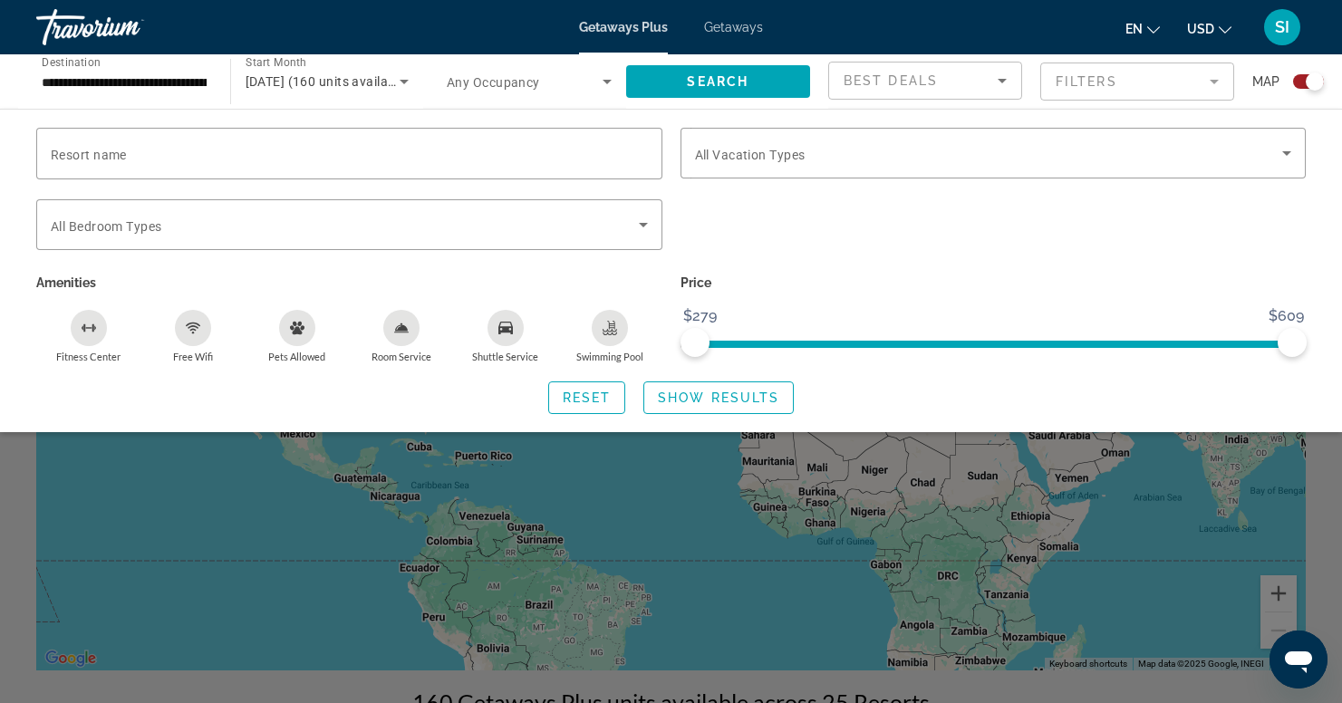
click at [728, 25] on span "Getaways" at bounding box center [733, 27] width 59 height 15
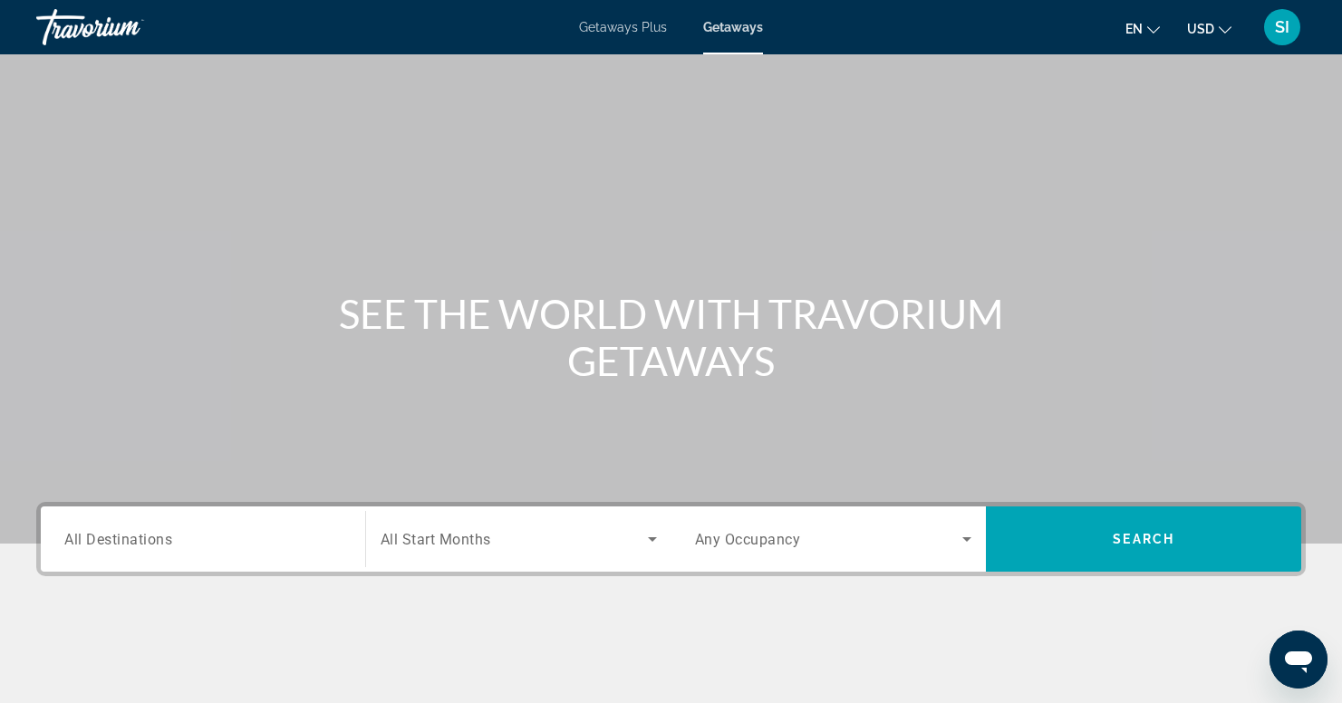
click at [82, 536] on span "All Destinations" at bounding box center [118, 538] width 108 height 17
click at [82, 536] on input "Destination All Destinations" at bounding box center [202, 540] width 277 height 22
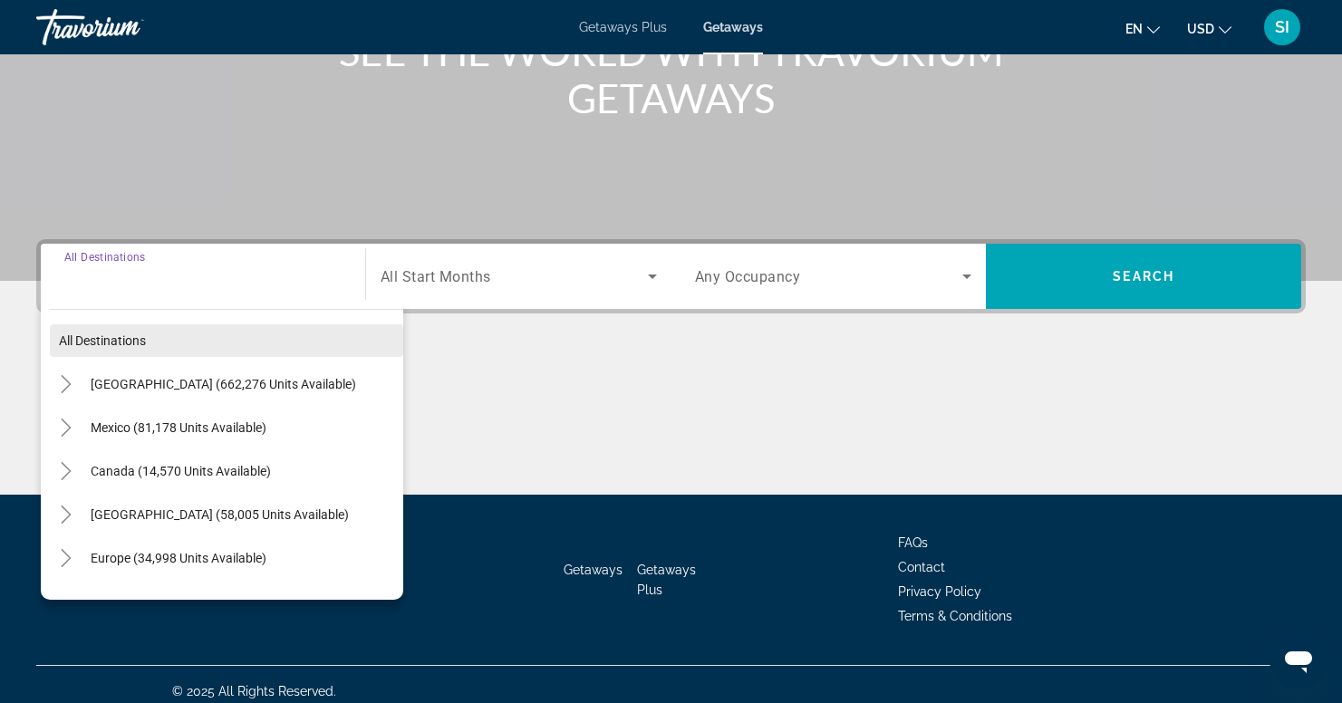
scroll to position [276, 0]
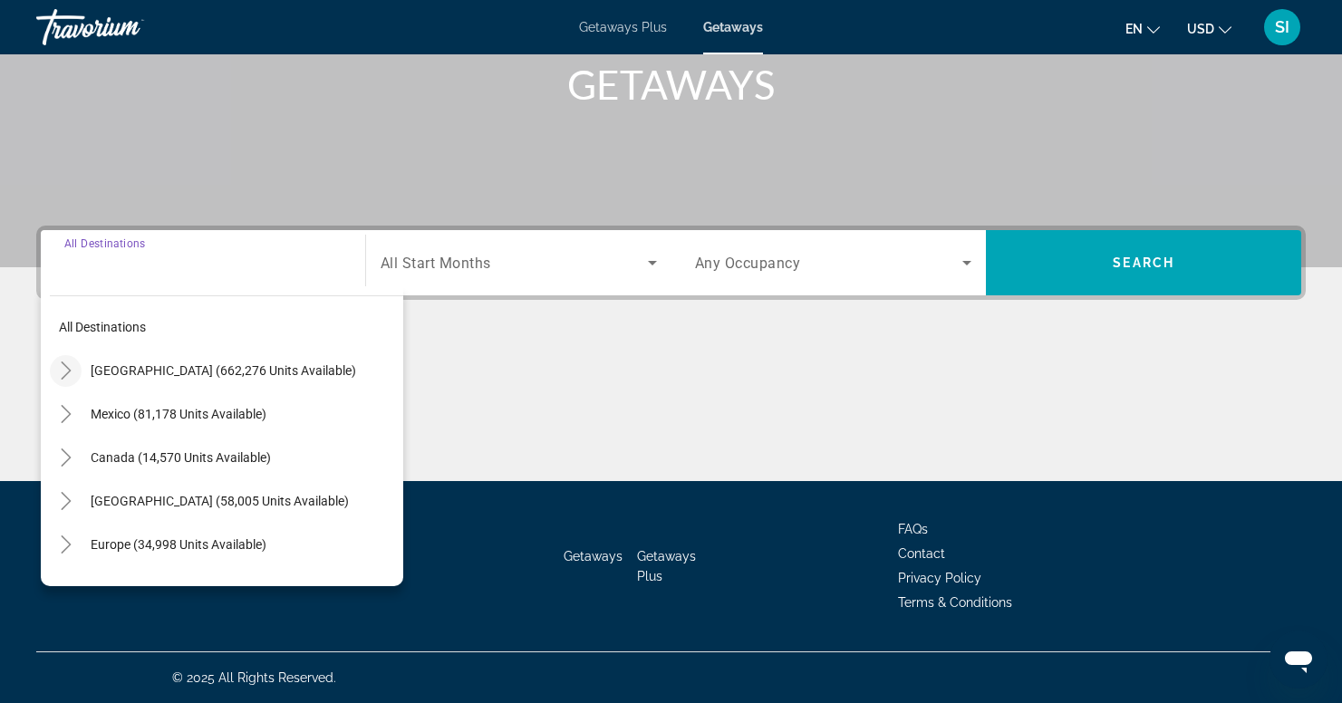
click at [65, 367] on icon "Toggle United States (662,276 units available)" at bounding box center [66, 371] width 18 height 18
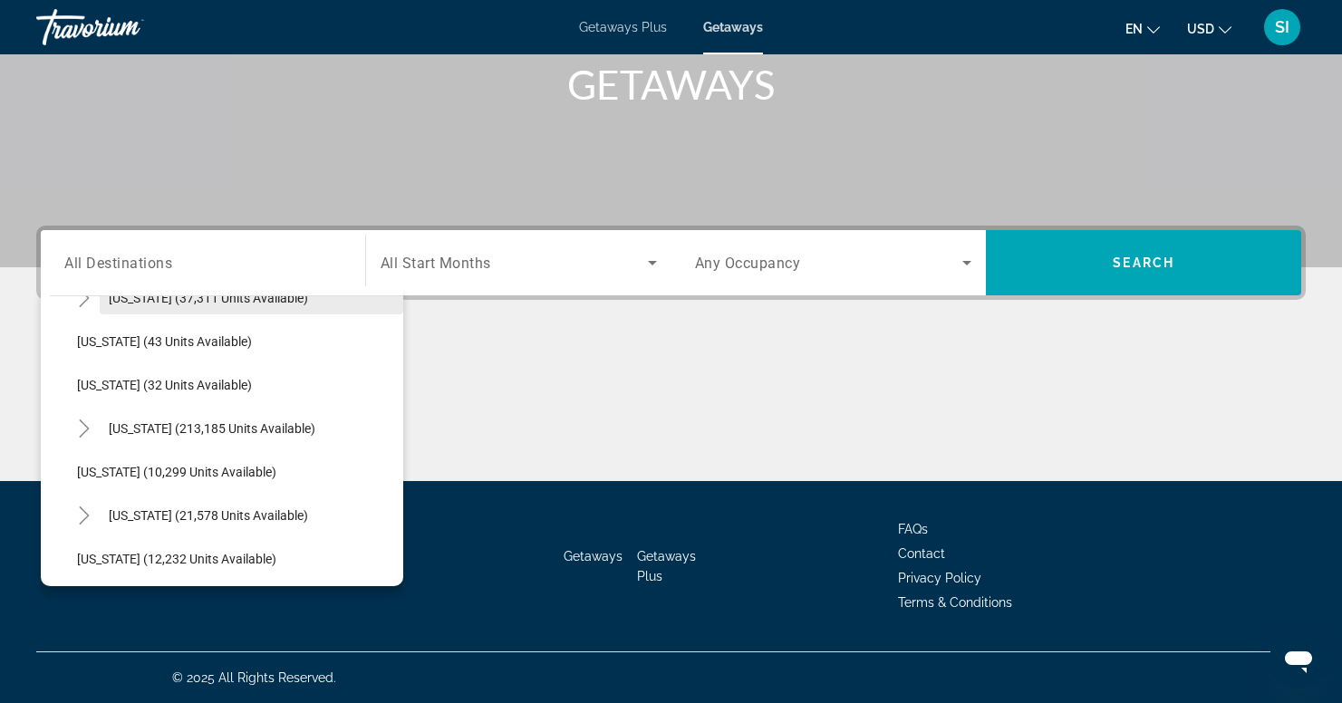
scroll to position [256, 0]
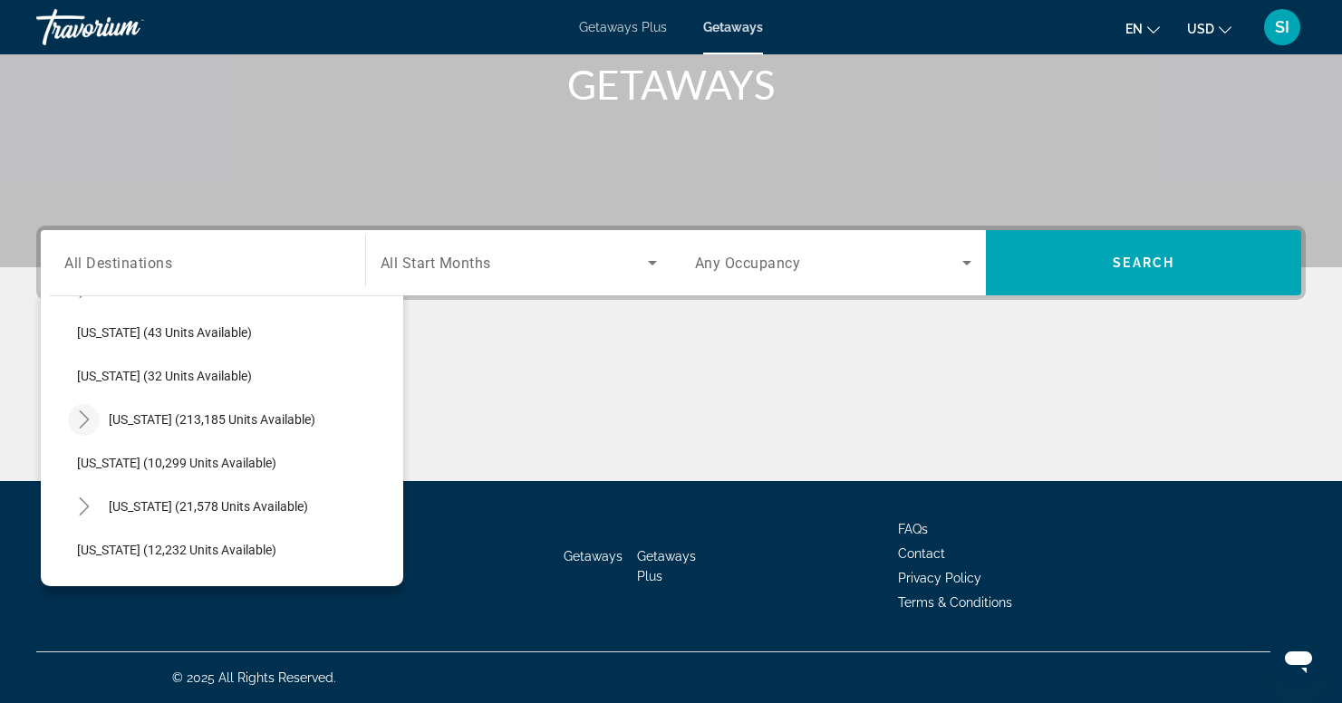
click at [86, 419] on icon "Toggle Florida (213,185 units available)" at bounding box center [84, 420] width 18 height 18
click at [139, 463] on span "[GEOGRAPHIC_DATA] (88,234 units available)" at bounding box center [224, 463] width 258 height 15
type input "**********"
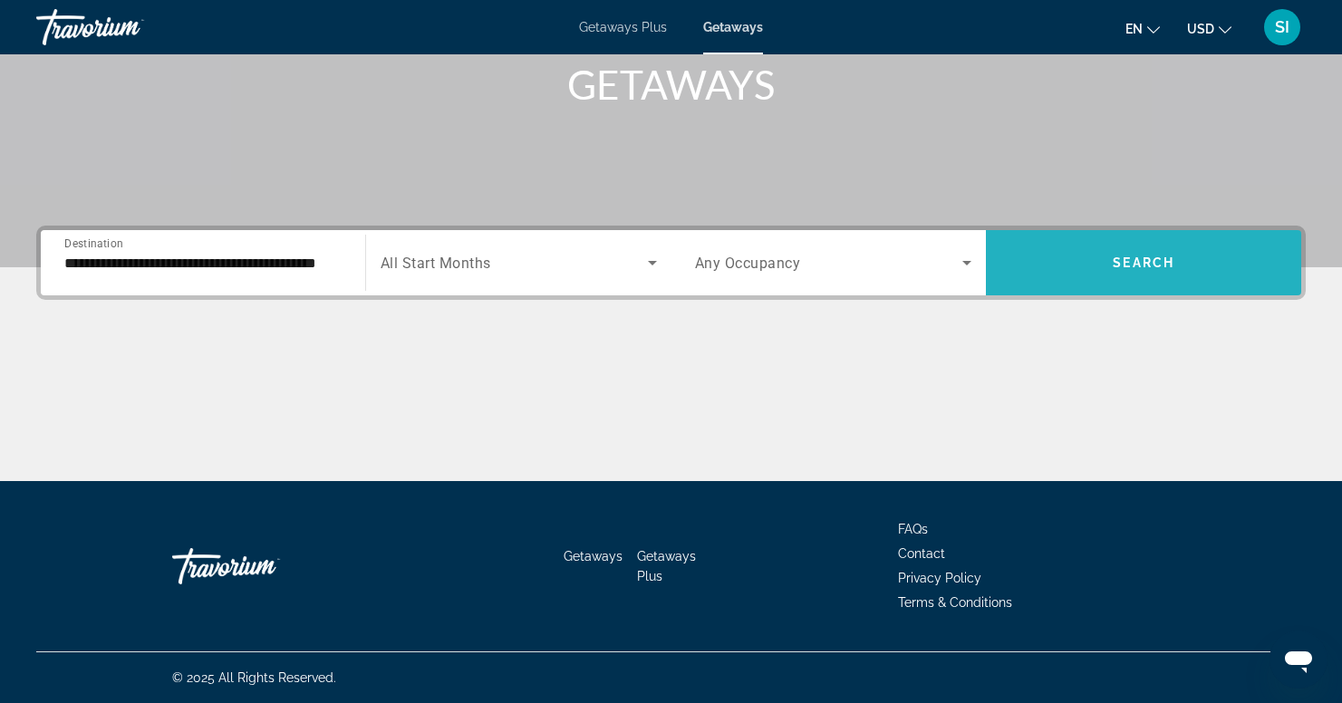
click at [1125, 269] on span "Search" at bounding box center [1144, 263] width 62 height 15
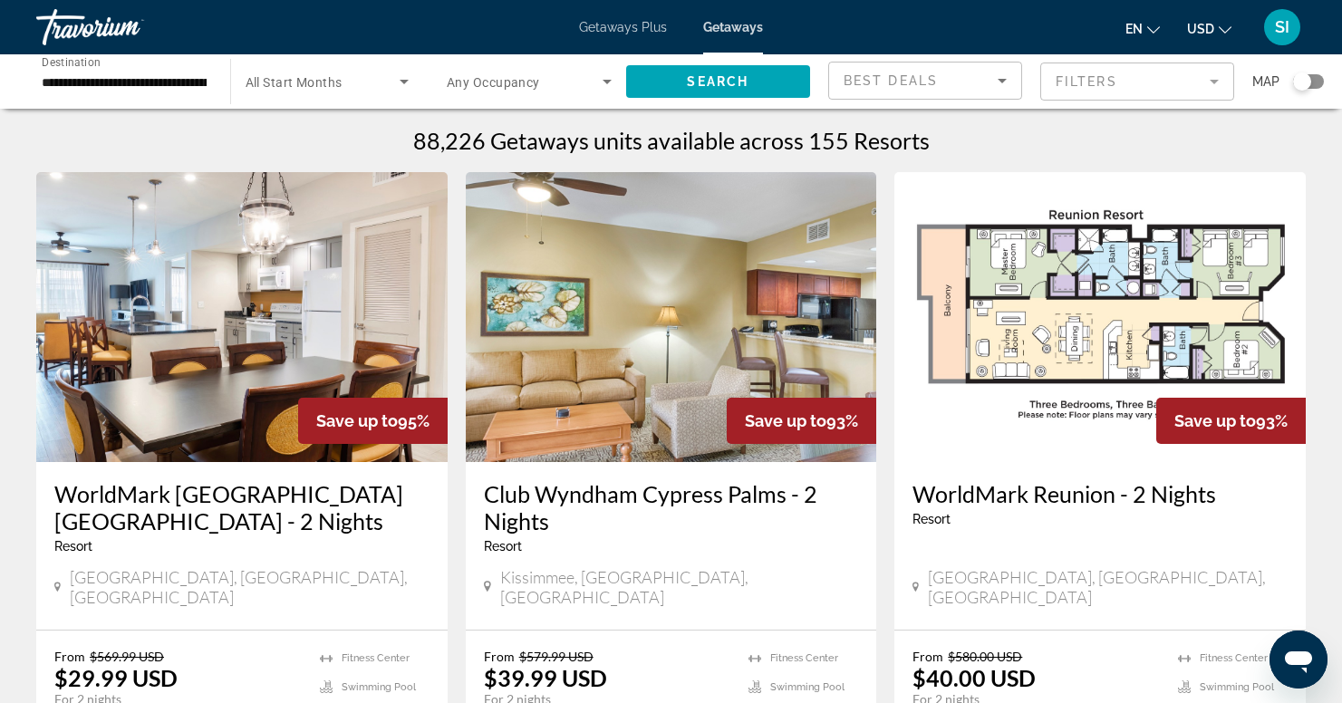
click at [256, 75] on span "All Start Months" at bounding box center [294, 82] width 97 height 15
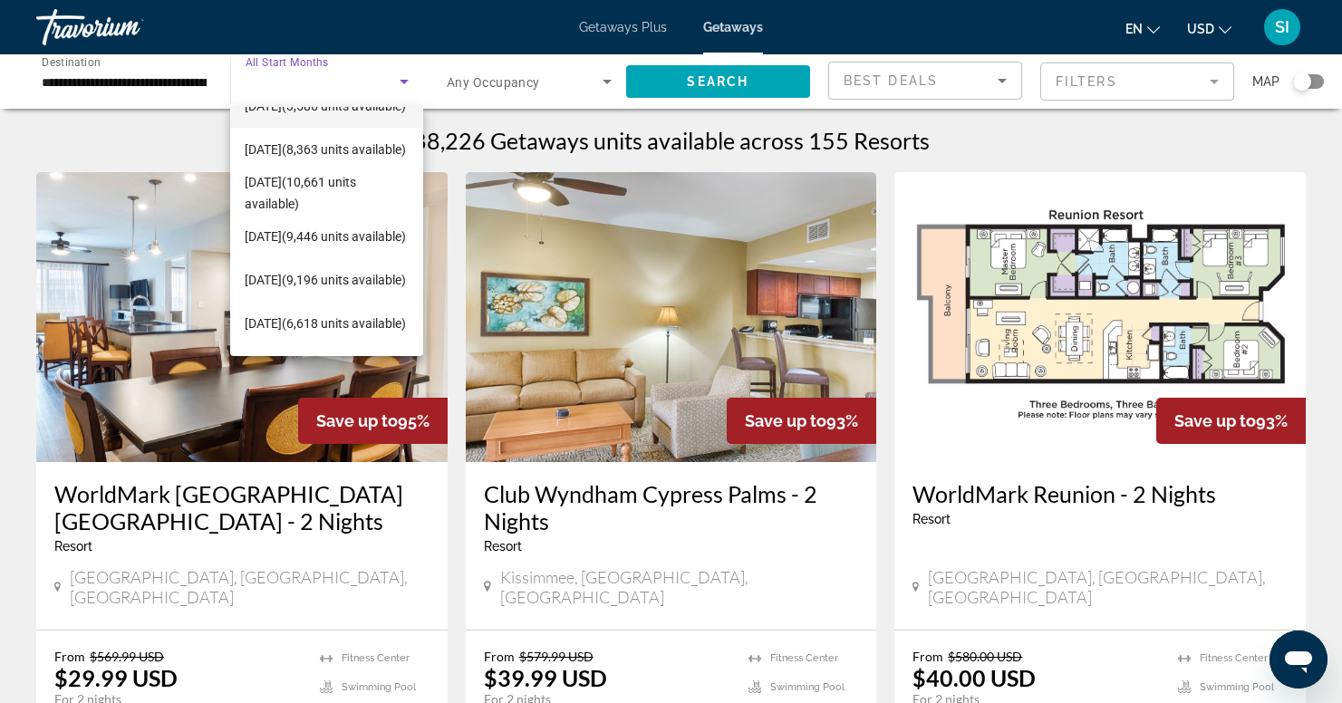
scroll to position [79, 0]
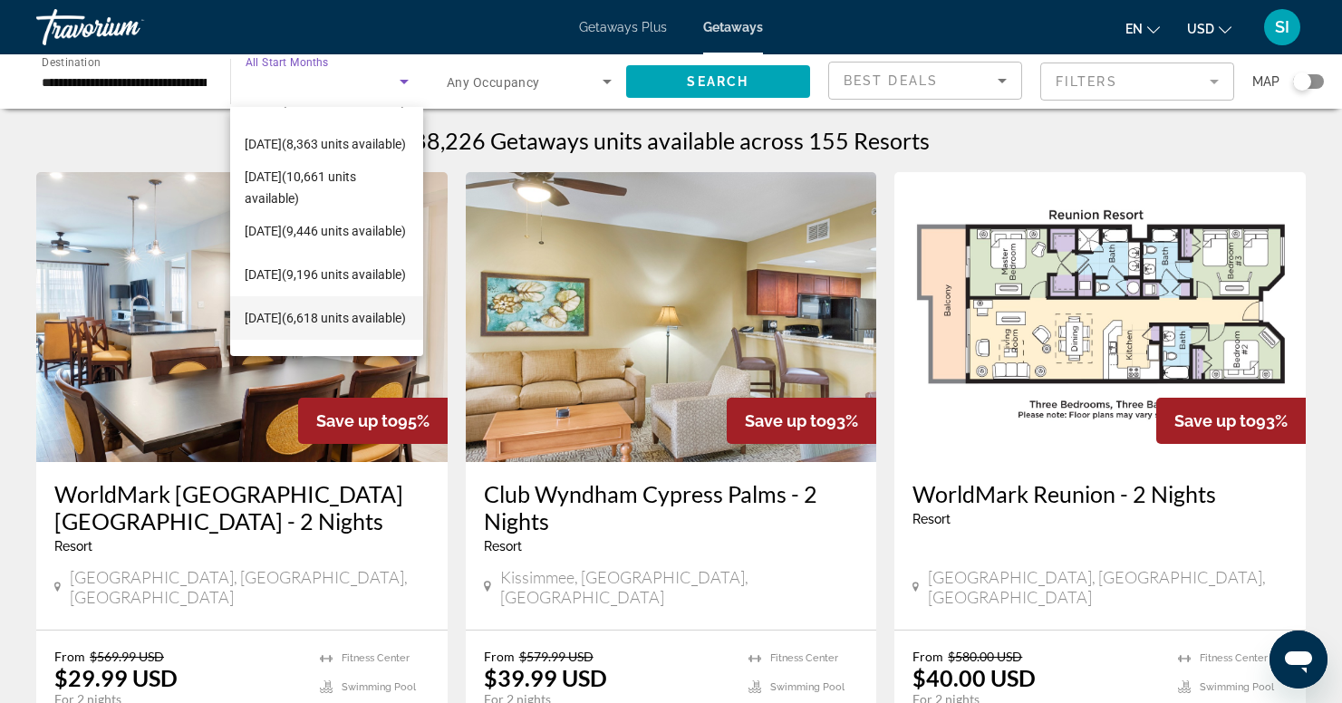
click at [310, 307] on span "[DATE] (6,618 units available)" at bounding box center [325, 318] width 161 height 22
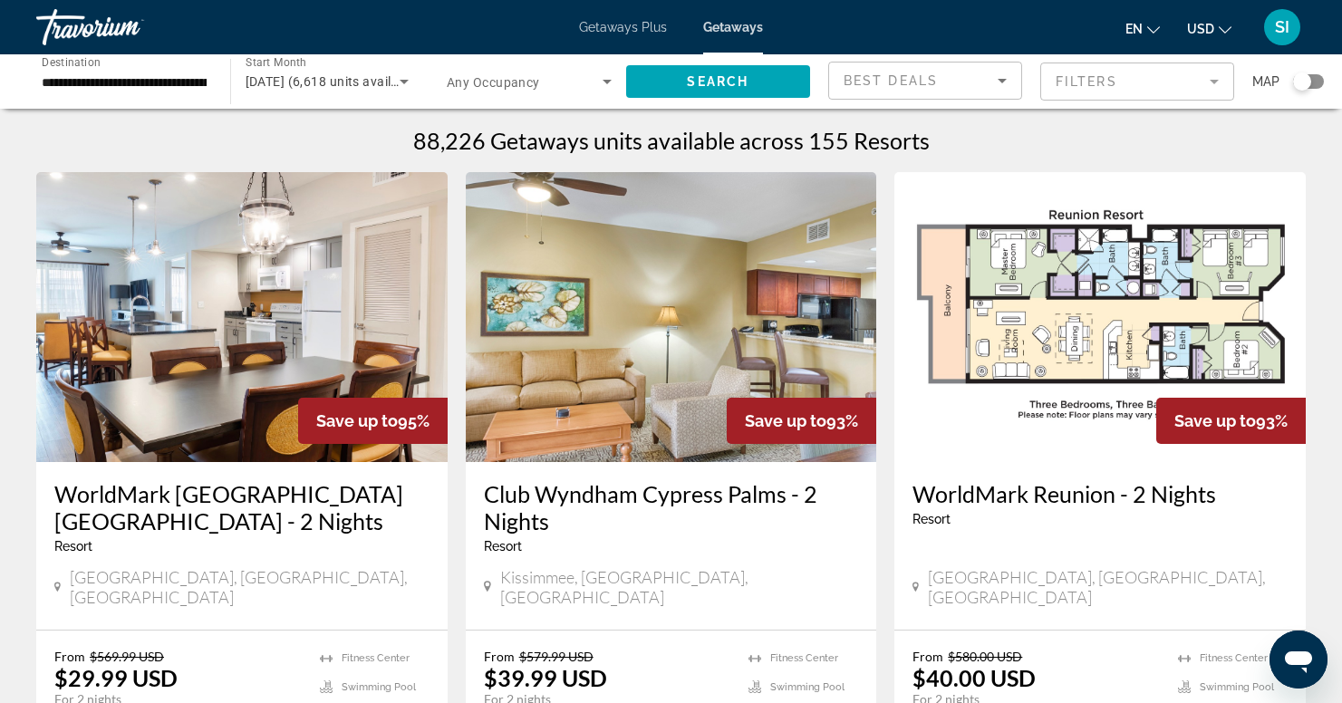
click at [1213, 80] on mat-form-field "Filters" at bounding box center [1137, 82] width 194 height 38
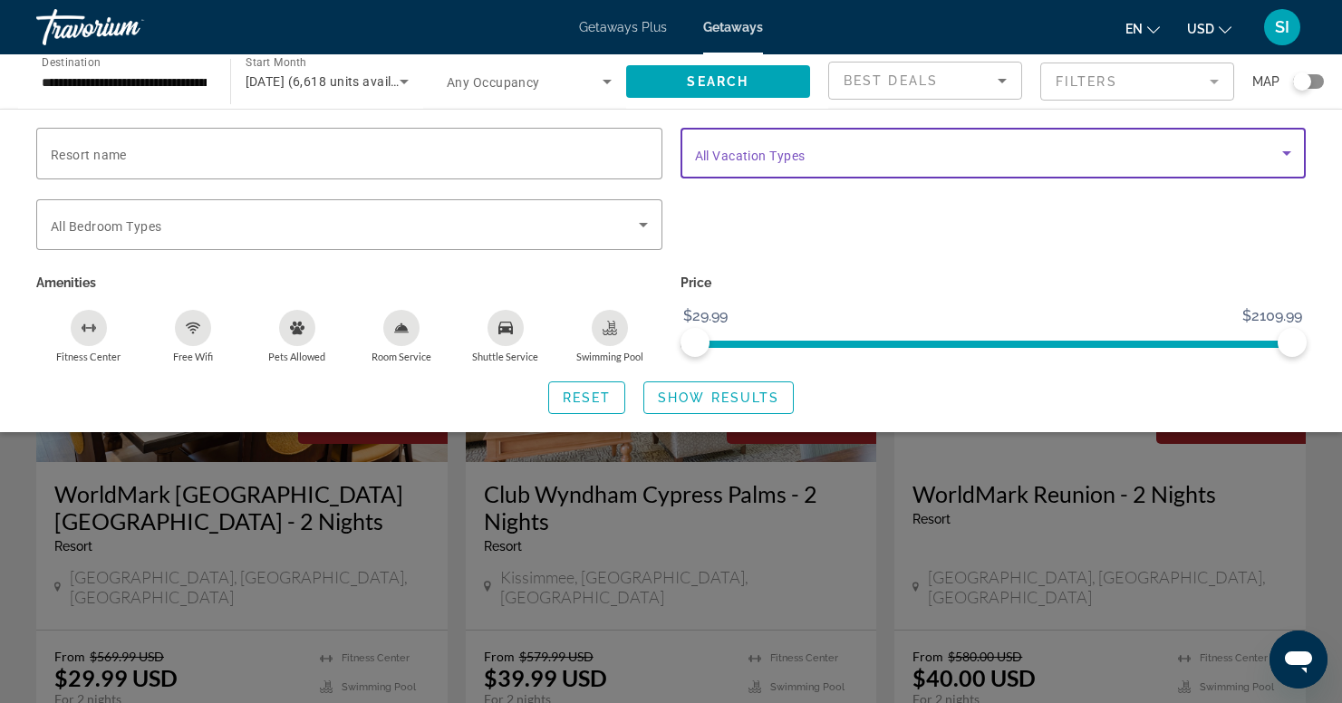
click at [1286, 155] on icon "Search widget" at bounding box center [1286, 153] width 9 height 5
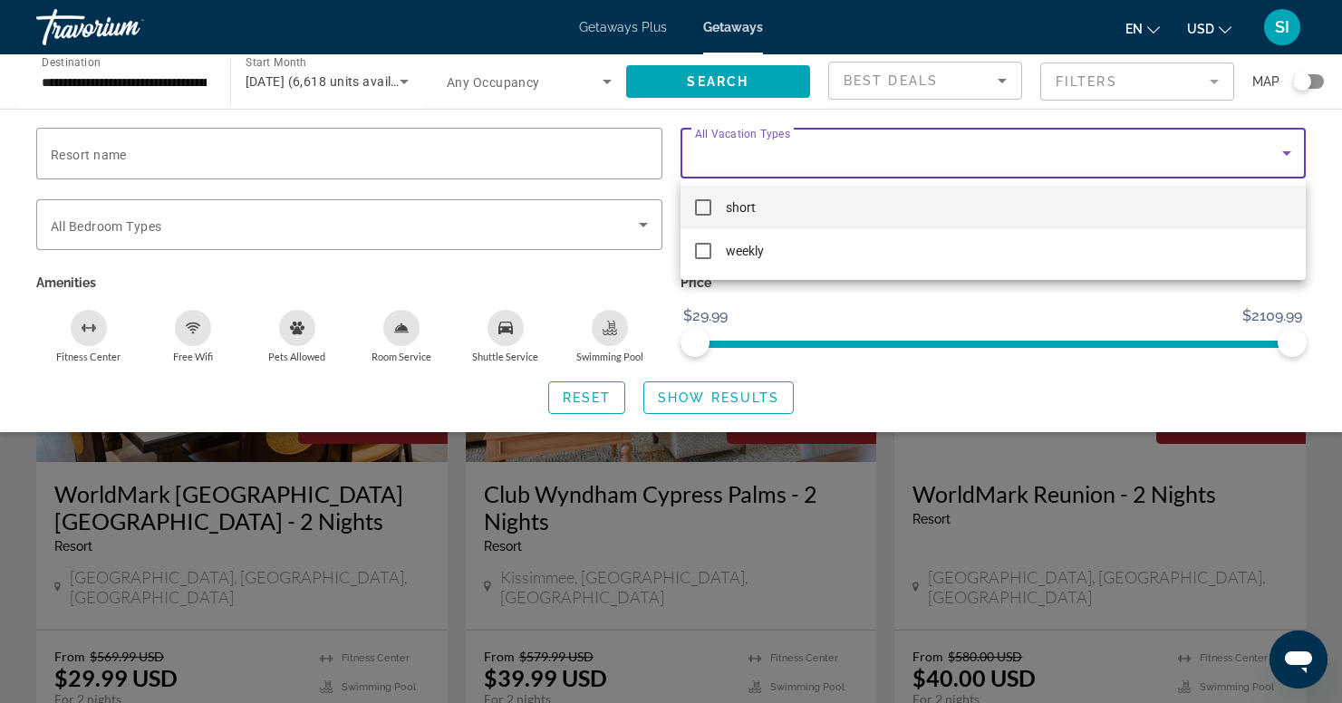
click at [692, 206] on mat-option "short" at bounding box center [994, 208] width 626 height 44
click at [698, 397] on div at bounding box center [671, 351] width 1342 height 703
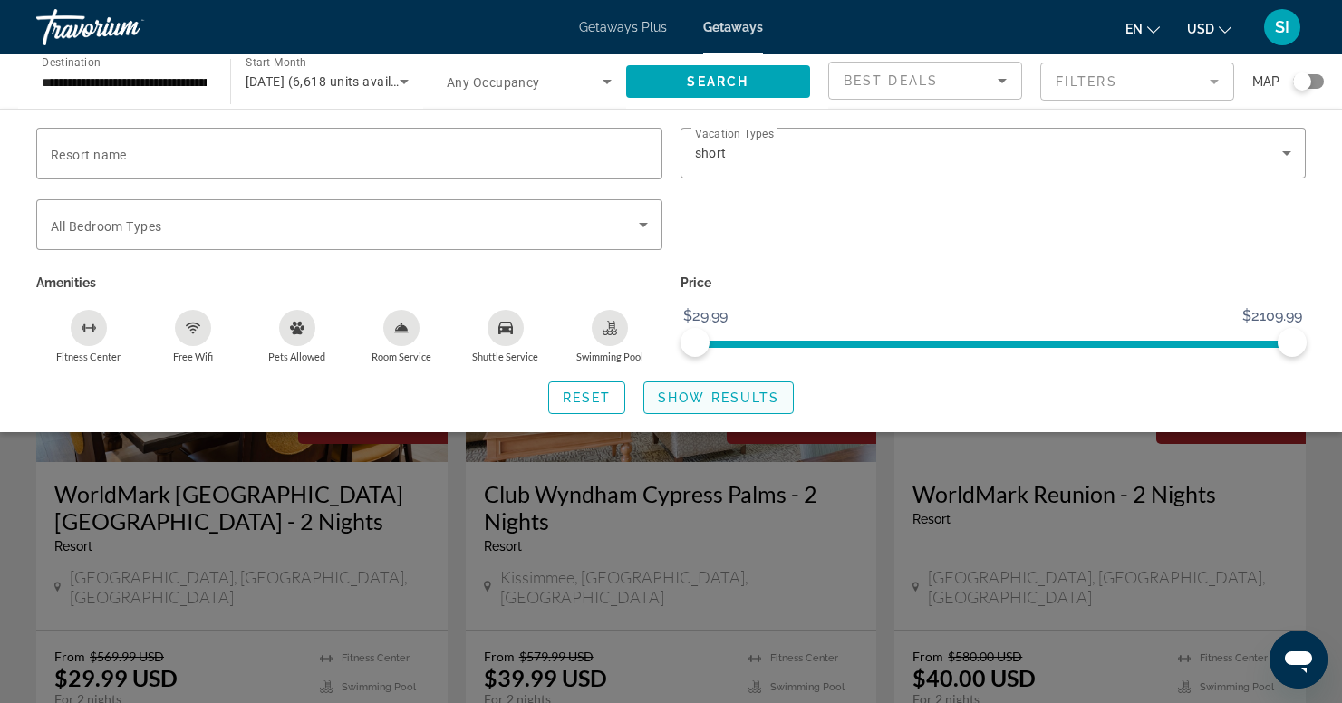
click at [741, 391] on span "Show Results" at bounding box center [718, 398] width 121 height 15
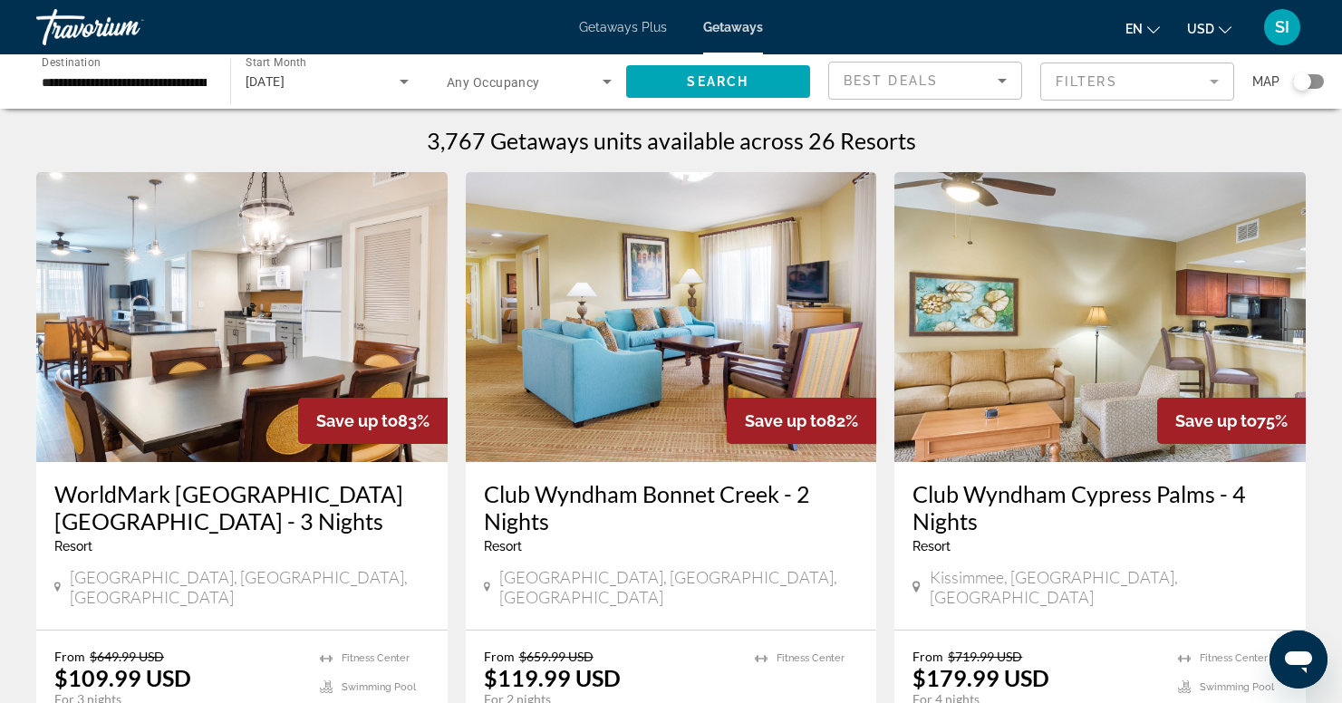
click at [1297, 76] on div "Search widget" at bounding box center [1302, 82] width 18 height 18
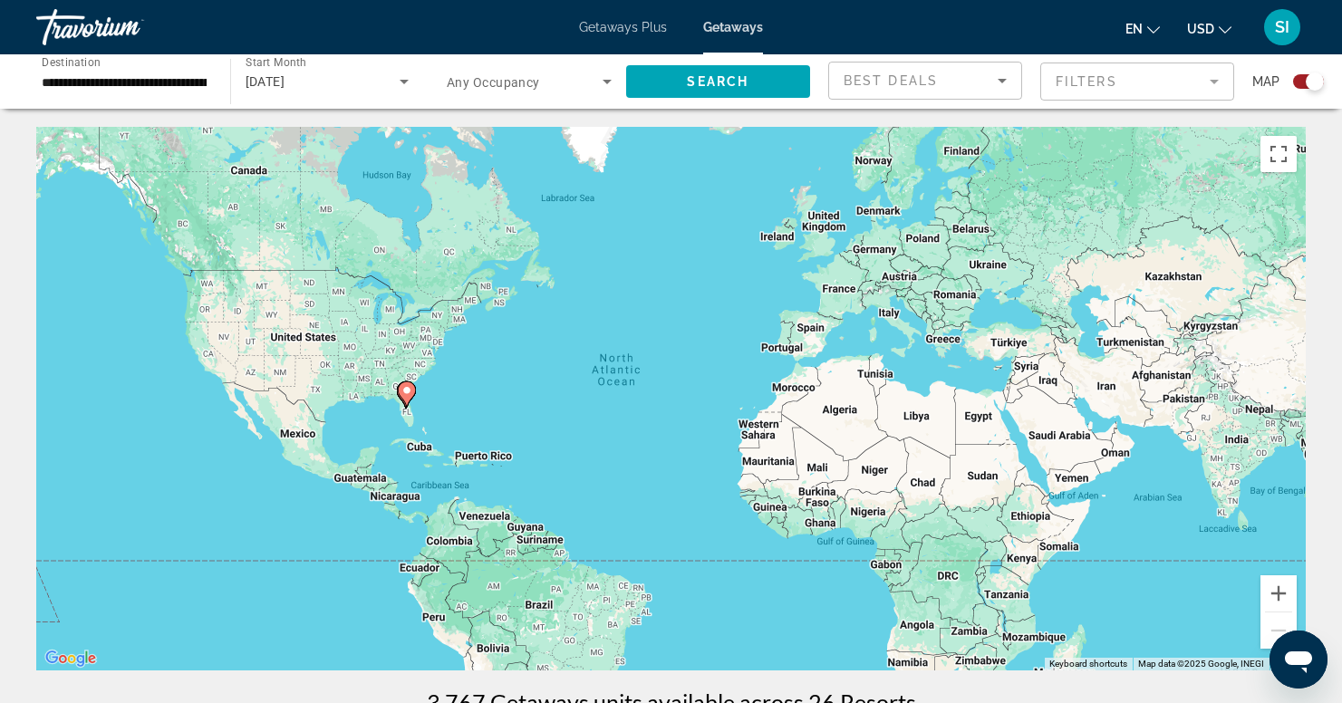
click at [405, 392] on image "Main content" at bounding box center [406, 390] width 11 height 11
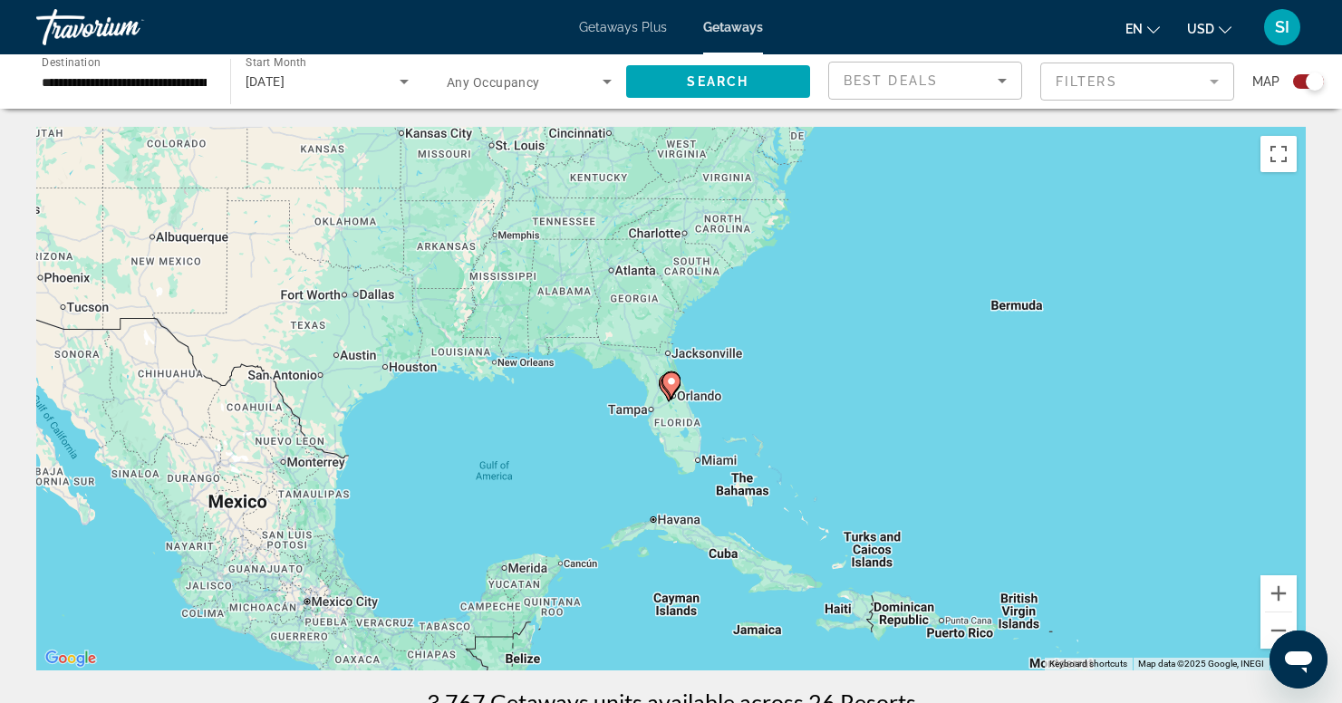
click at [677, 390] on gmp-advanced-marker "Main content" at bounding box center [671, 385] width 18 height 27
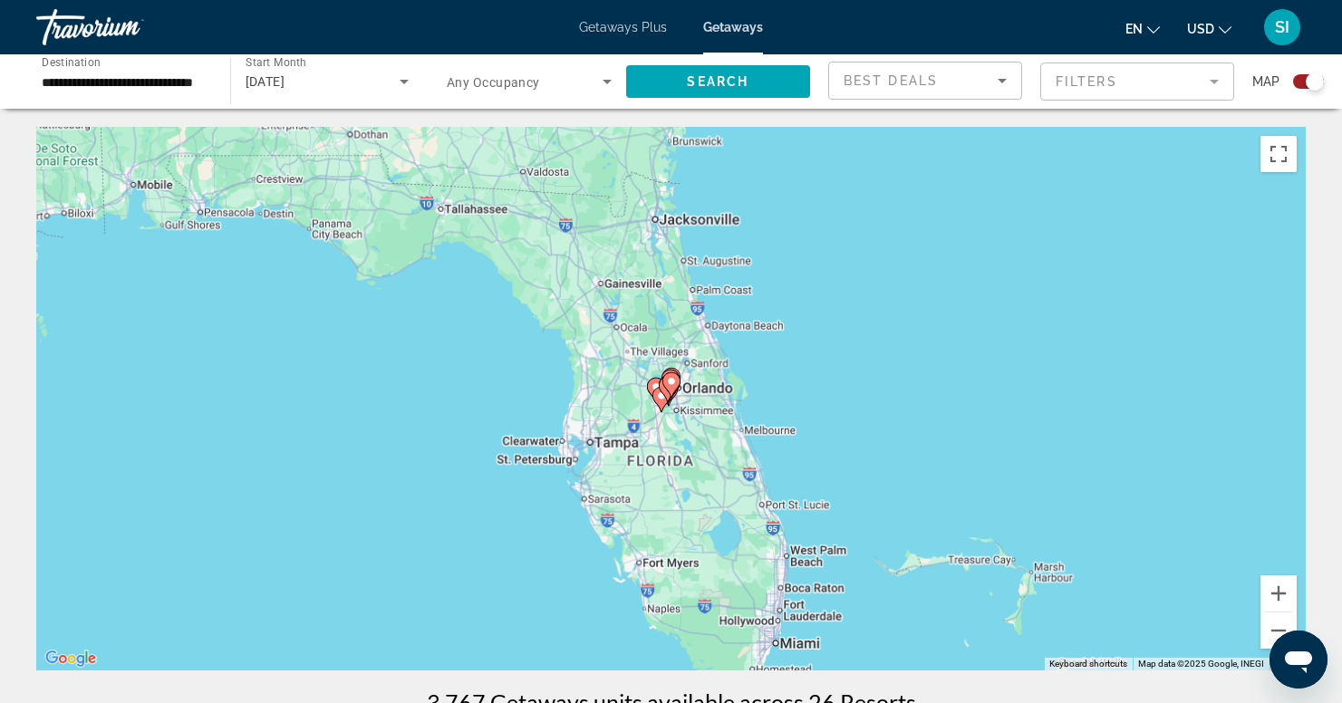
click at [668, 394] on gmp-advanced-marker "Main content" at bounding box center [671, 385] width 18 height 27
type input "**********"
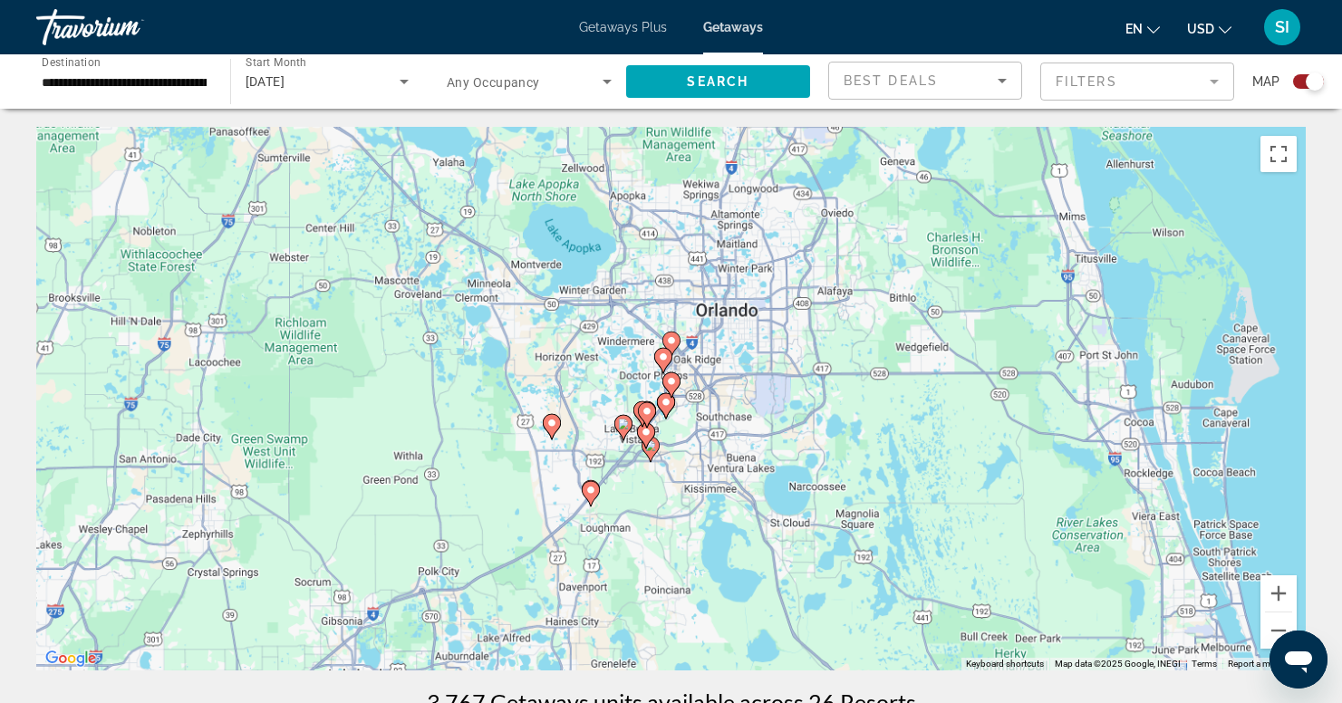
click at [668, 394] on gmp-advanced-marker "Main content" at bounding box center [671, 385] width 18 height 27
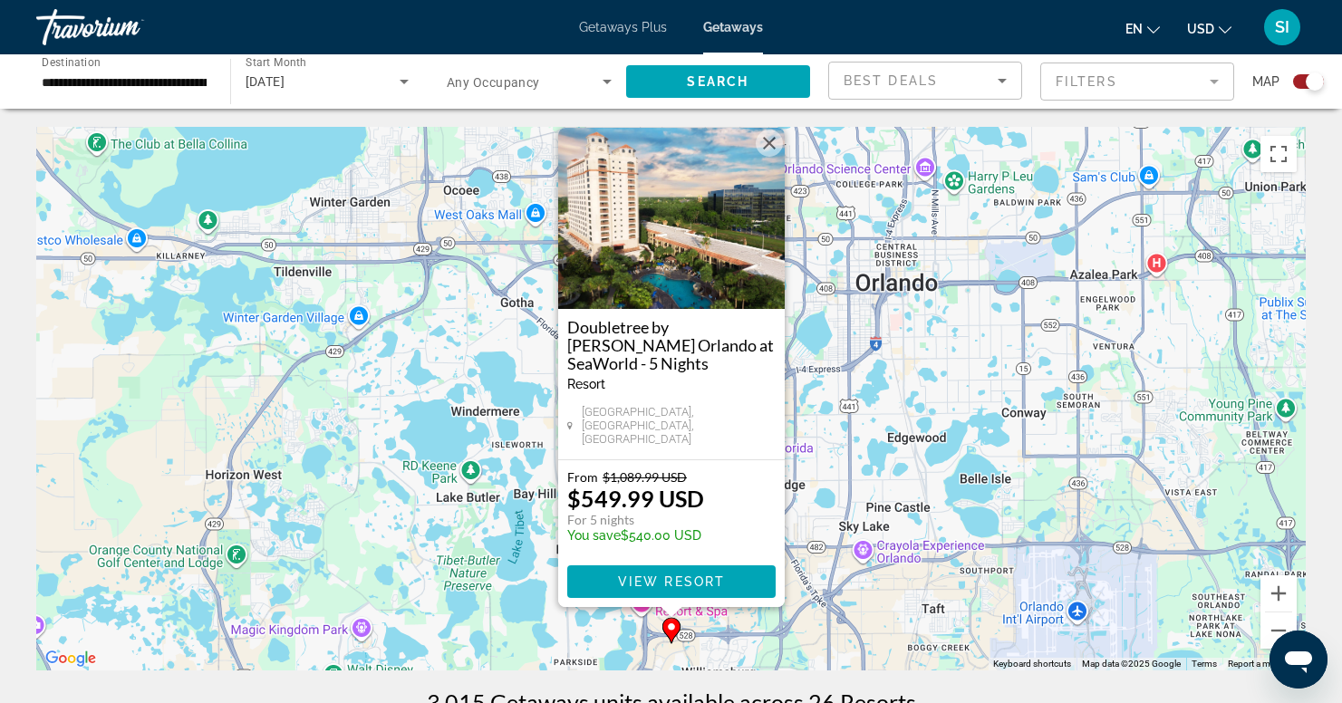
click at [850, 454] on div "To activate drag with keyboard, press Alt + Enter. Once in keyboard drag state,…" at bounding box center [671, 399] width 1270 height 544
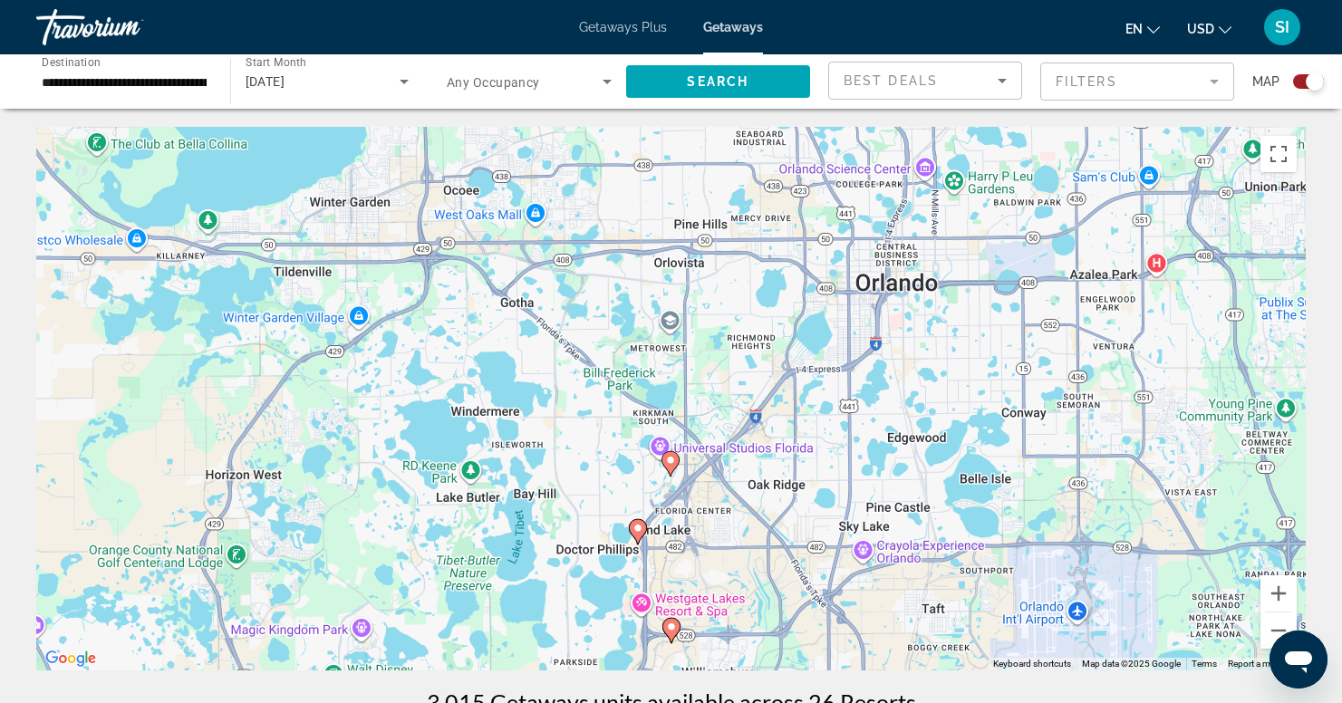
click at [673, 466] on icon "Main content" at bounding box center [670, 464] width 16 height 24
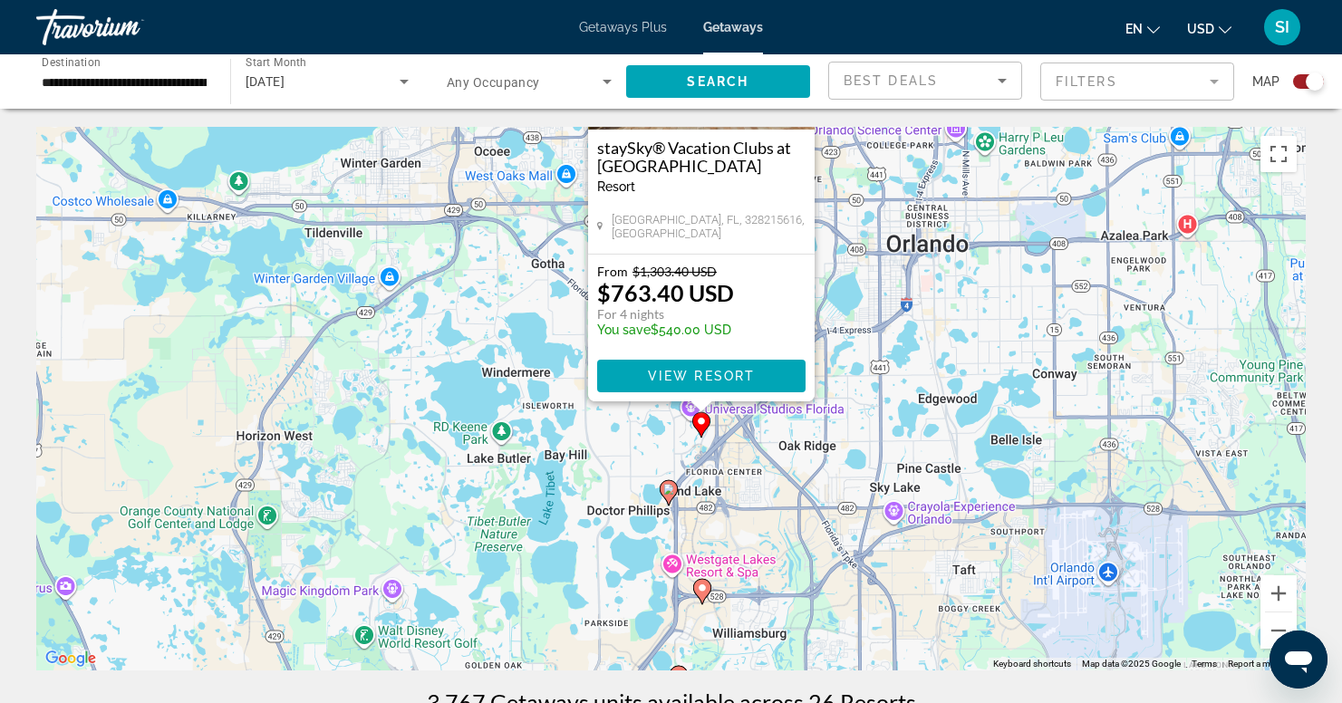
drag, startPoint x: 820, startPoint y: 503, endPoint x: 851, endPoint y: 295, distance: 209.8
click at [851, 295] on div "To activate drag with keyboard, press Alt + Enter. Once in keyboard drag state,…" at bounding box center [671, 399] width 1270 height 544
click at [860, 295] on div "To activate drag with keyboard, press Alt + Enter. Once in keyboard drag state,…" at bounding box center [671, 399] width 1270 height 544
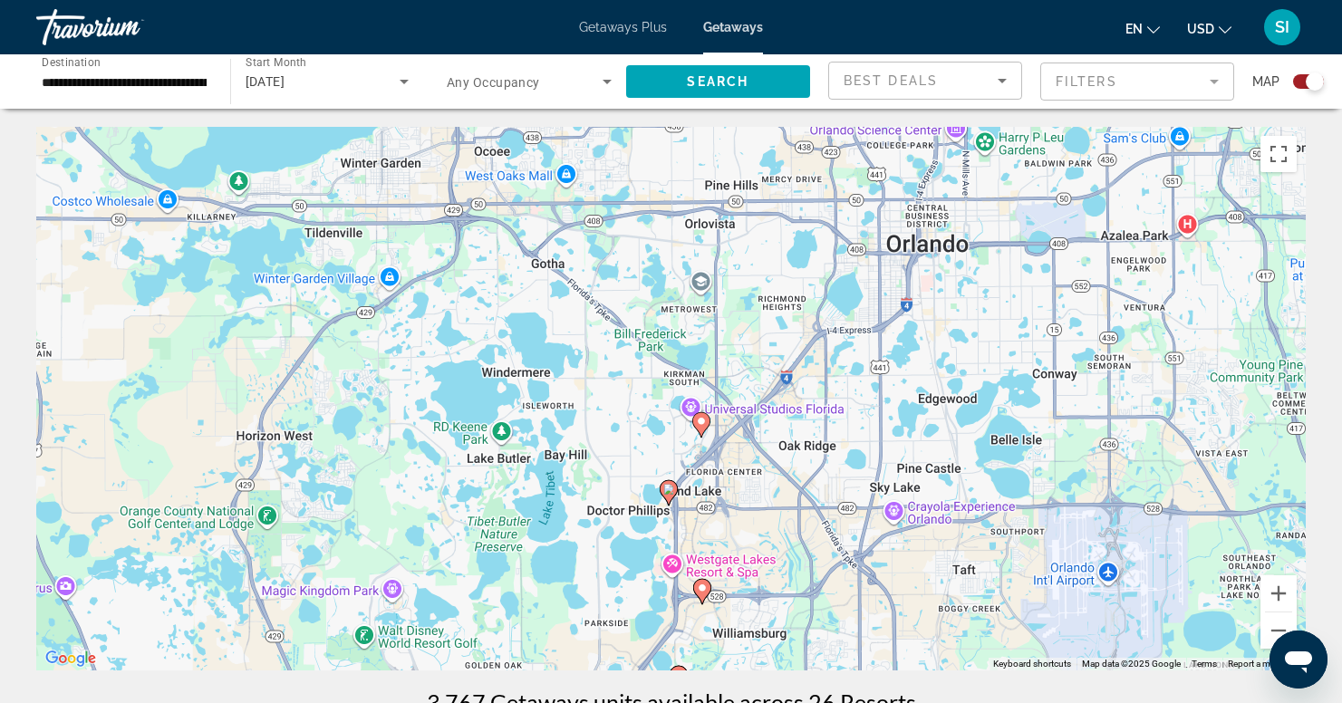
click at [670, 486] on image "Main content" at bounding box center [668, 489] width 11 height 11
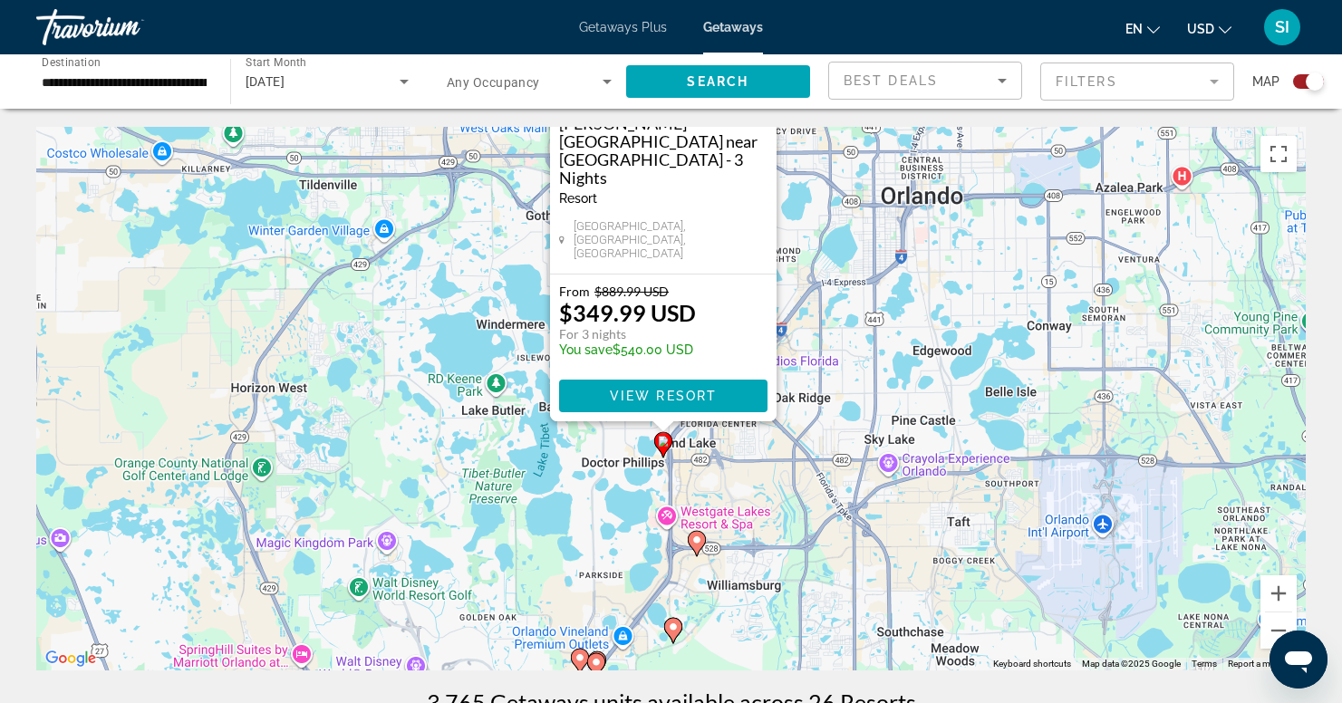
drag, startPoint x: 844, startPoint y: 498, endPoint x: 836, endPoint y: 311, distance: 187.8
click at [836, 311] on div "To activate drag with keyboard, press Alt + Enter. Once in keyboard drag state,…" at bounding box center [671, 399] width 1270 height 544
click at [790, 425] on div "To activate drag with keyboard, press Alt + Enter. Once in keyboard drag state,…" at bounding box center [671, 399] width 1270 height 544
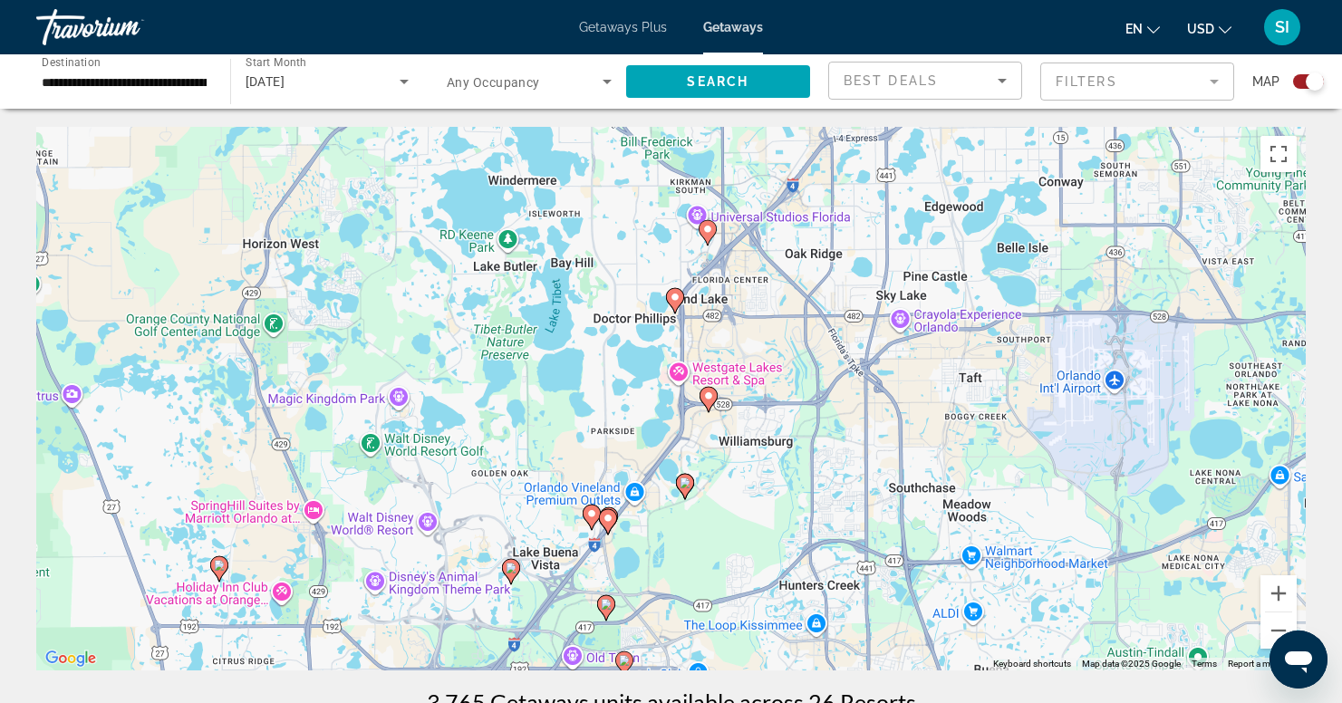
drag, startPoint x: 766, startPoint y: 575, endPoint x: 778, endPoint y: 430, distance: 146.5
click at [778, 430] on div "To activate drag with keyboard, press Alt + Enter. Once in keyboard drag state,…" at bounding box center [671, 399] width 1270 height 544
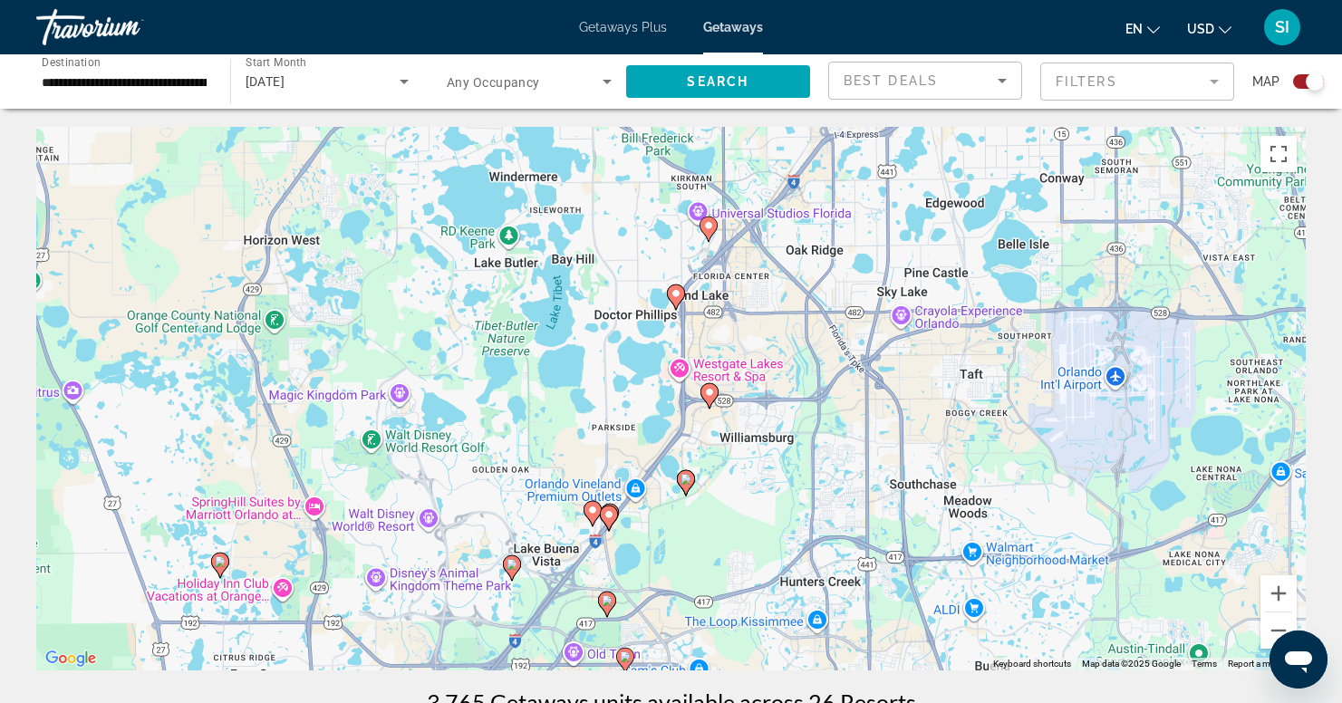
click at [684, 484] on image "Main content" at bounding box center [686, 479] width 11 height 11
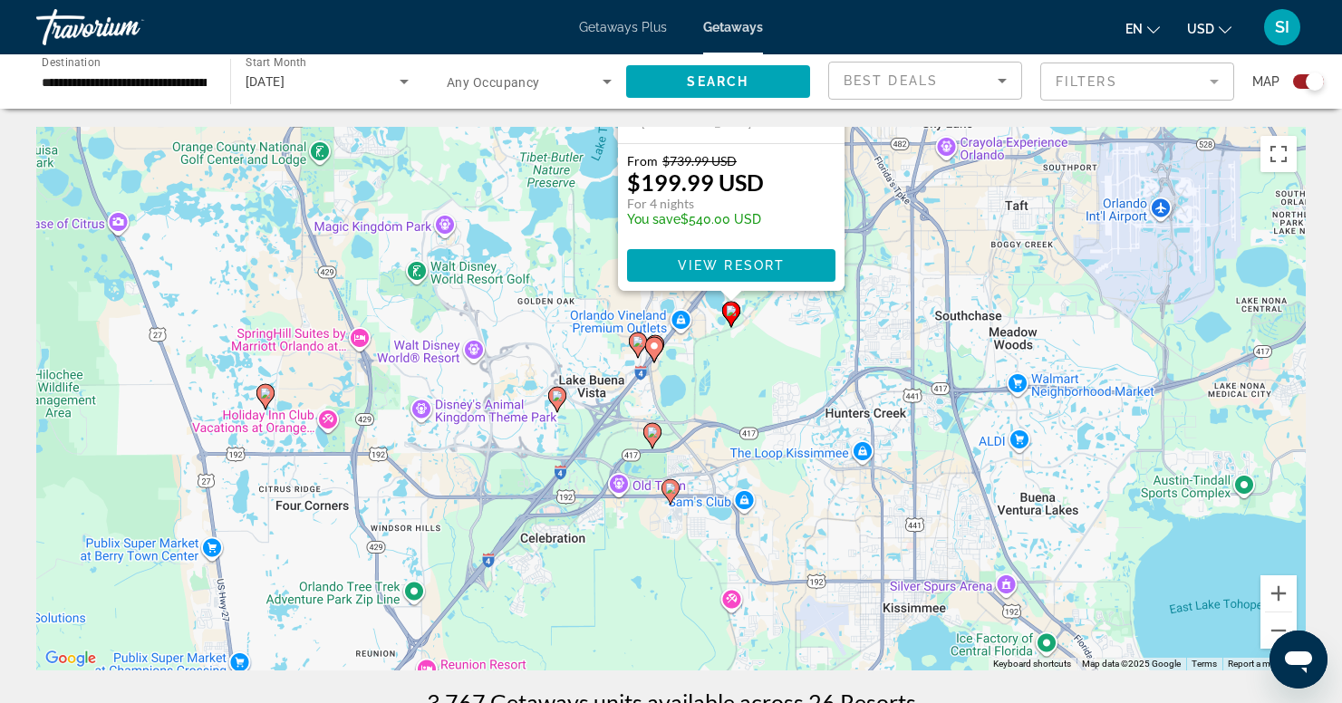
drag, startPoint x: 845, startPoint y: 516, endPoint x: 904, endPoint y: 198, distance: 323.7
click at [904, 198] on div "To activate drag with keyboard, press Alt + Enter. Once in keyboard drag state,…" at bounding box center [671, 399] width 1270 height 544
click at [652, 344] on image "Main content" at bounding box center [654, 346] width 11 height 11
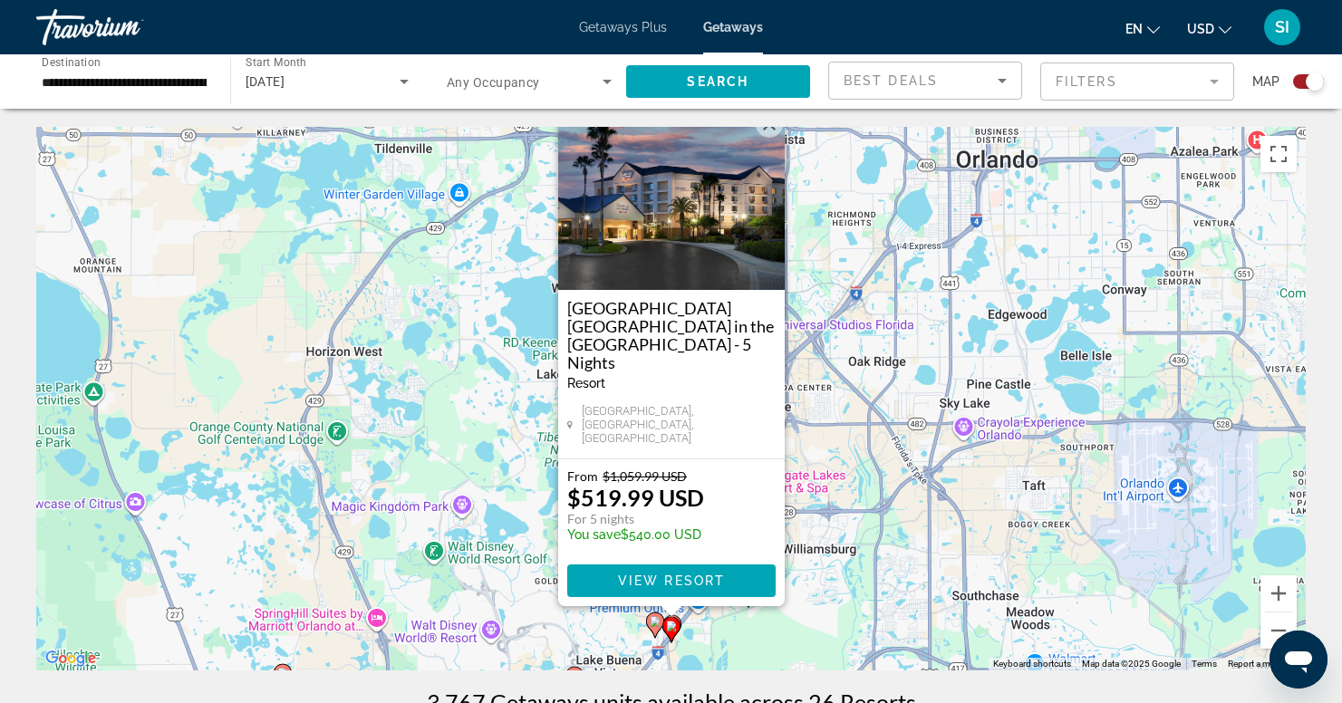
click at [844, 437] on div "To navigate, press the arrow keys. To activate drag with keyboard, press Alt + …" at bounding box center [671, 399] width 1270 height 544
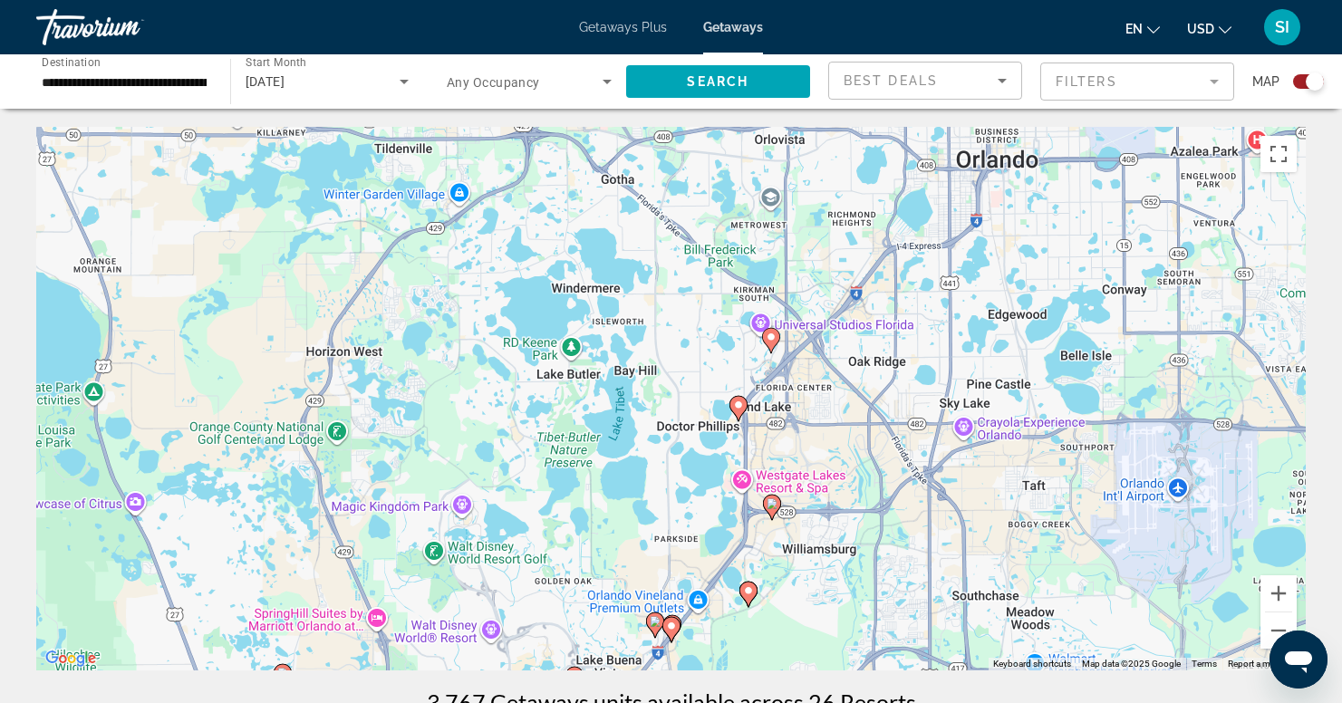
click at [653, 619] on image "Main content" at bounding box center [655, 621] width 11 height 11
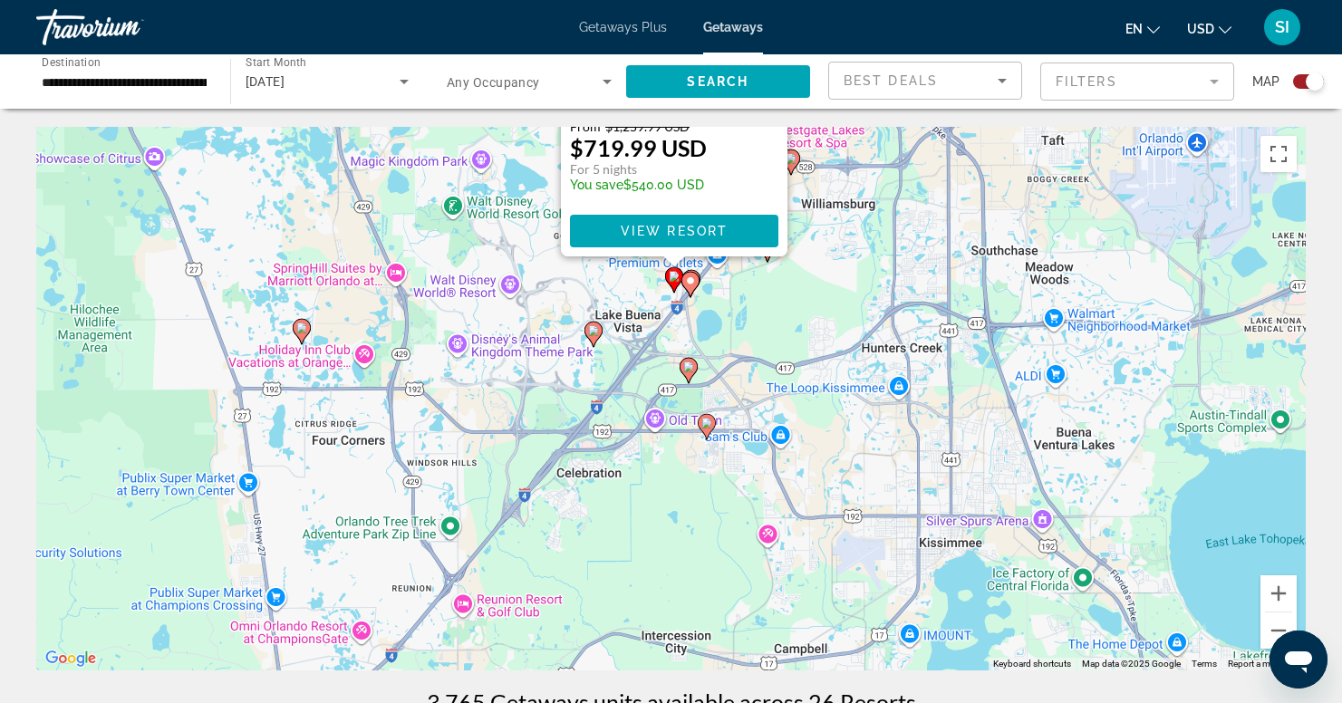
drag, startPoint x: 833, startPoint y: 536, endPoint x: 836, endPoint y: 171, distance: 364.3
click at [836, 171] on div "To activate drag with keyboard, press Alt + Enter. Once in keyboard drag state,…" at bounding box center [671, 399] width 1270 height 544
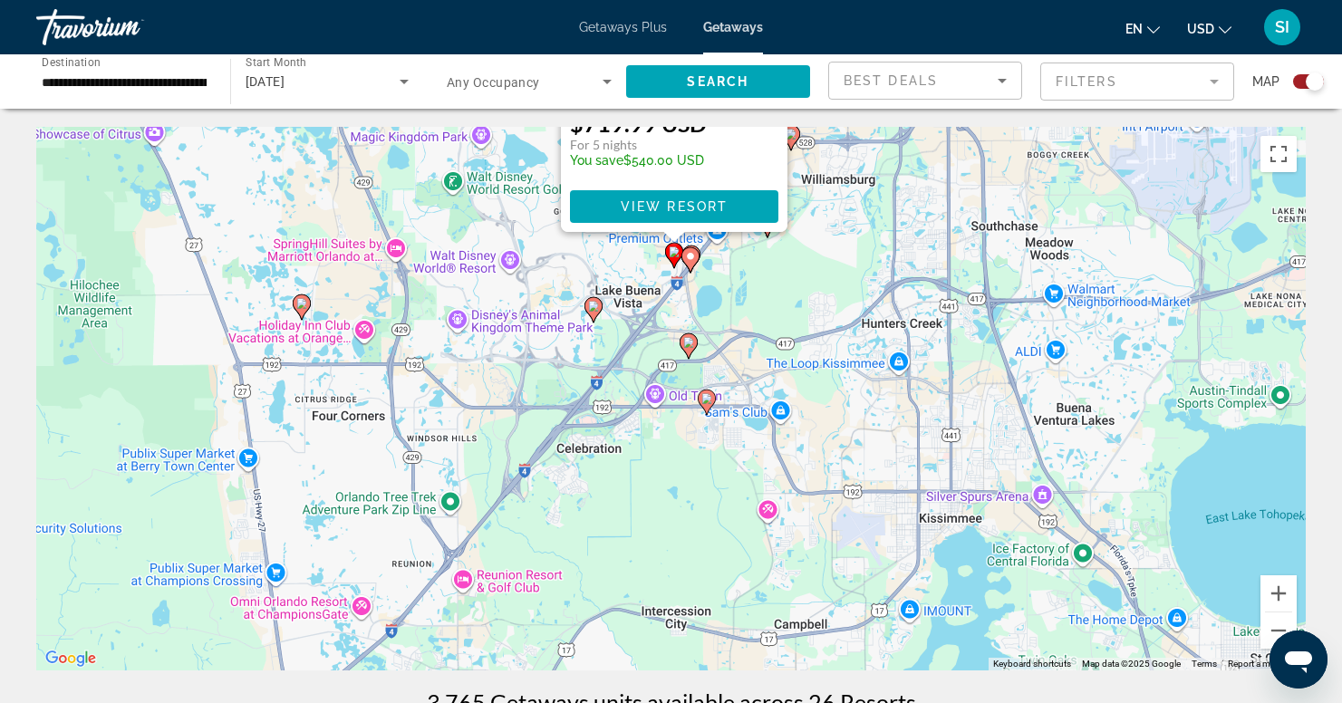
click at [710, 274] on div "To activate drag with keyboard, press Alt + Enter. Once in keyboard drag state,…" at bounding box center [671, 399] width 1270 height 544
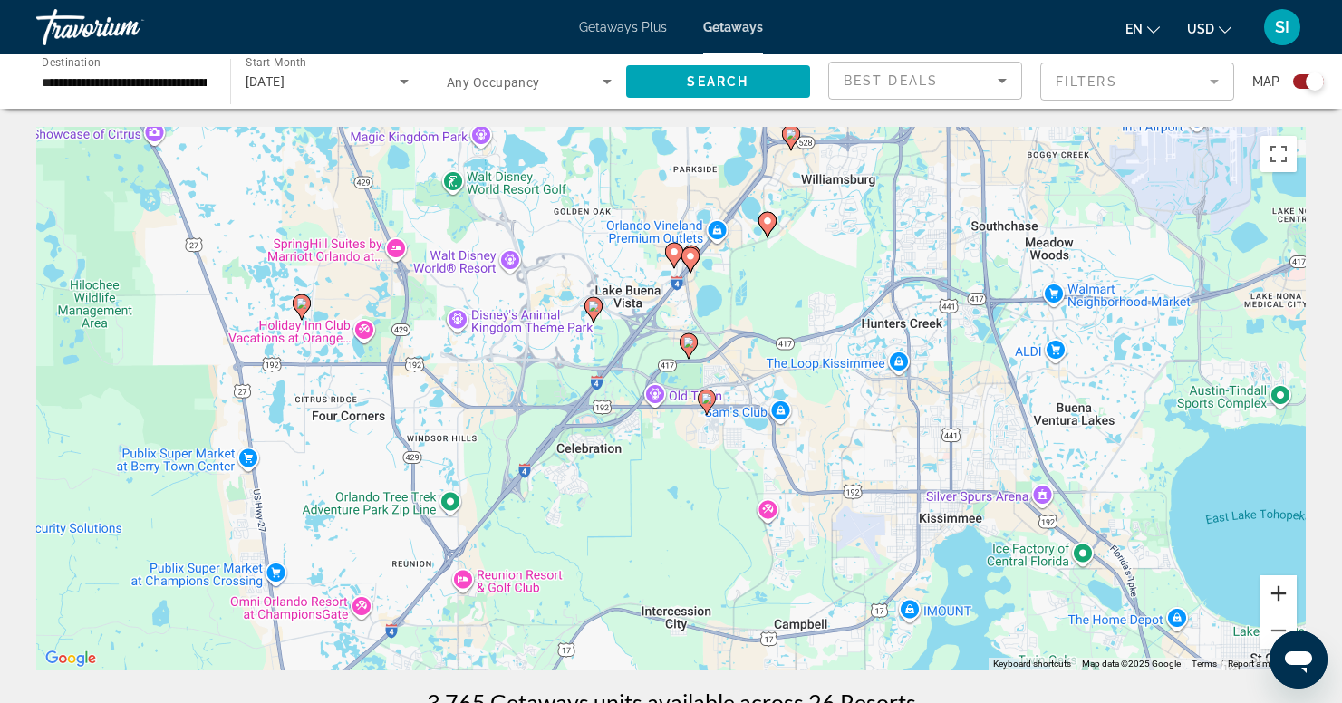
click at [1270, 586] on button "Zoom in" at bounding box center [1279, 593] width 36 height 36
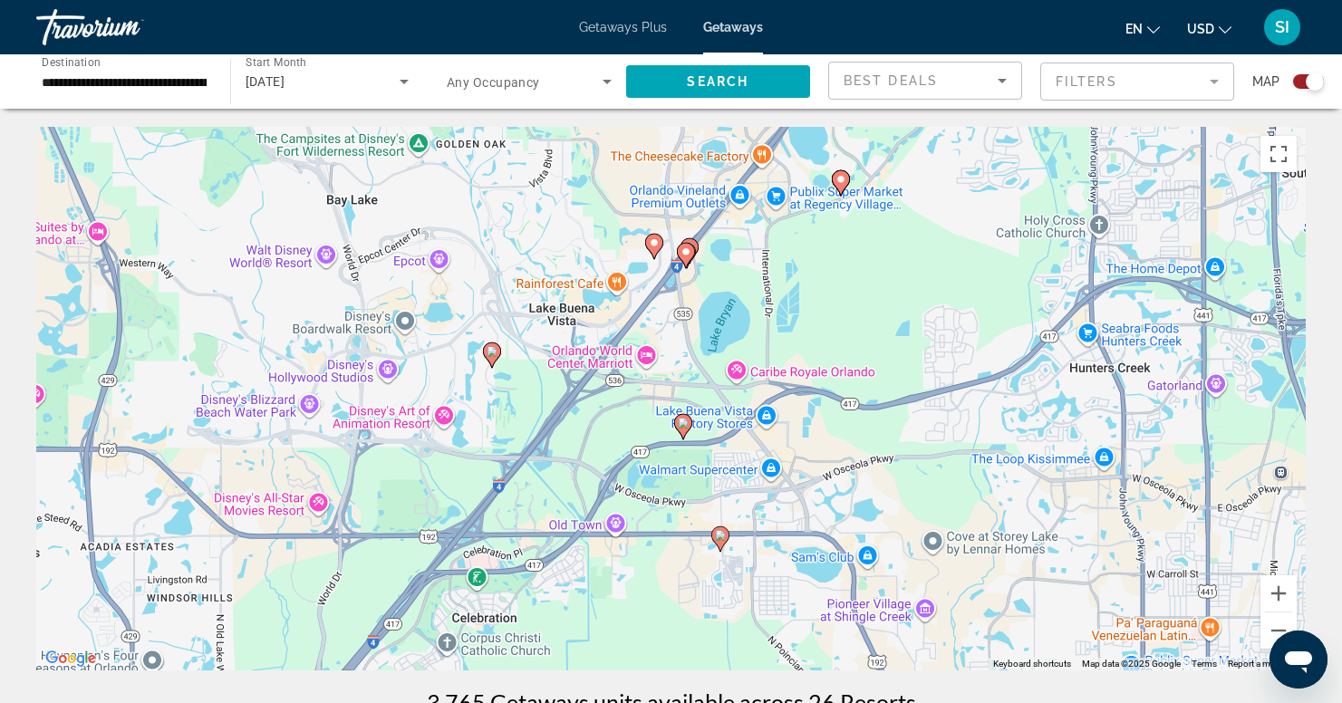
drag, startPoint x: 1086, startPoint y: 427, endPoint x: 1062, endPoint y: 550, distance: 125.5
click at [1062, 550] on div "To activate drag with keyboard, press Alt + Enter. Once in keyboard drag state,…" at bounding box center [671, 399] width 1270 height 544
click at [1277, 594] on button "Zoom in" at bounding box center [1279, 593] width 36 height 36
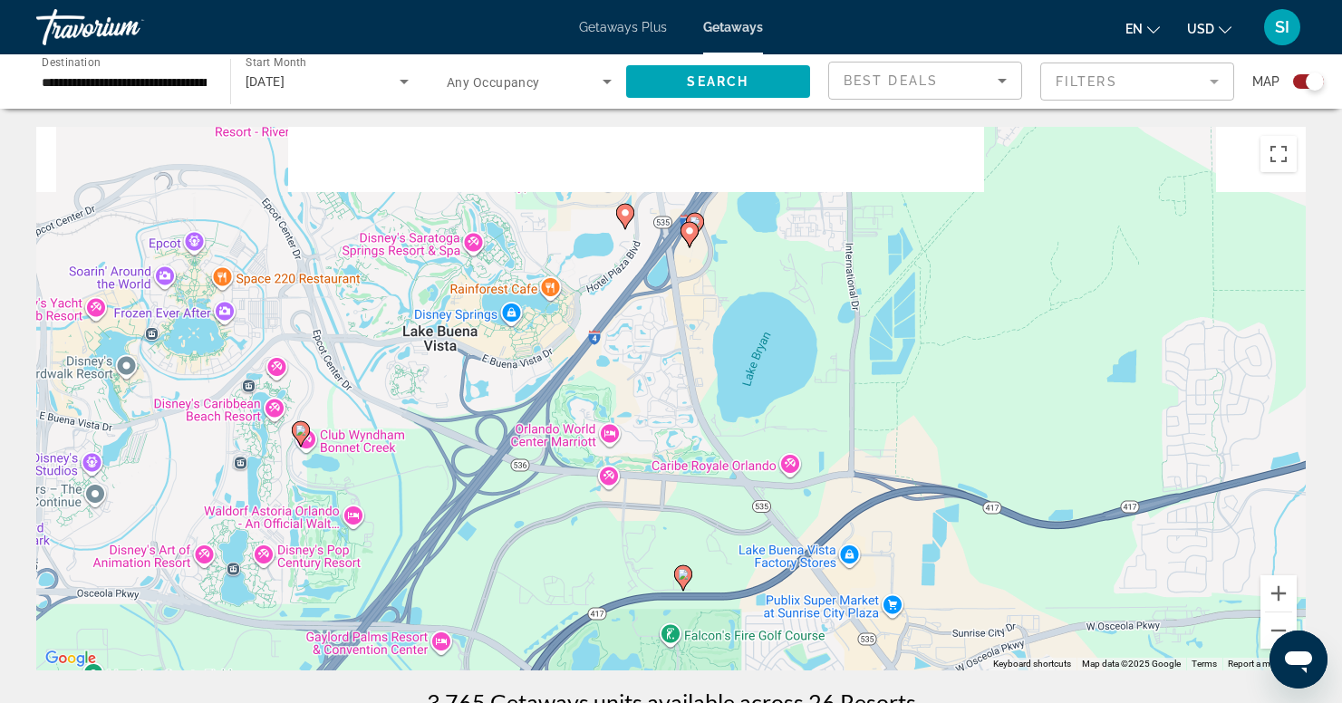
drag, startPoint x: 957, startPoint y: 396, endPoint x: 943, endPoint y: 534, distance: 138.4
click at [943, 534] on div "To activate drag with keyboard, press Alt + Enter. Once in keyboard drag state,…" at bounding box center [671, 399] width 1270 height 544
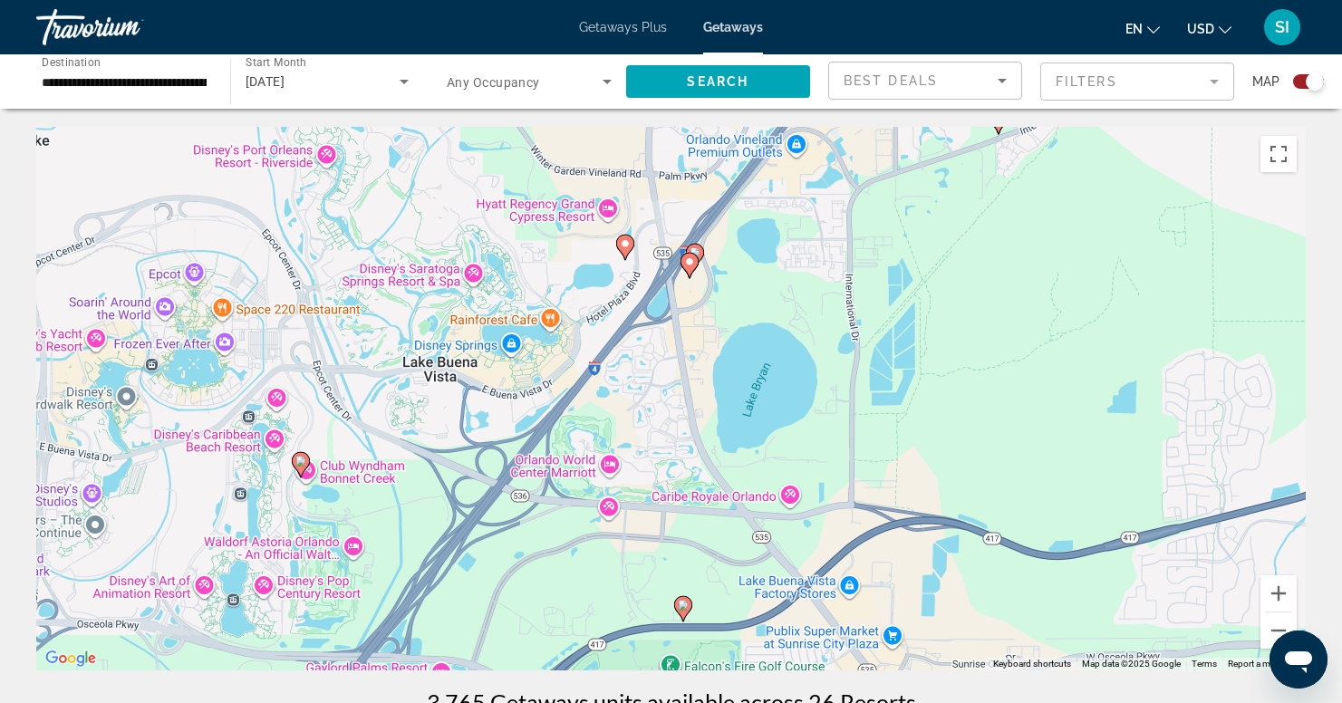
click at [702, 251] on icon "Main content" at bounding box center [694, 257] width 16 height 24
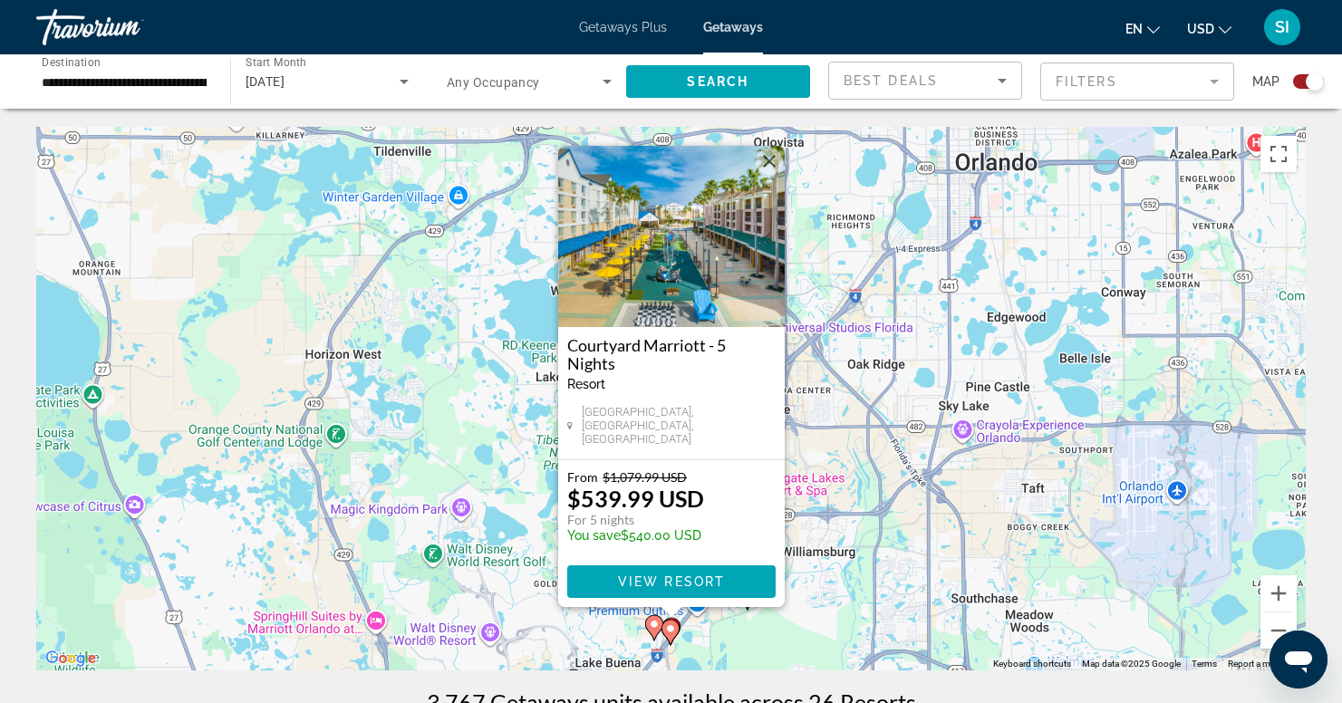
click at [817, 641] on div "To activate drag with keyboard, press Alt + Enter. Once in keyboard drag state,…" at bounding box center [671, 399] width 1270 height 544
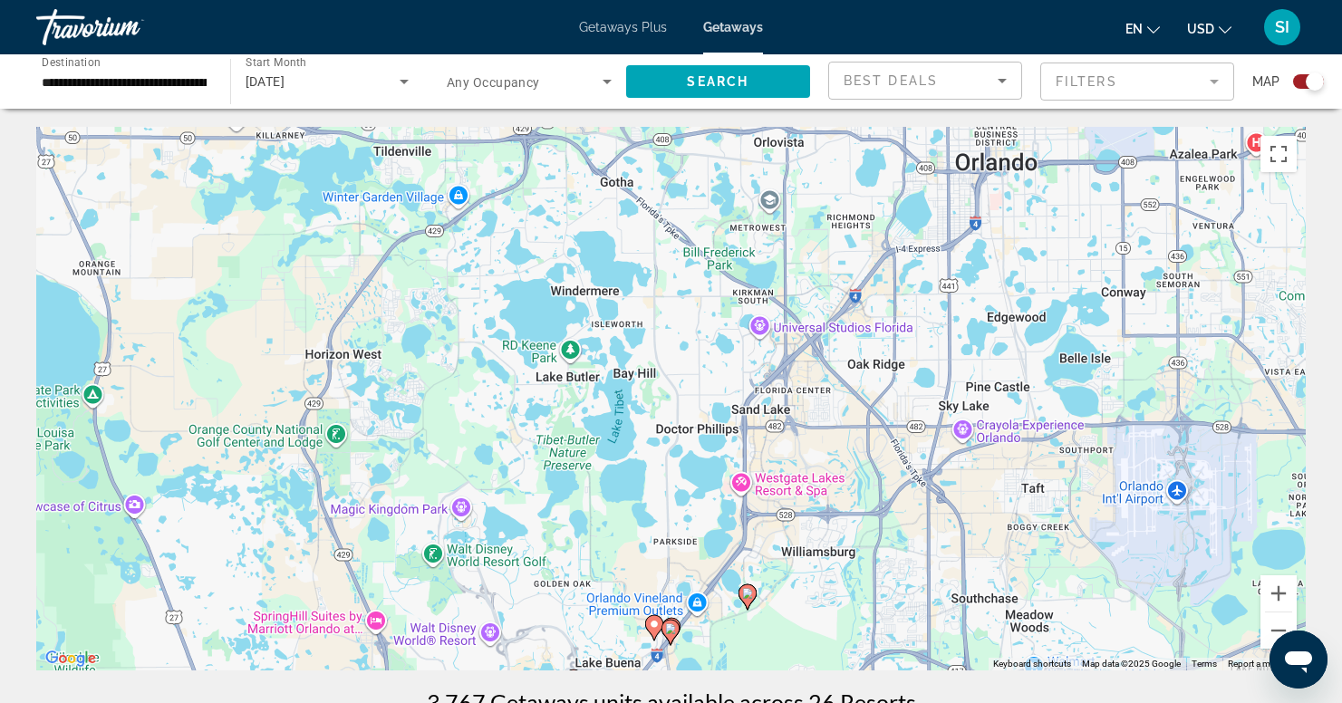
click at [655, 631] on icon "Main content" at bounding box center [653, 628] width 16 height 24
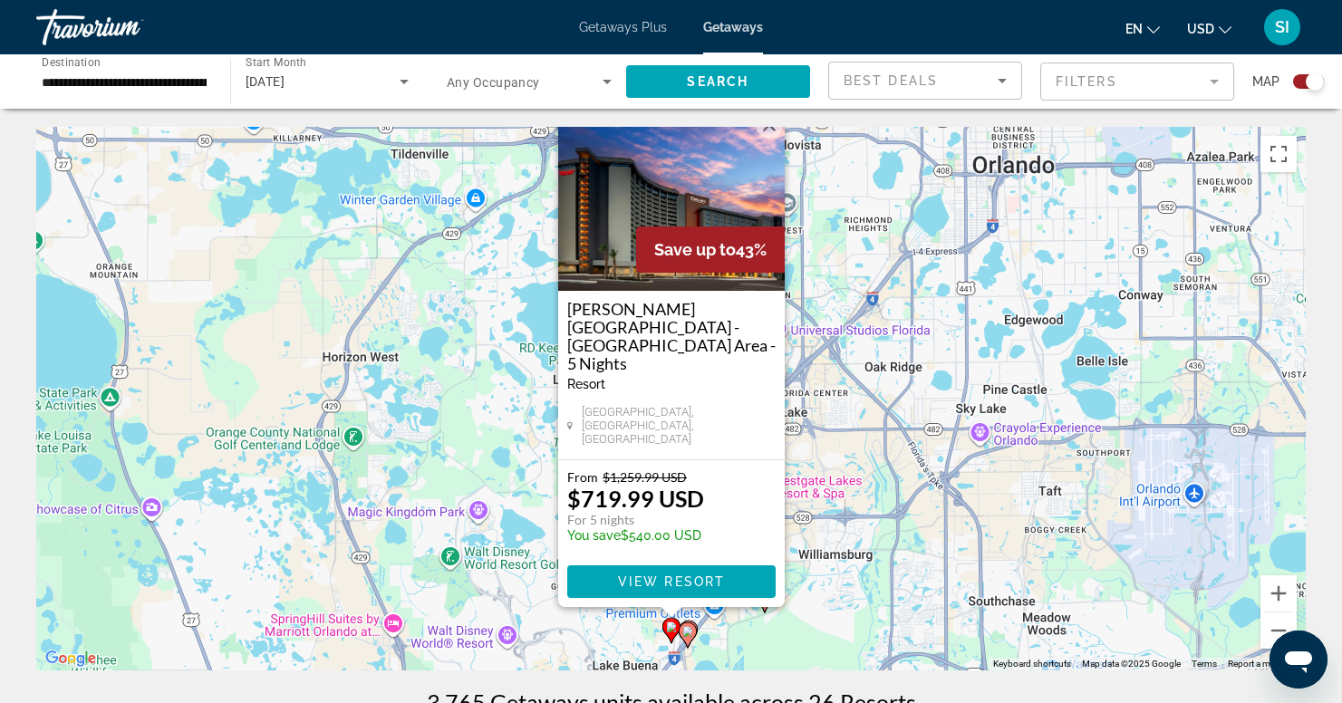
click at [885, 498] on div "To activate drag with keyboard, press Alt + Enter. Once in keyboard drag state,…" at bounding box center [671, 399] width 1270 height 544
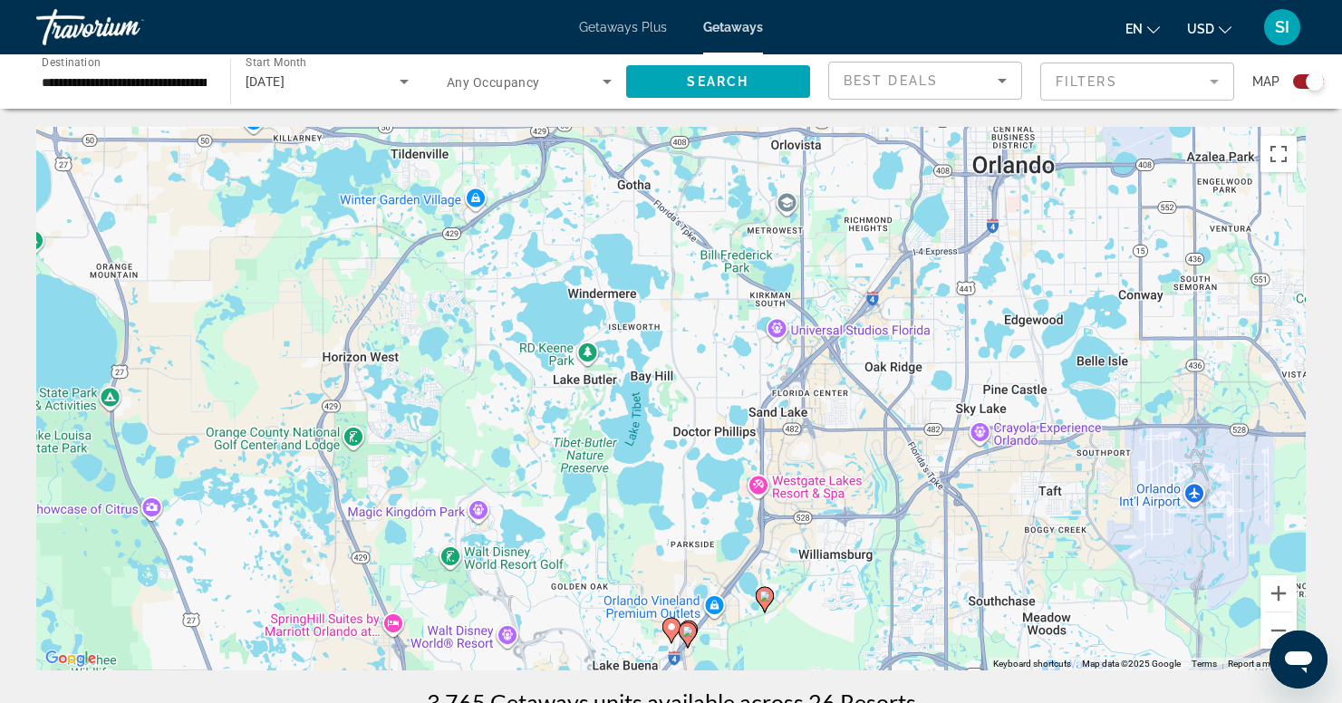
click at [761, 594] on image "Main content" at bounding box center [764, 596] width 11 height 11
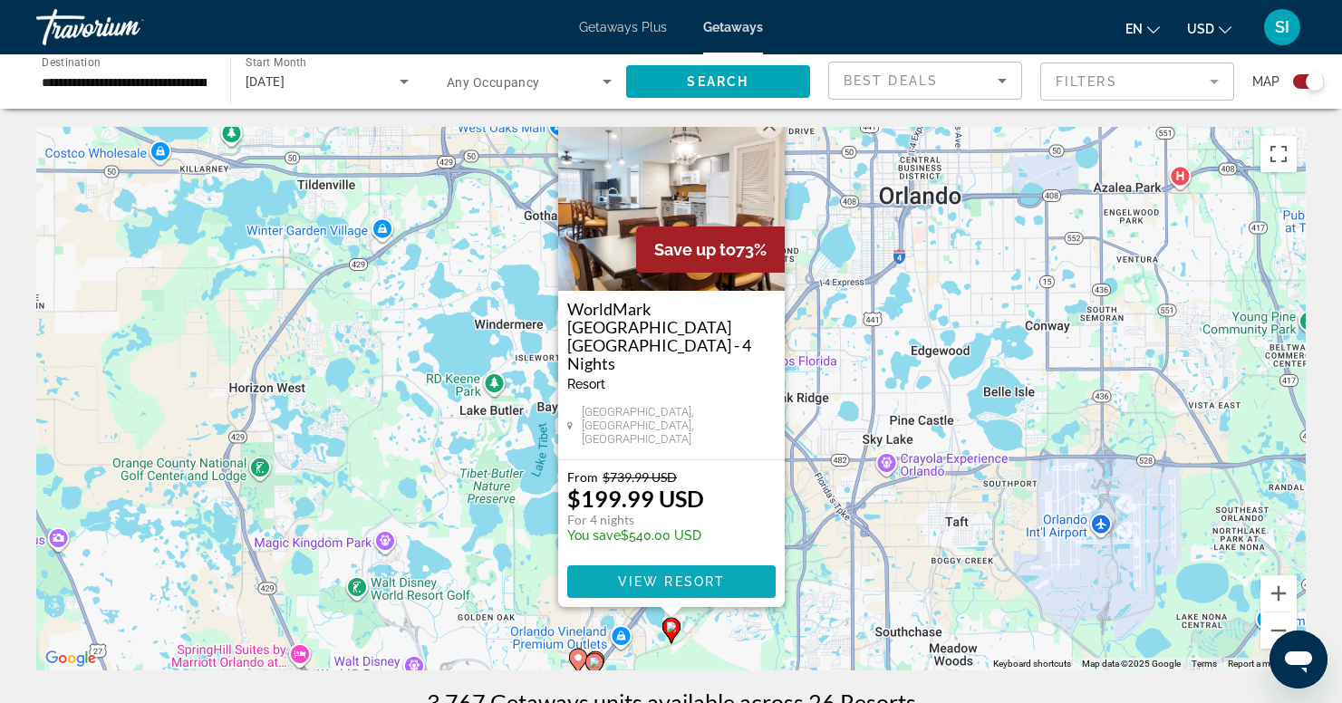
click at [656, 581] on span "View Resort" at bounding box center [670, 582] width 107 height 15
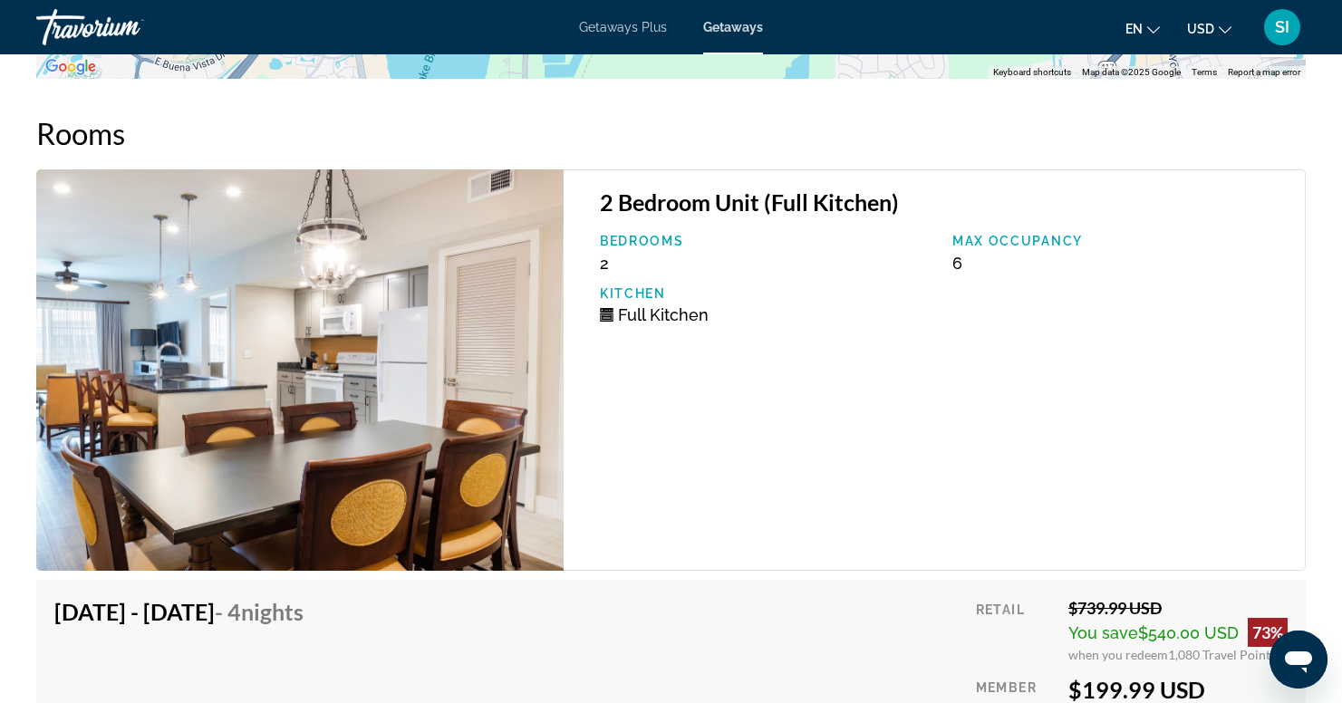
scroll to position [3384, 0]
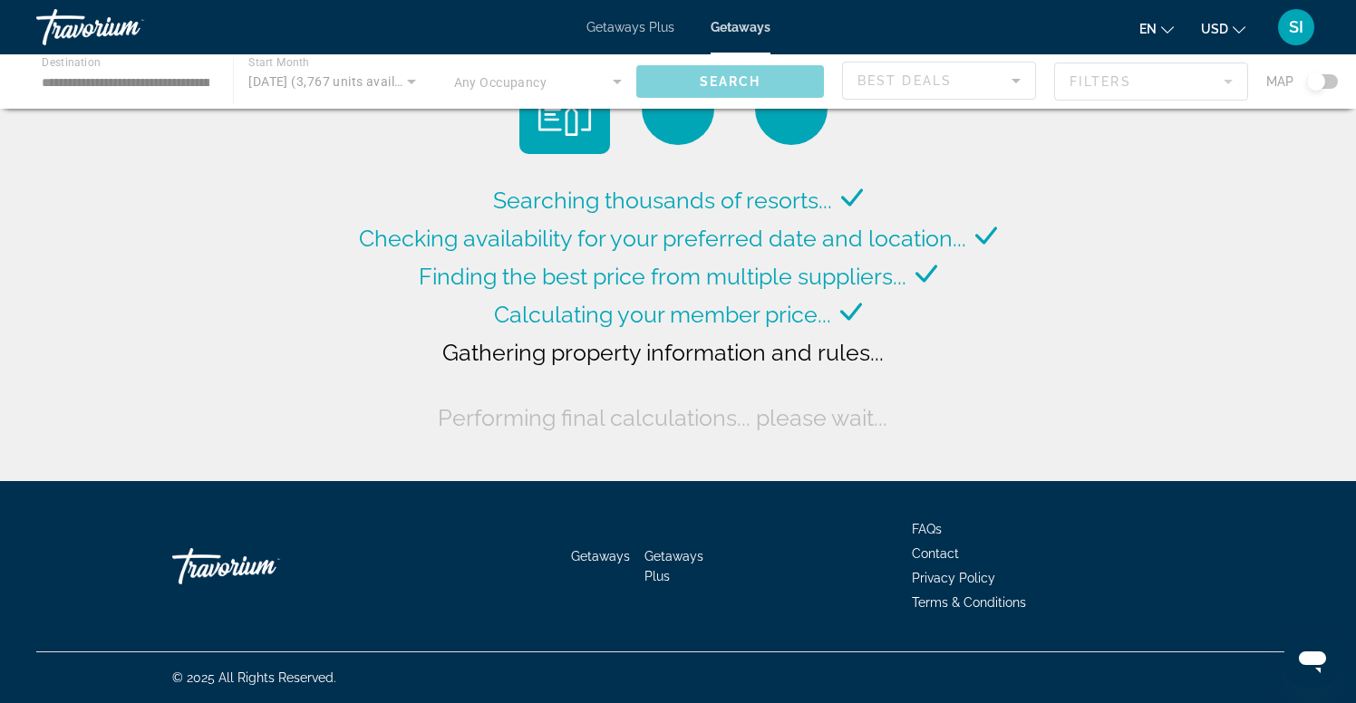
click at [1233, 79] on div "Main content" at bounding box center [678, 81] width 1356 height 54
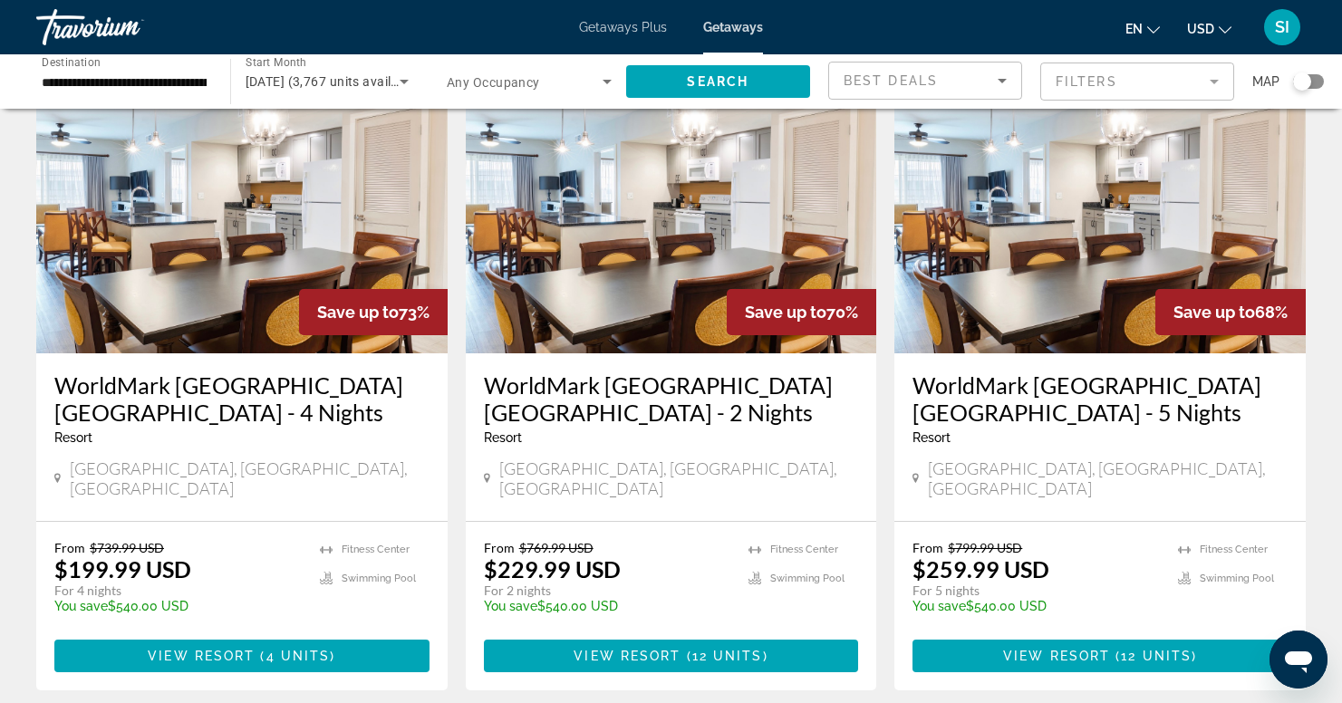
scroll to position [785, 0]
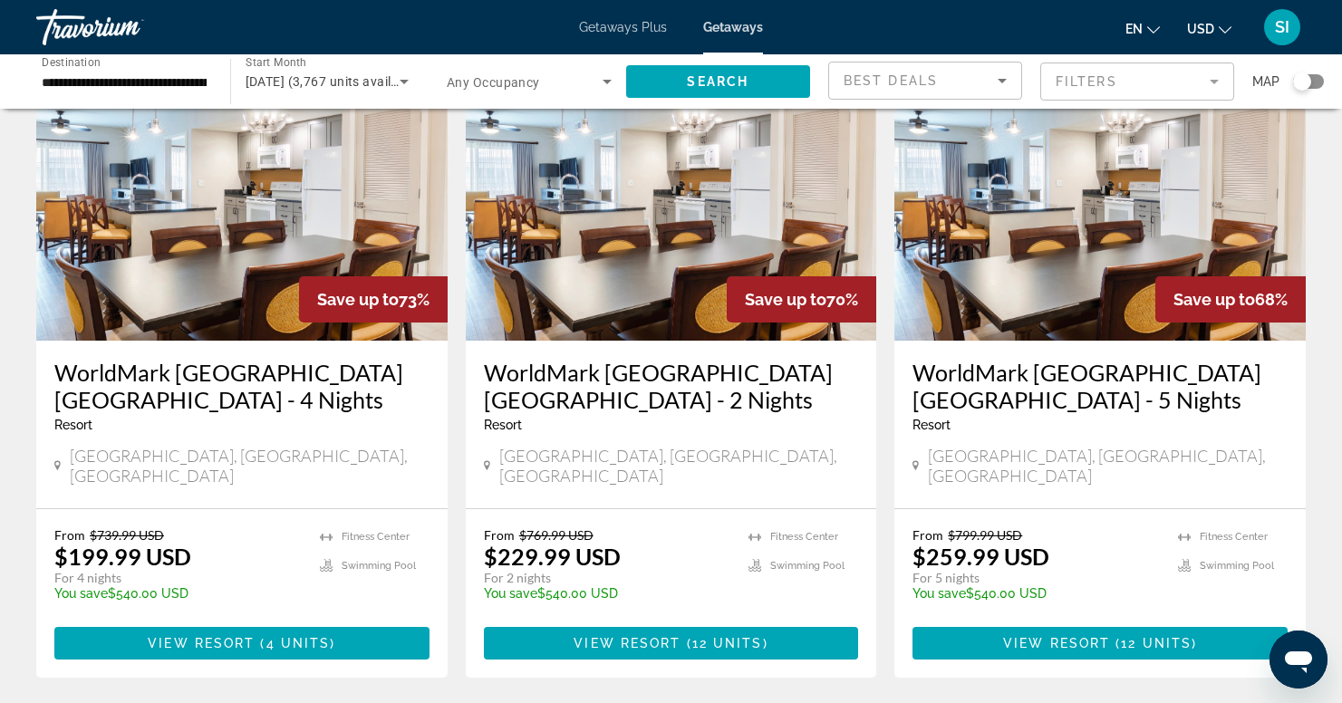
click at [221, 237] on img "Main content" at bounding box center [241, 196] width 411 height 290
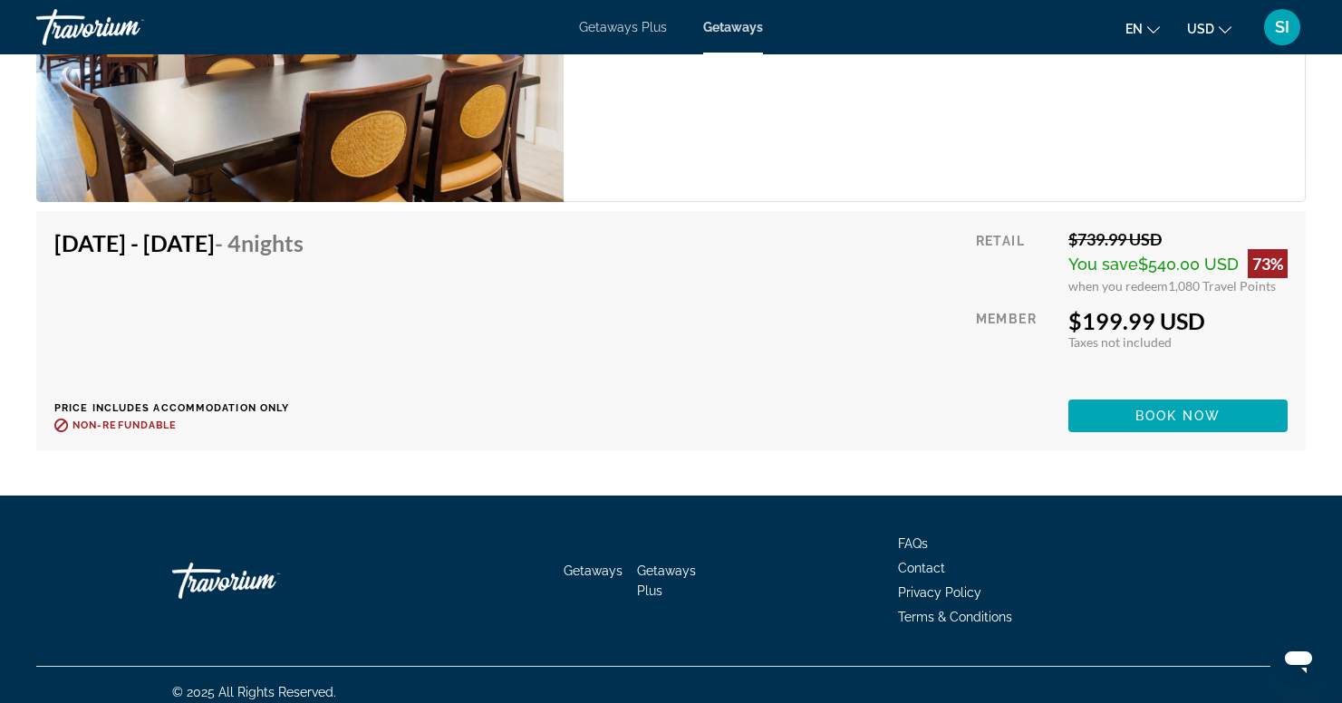
scroll to position [3364, 0]
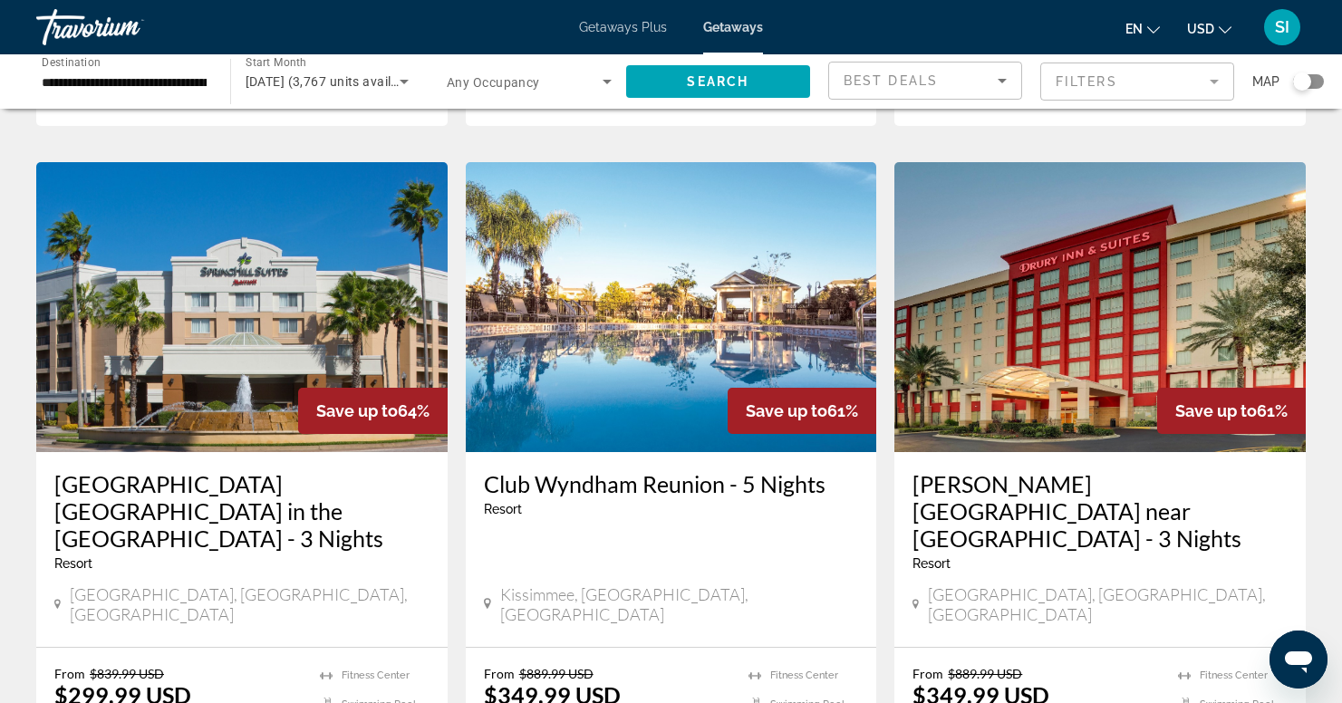
scroll to position [2364, 0]
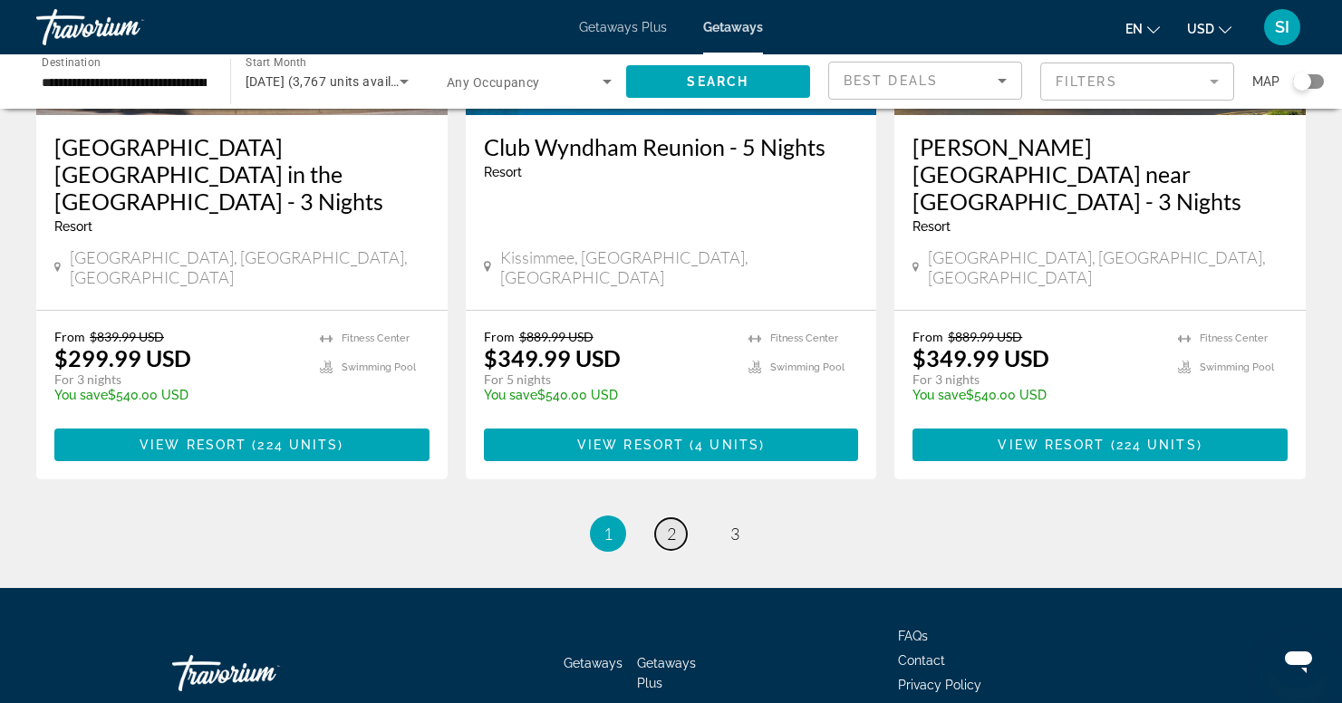
click at [676, 518] on link "page 2" at bounding box center [671, 534] width 32 height 32
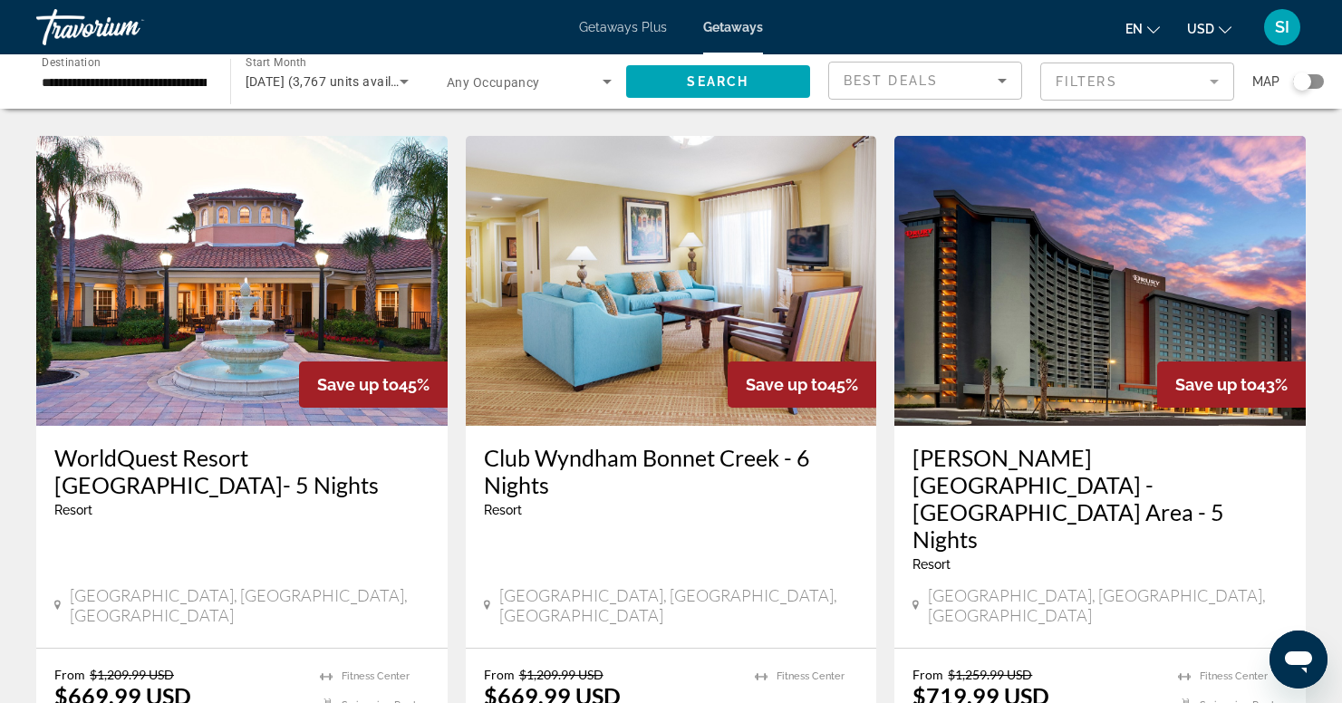
scroll to position [2364, 0]
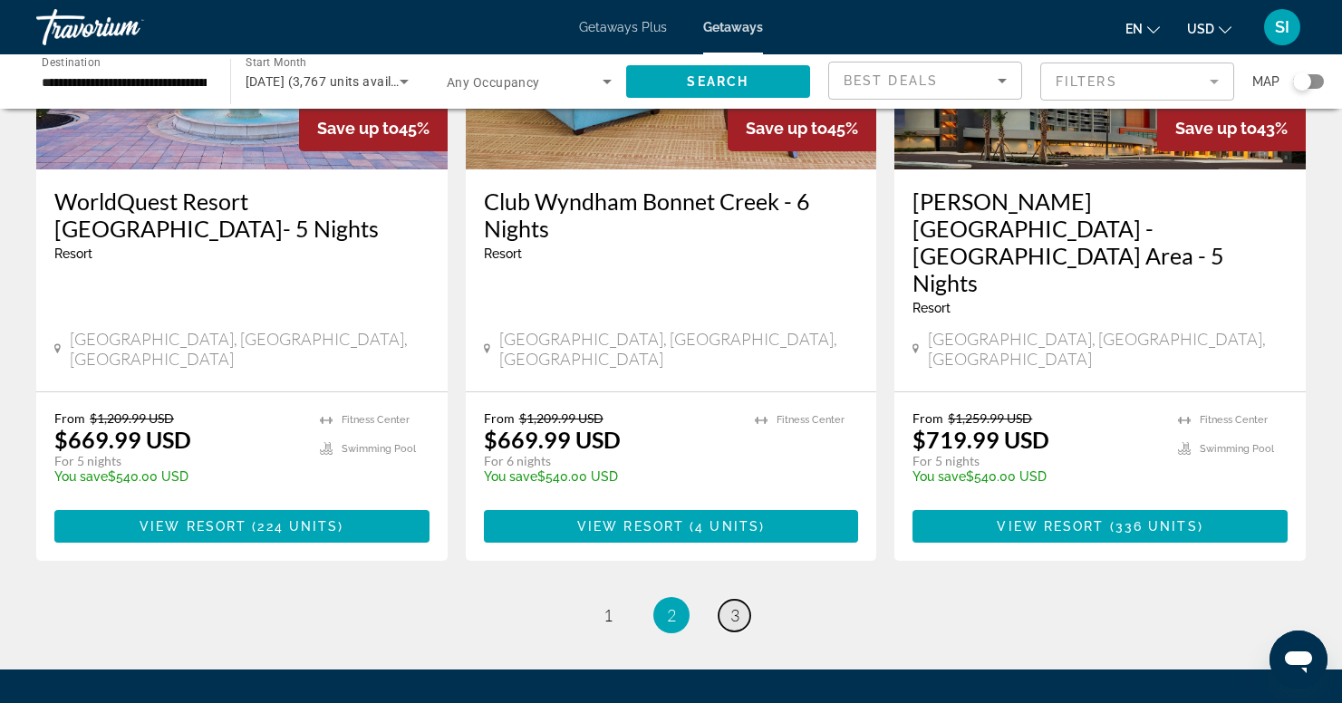
click at [734, 605] on span "3" at bounding box center [734, 615] width 9 height 20
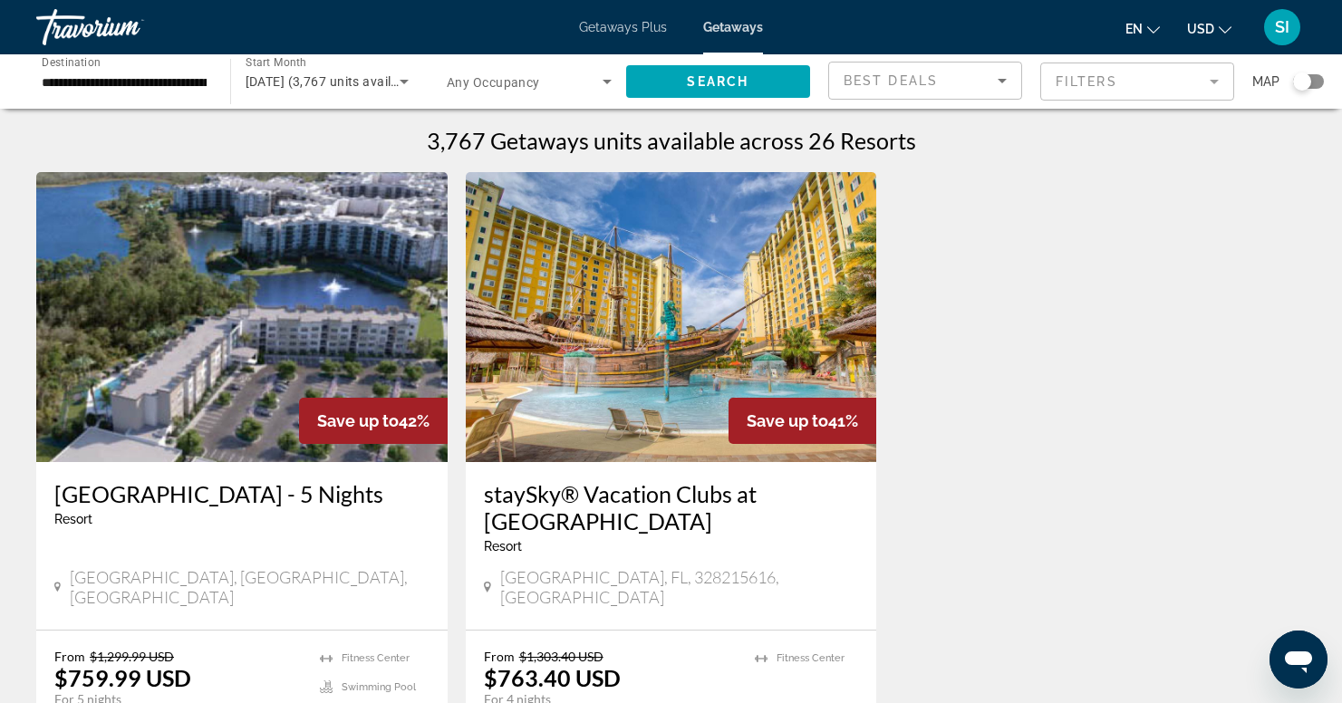
scroll to position [359, 0]
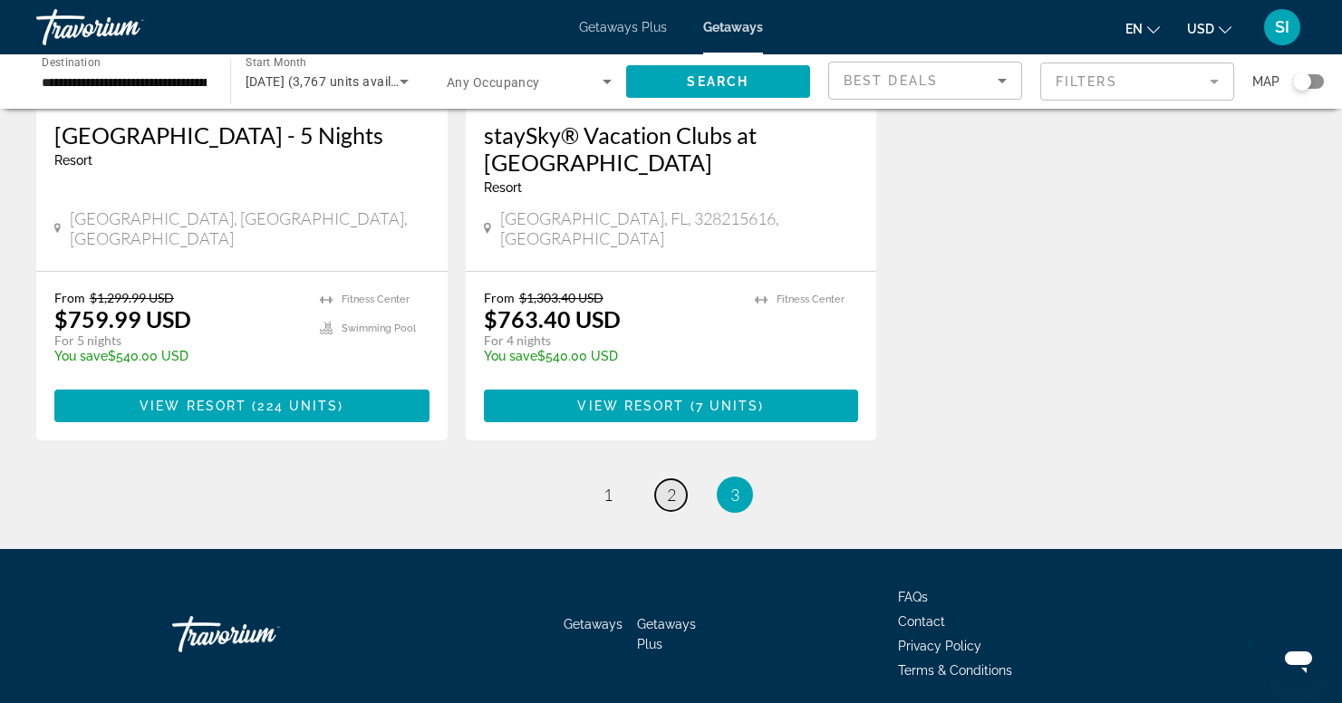
click at [672, 485] on span "2" at bounding box center [671, 495] width 9 height 20
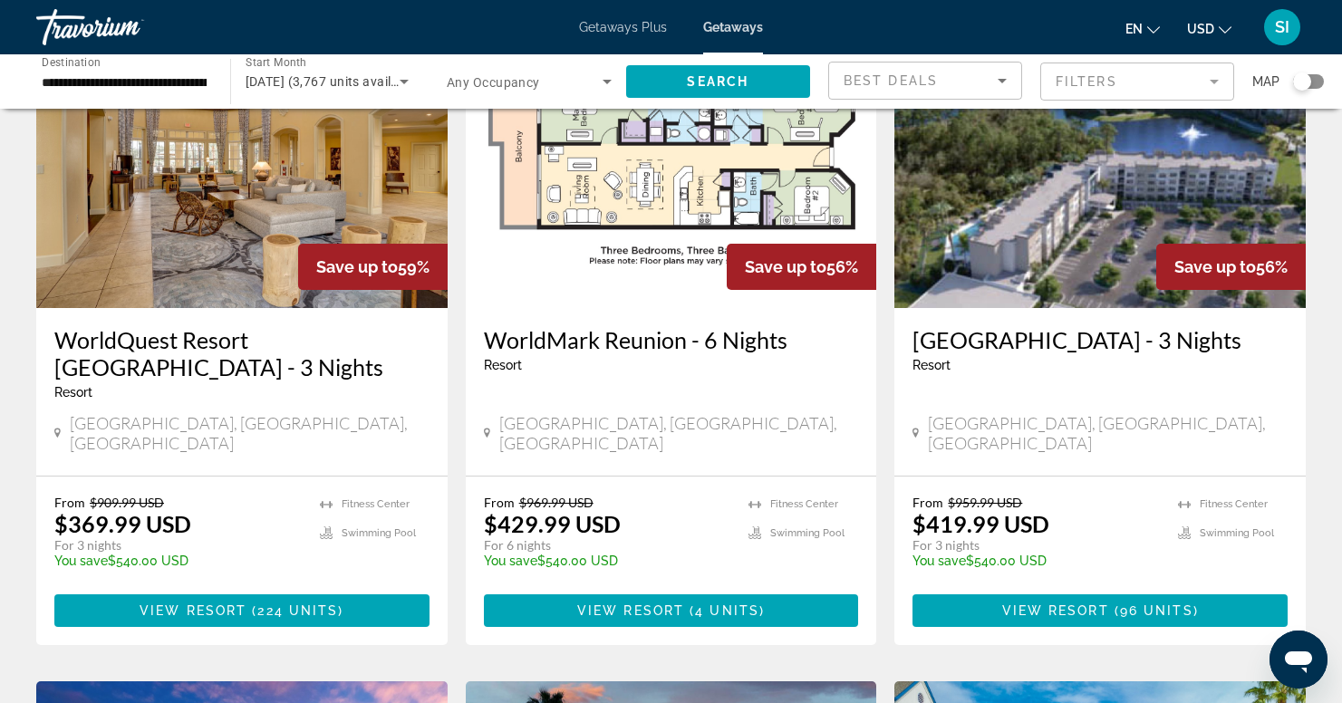
scroll to position [160, 0]
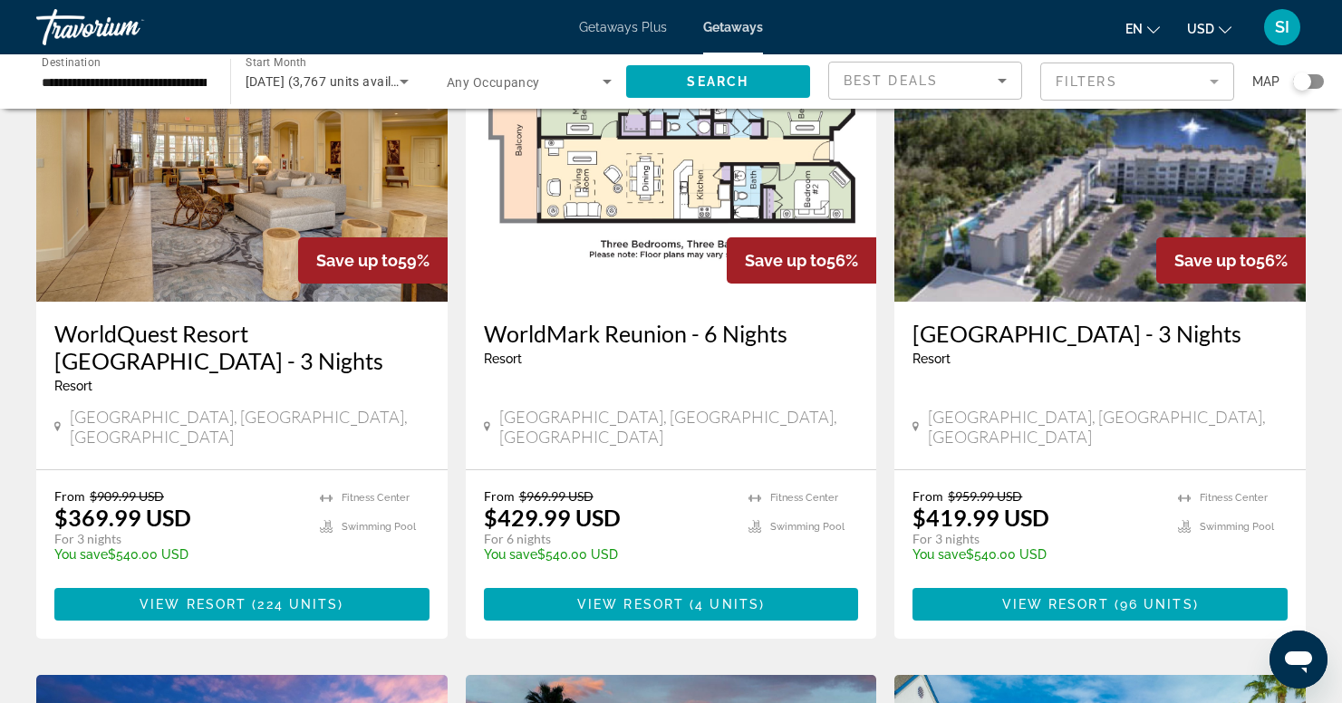
click at [206, 334] on h3 "WorldQuest Resort [GEOGRAPHIC_DATA] - 3 Nights" at bounding box center [241, 347] width 375 height 54
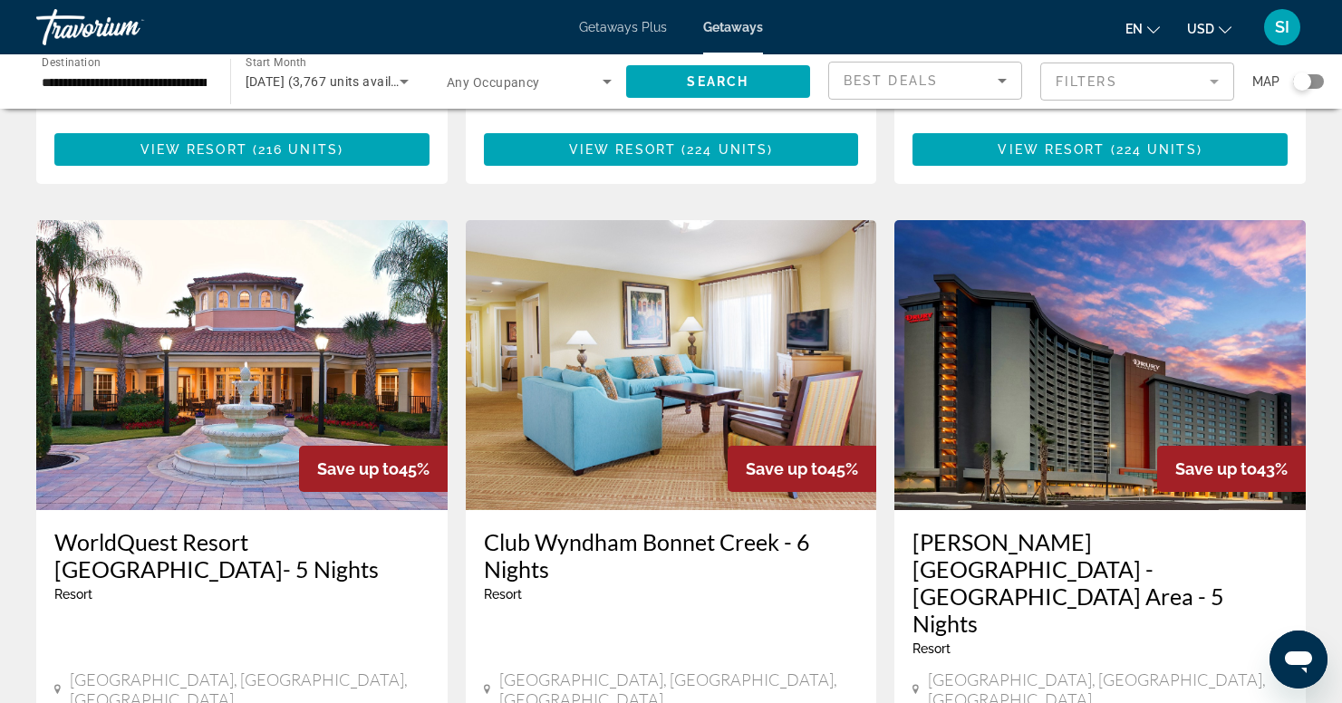
scroll to position [2364, 0]
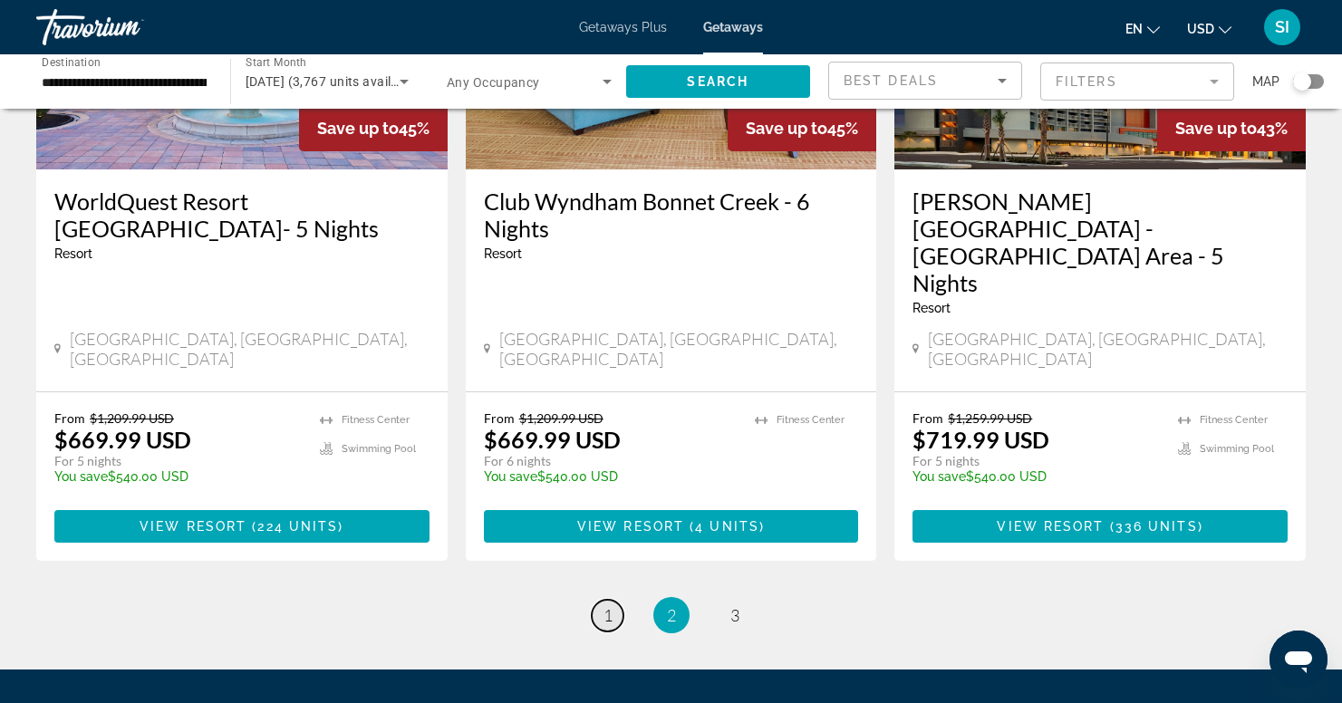
click at [599, 600] on link "page 1" at bounding box center [608, 616] width 32 height 32
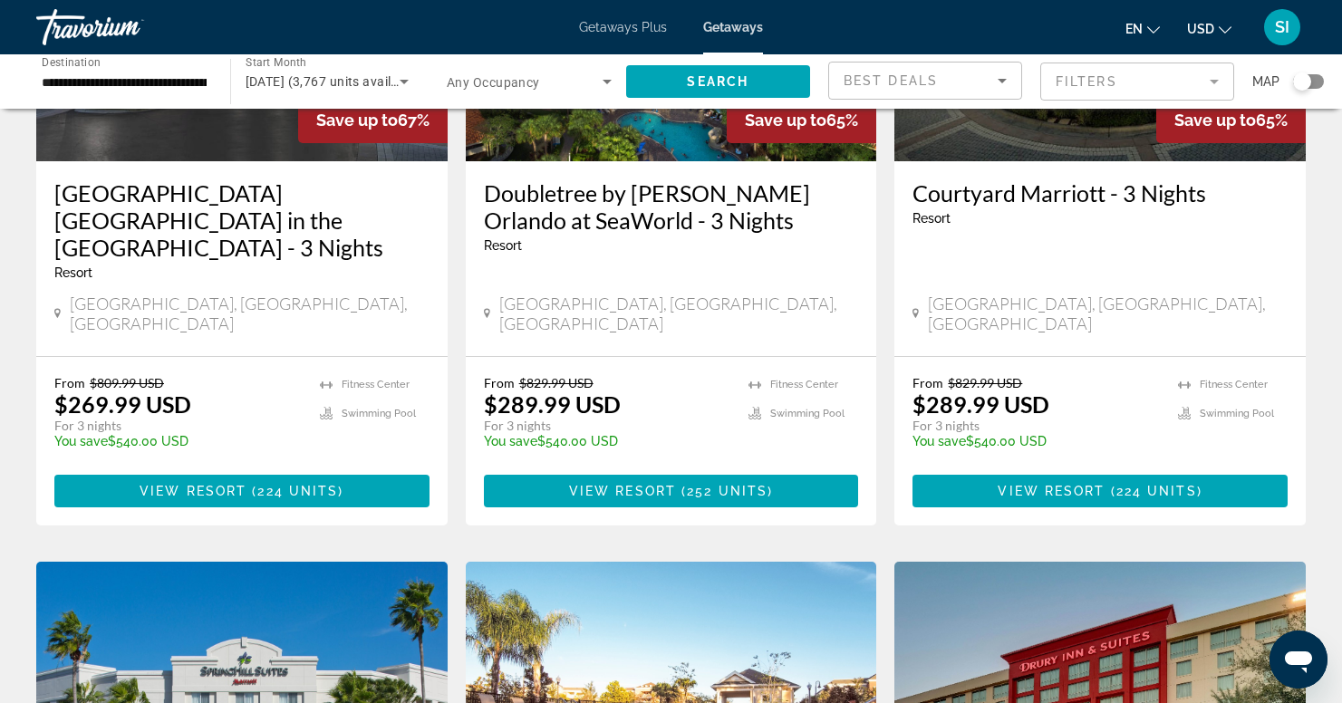
scroll to position [1620, 0]
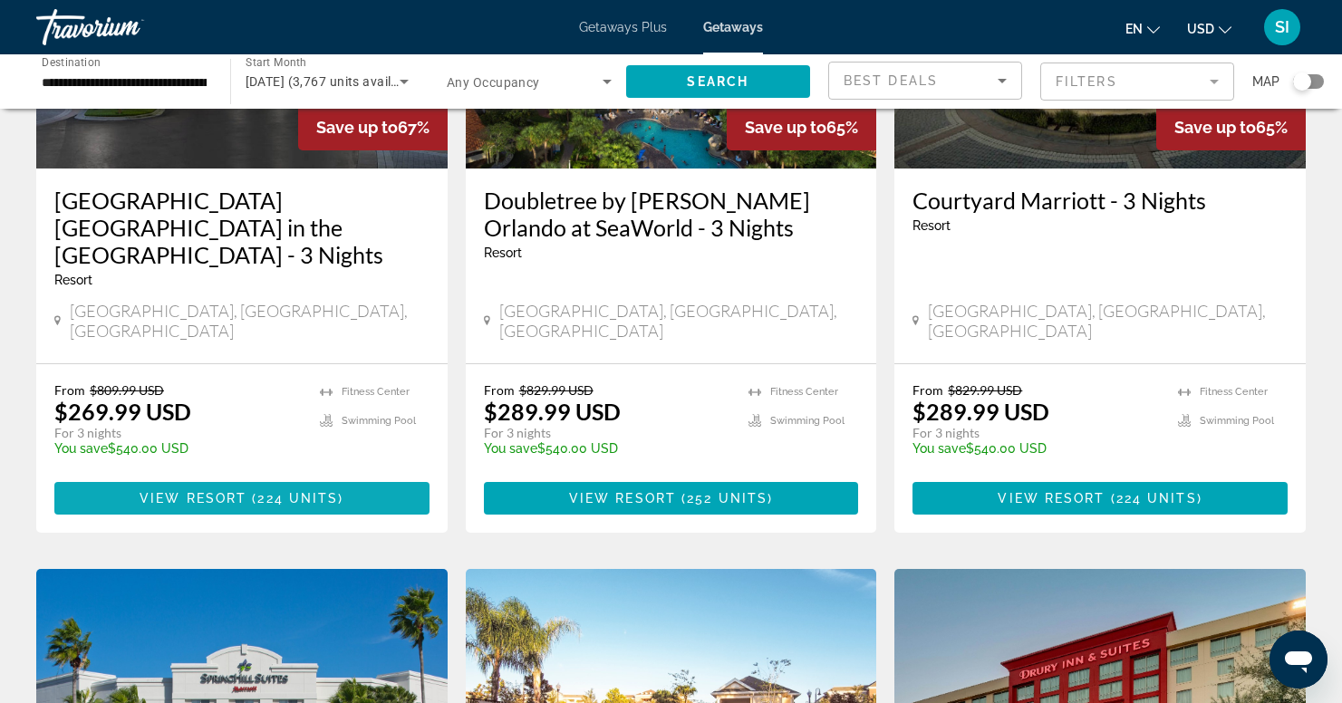
click at [249, 491] on span "Main content" at bounding box center [249, 498] width 5 height 15
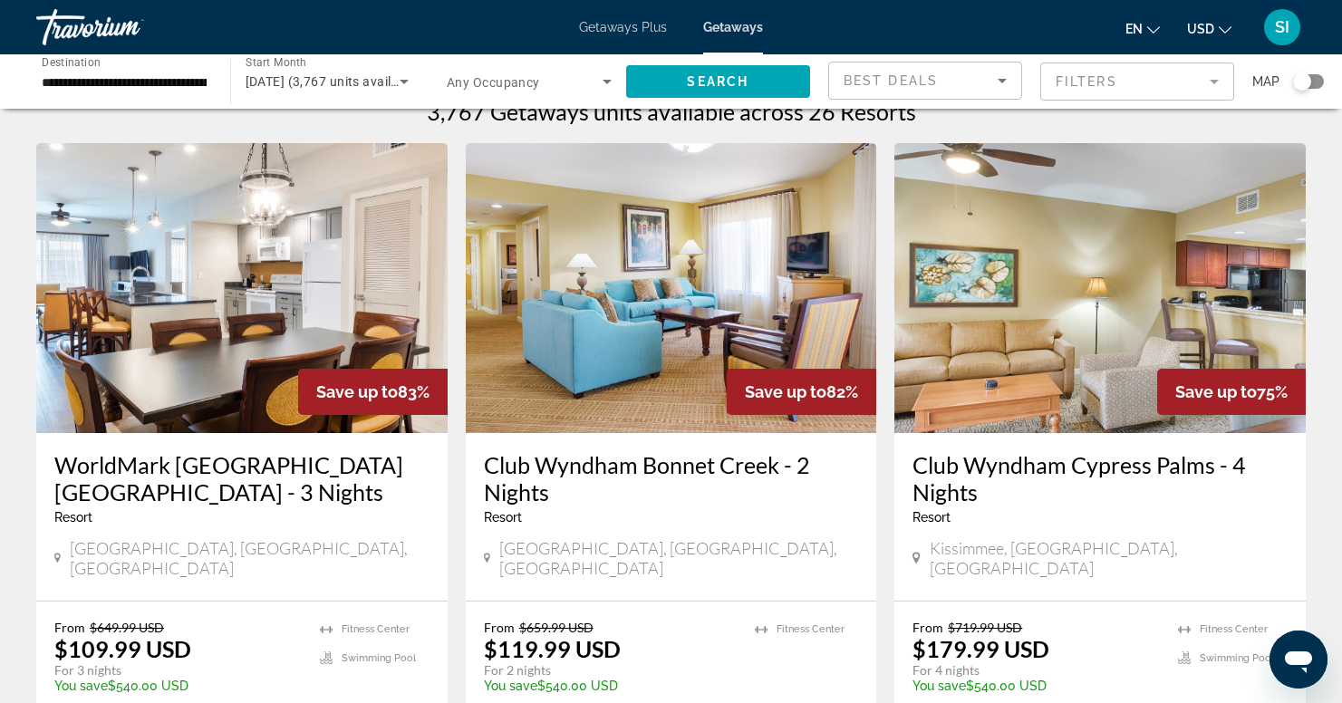
scroll to position [34, 0]
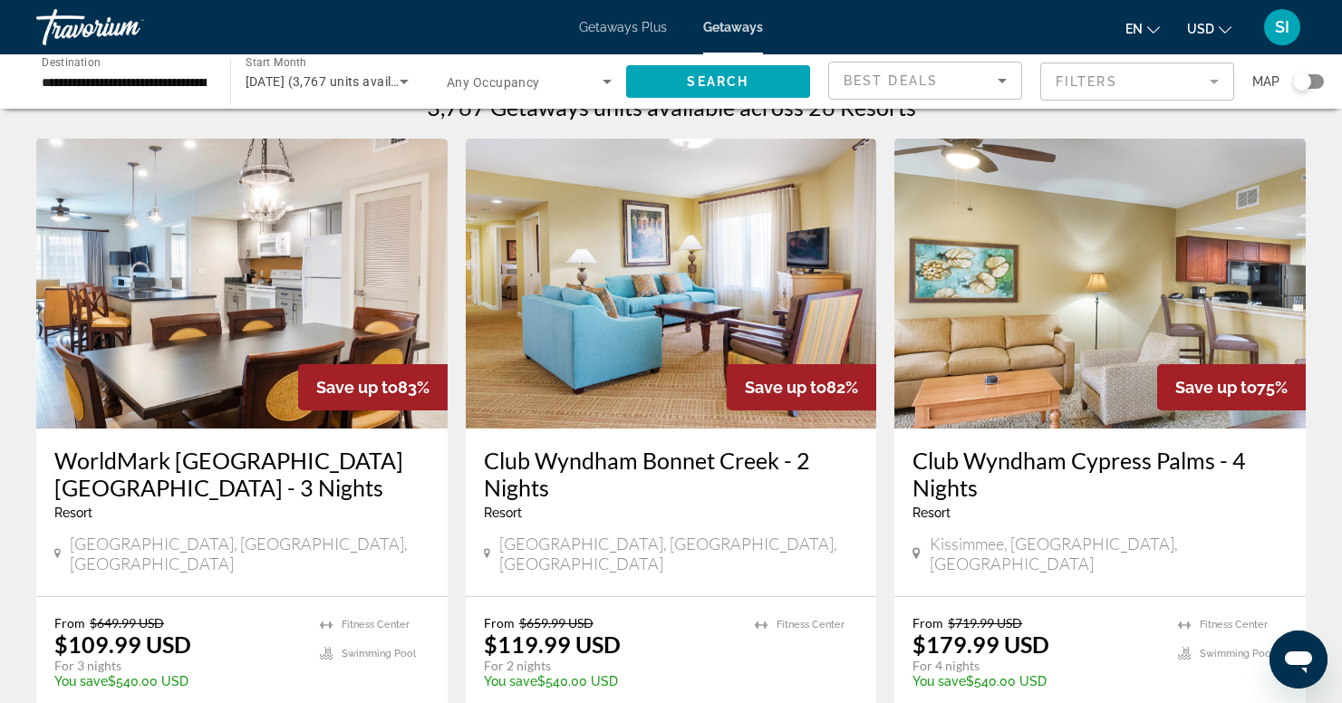
click at [222, 457] on h3 "WorldMark [GEOGRAPHIC_DATA] [GEOGRAPHIC_DATA] - 3 Nights" at bounding box center [241, 474] width 375 height 54
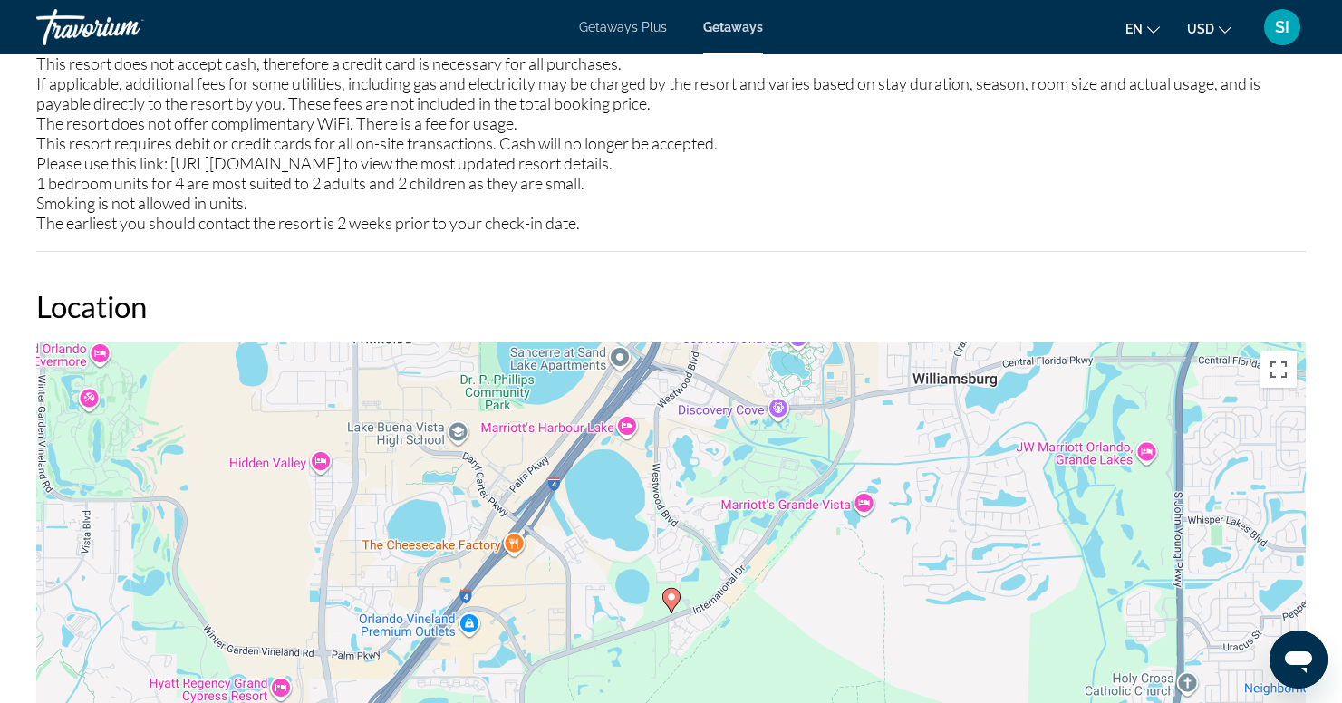
scroll to position [2190, 0]
